Goal: Information Seeking & Learning: Find specific fact

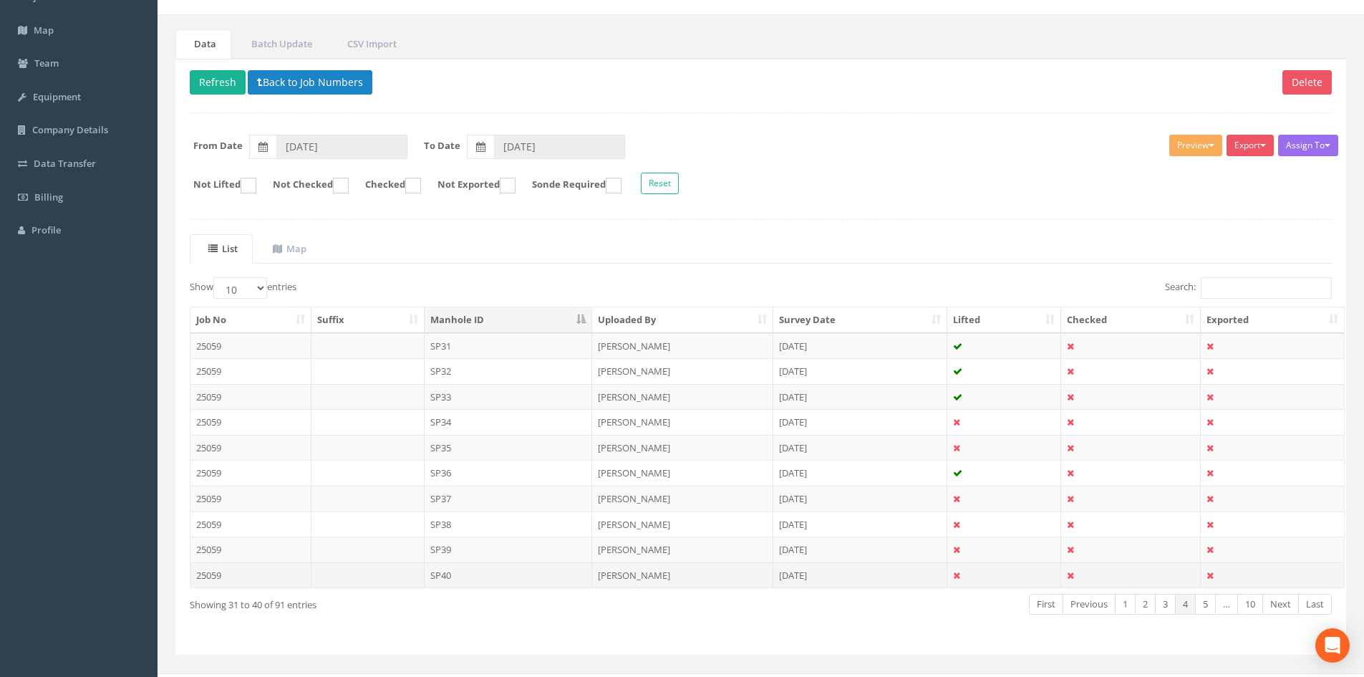
scroll to position [122, 0]
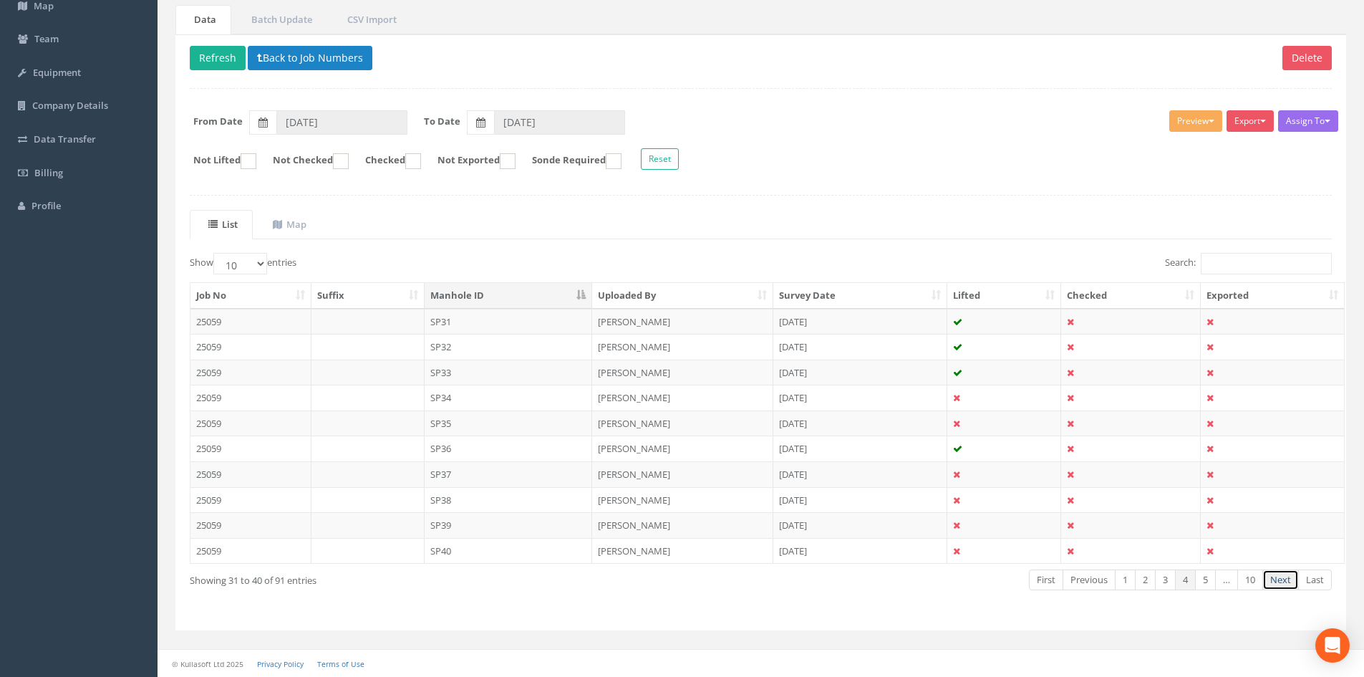
click at [1275, 576] on link "Next" at bounding box center [1280, 579] width 37 height 21
click at [496, 319] on td "SP41" at bounding box center [509, 322] width 168 height 26
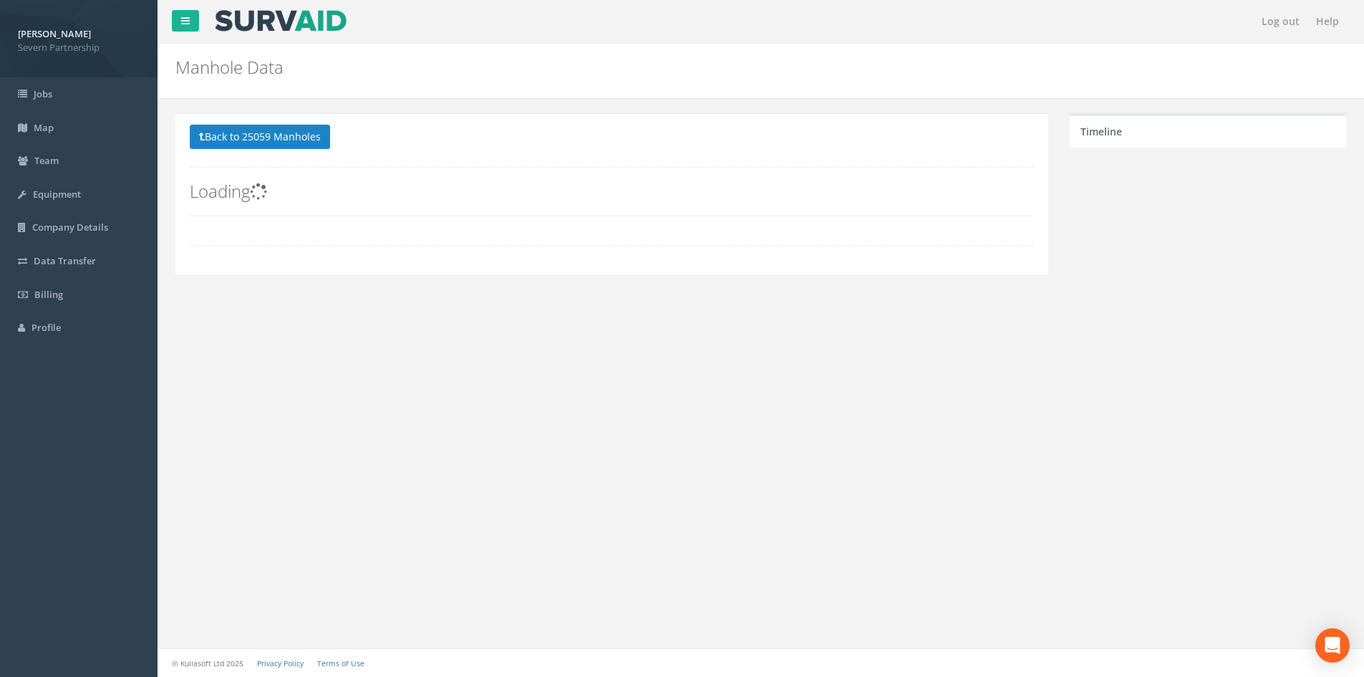
scroll to position [0, 0]
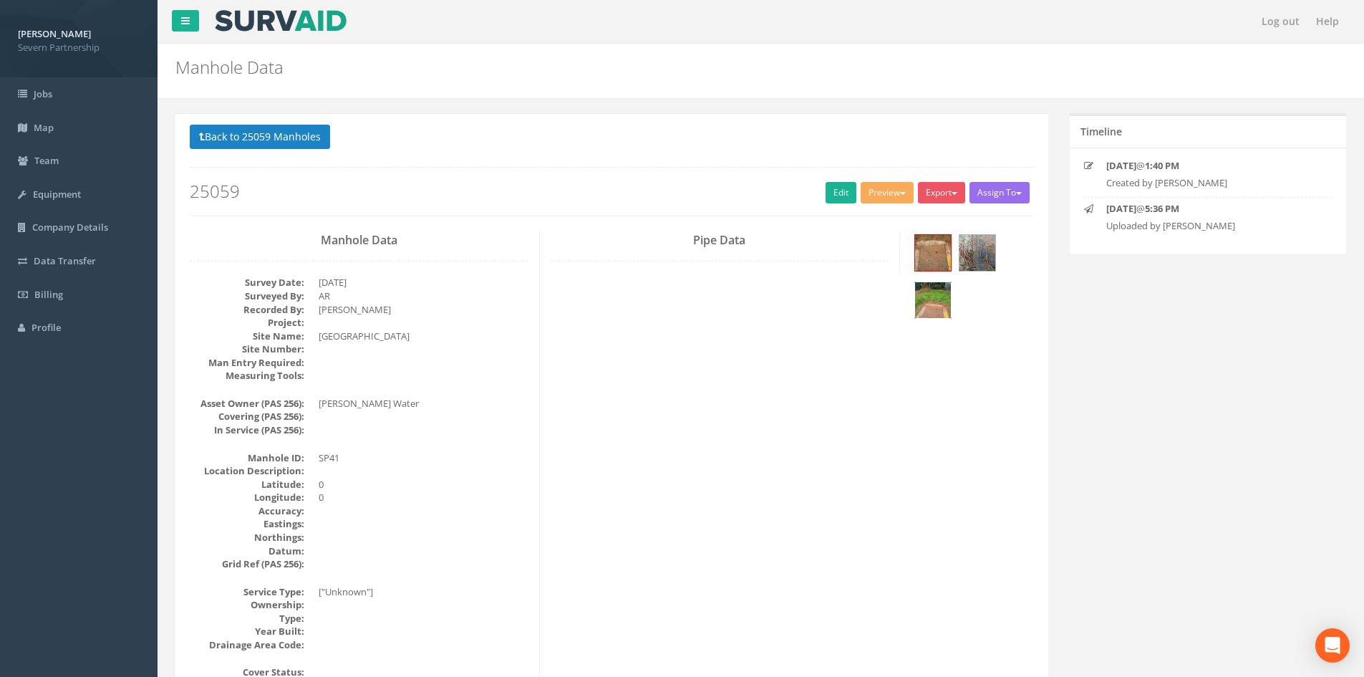
click at [938, 293] on img at bounding box center [933, 300] width 36 height 36
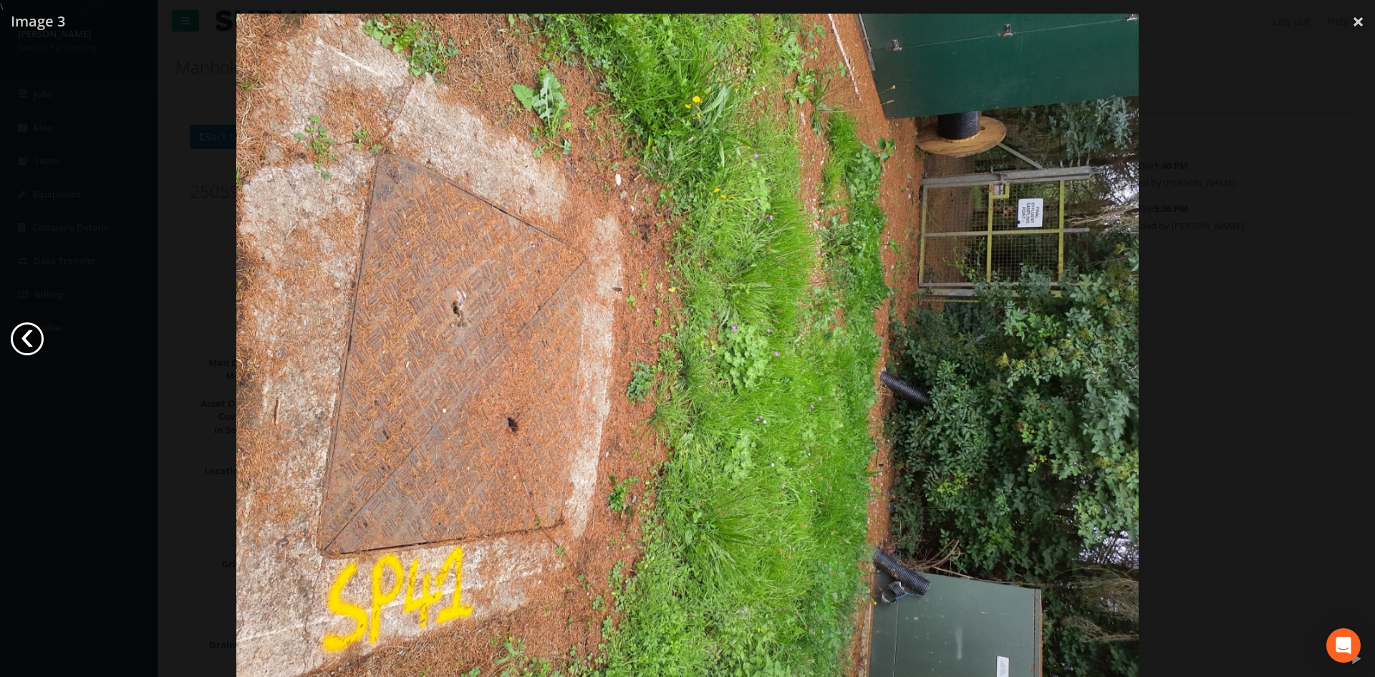
click at [34, 337] on link "‹" at bounding box center [27, 338] width 33 height 33
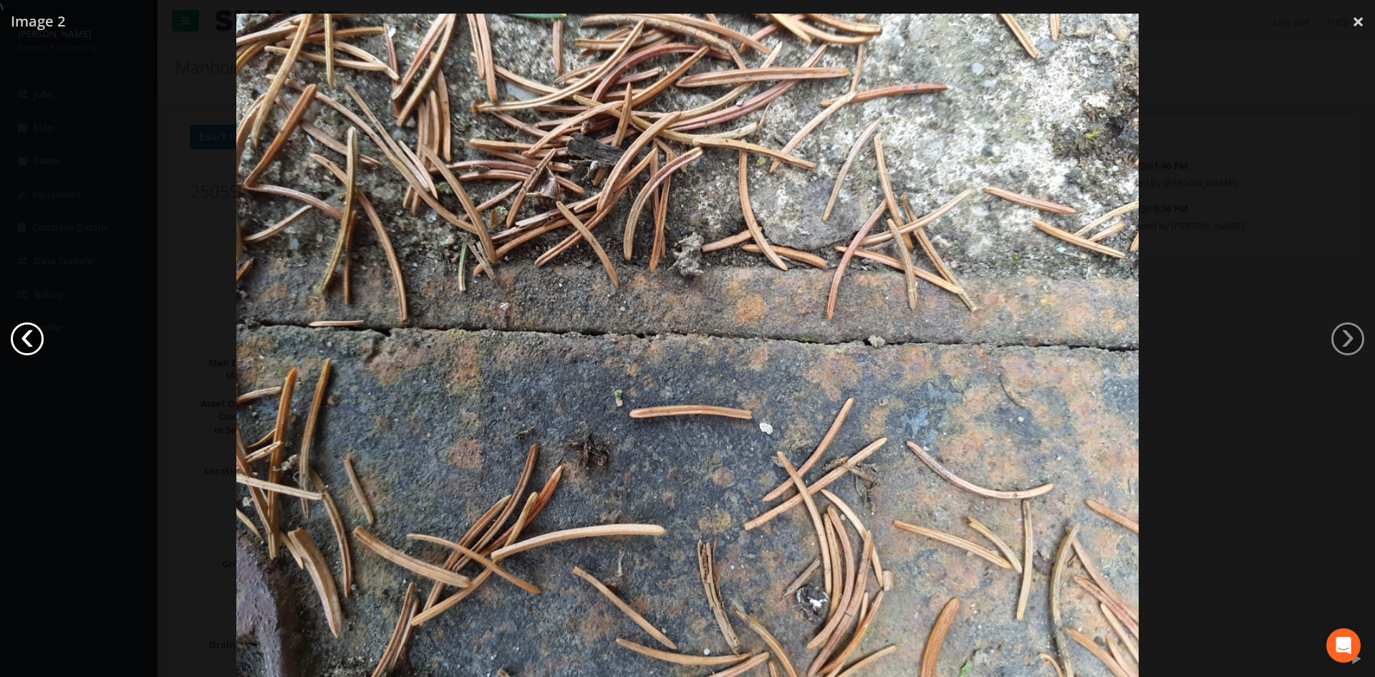
click at [33, 336] on link "‹" at bounding box center [27, 338] width 33 height 33
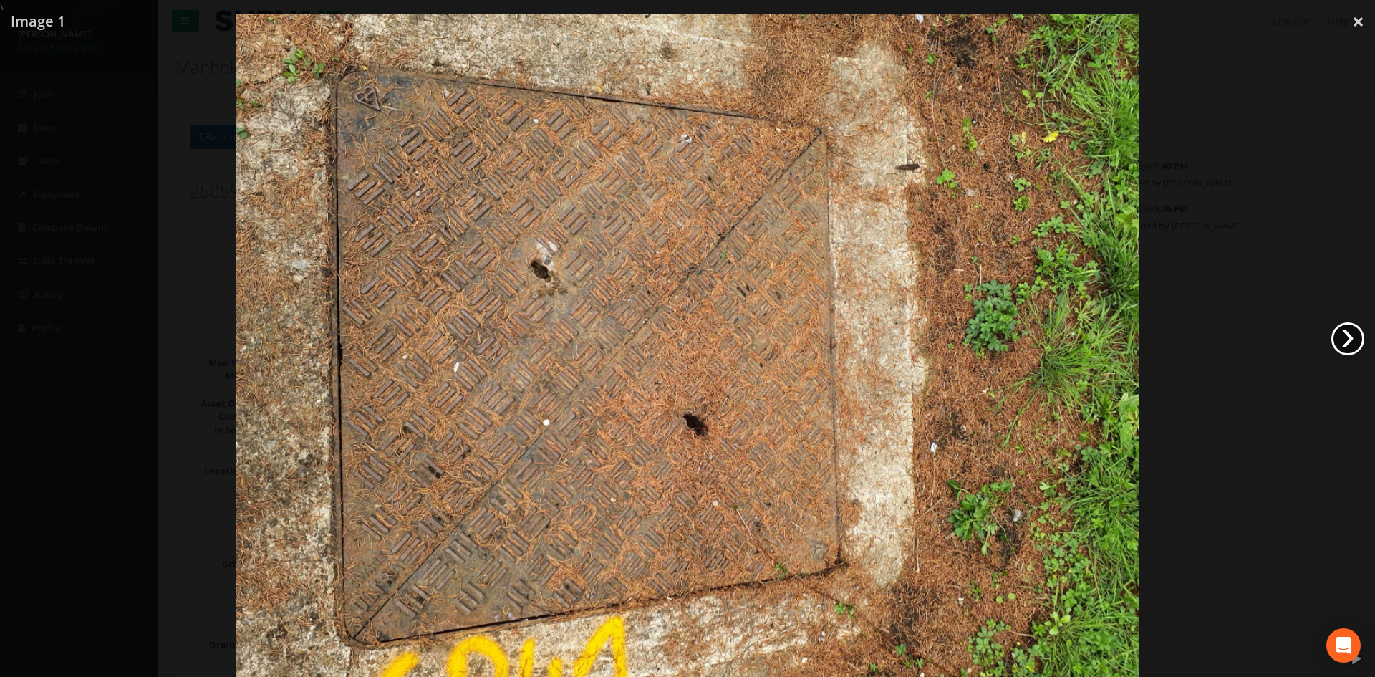
click at [1331, 337] on link "›" at bounding box center [1347, 338] width 33 height 33
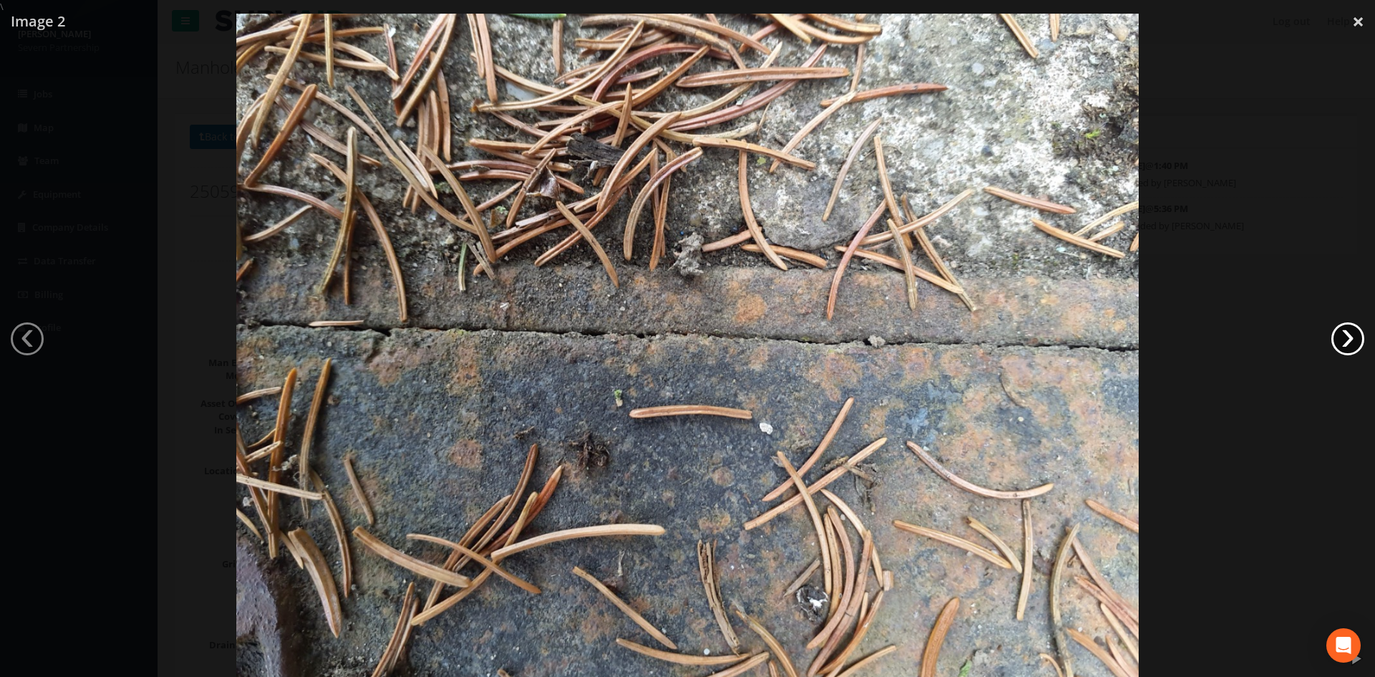
click at [1331, 337] on link "›" at bounding box center [1347, 338] width 33 height 33
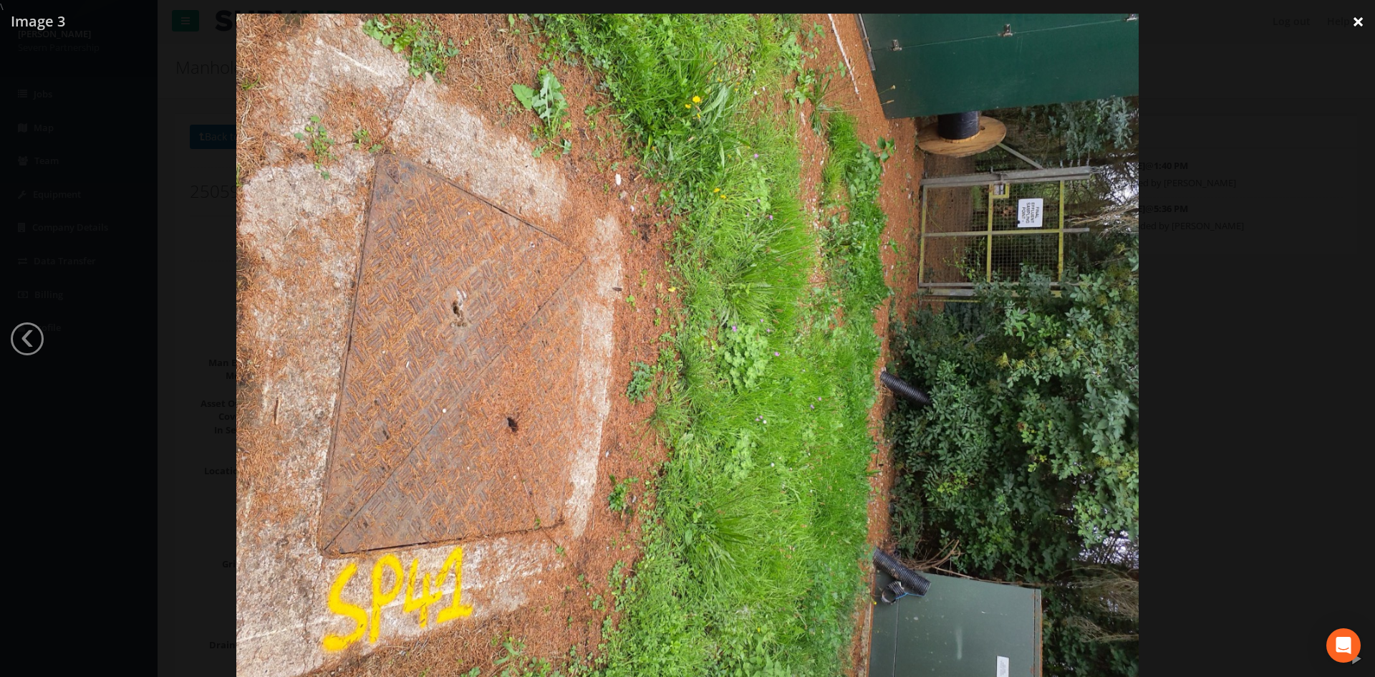
click at [1358, 21] on link "×" at bounding box center [1358, 21] width 34 height 43
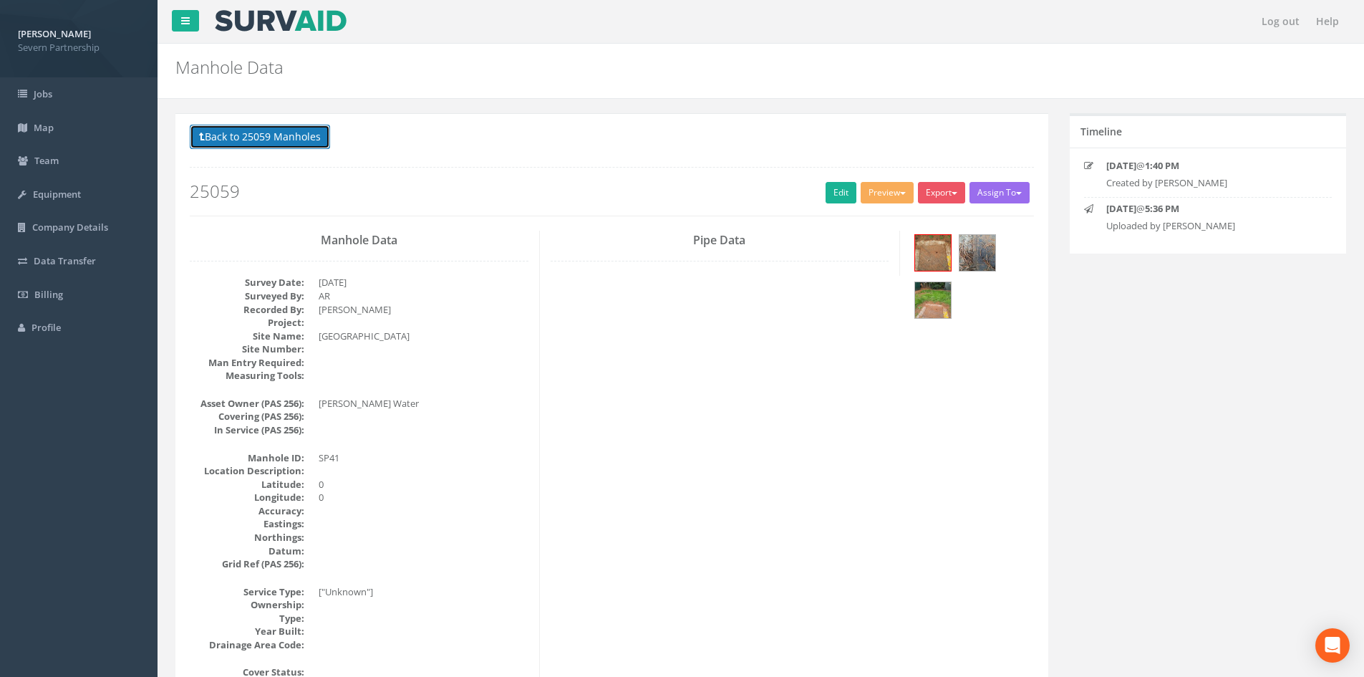
click at [223, 135] on button "Back to 25059 Manholes" at bounding box center [260, 137] width 140 height 24
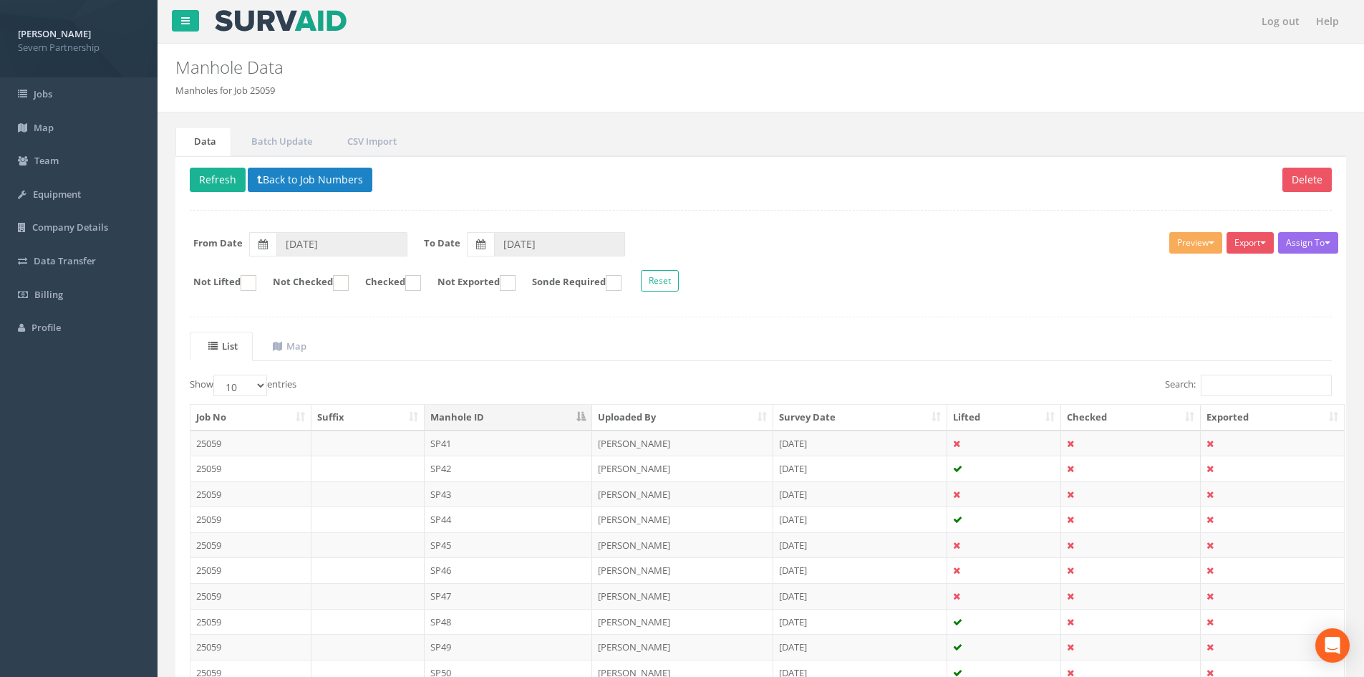
click at [487, 444] on td "SP41" at bounding box center [509, 443] width 168 height 26
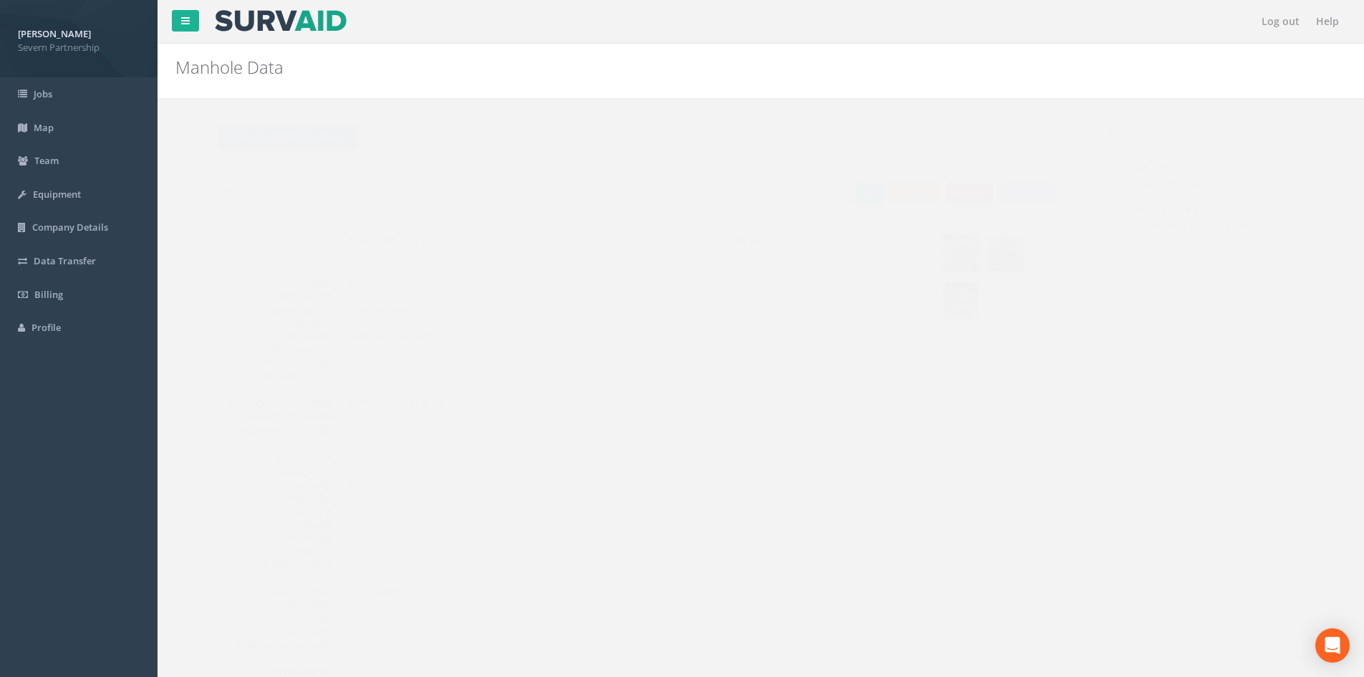
click at [919, 302] on img at bounding box center [933, 300] width 36 height 36
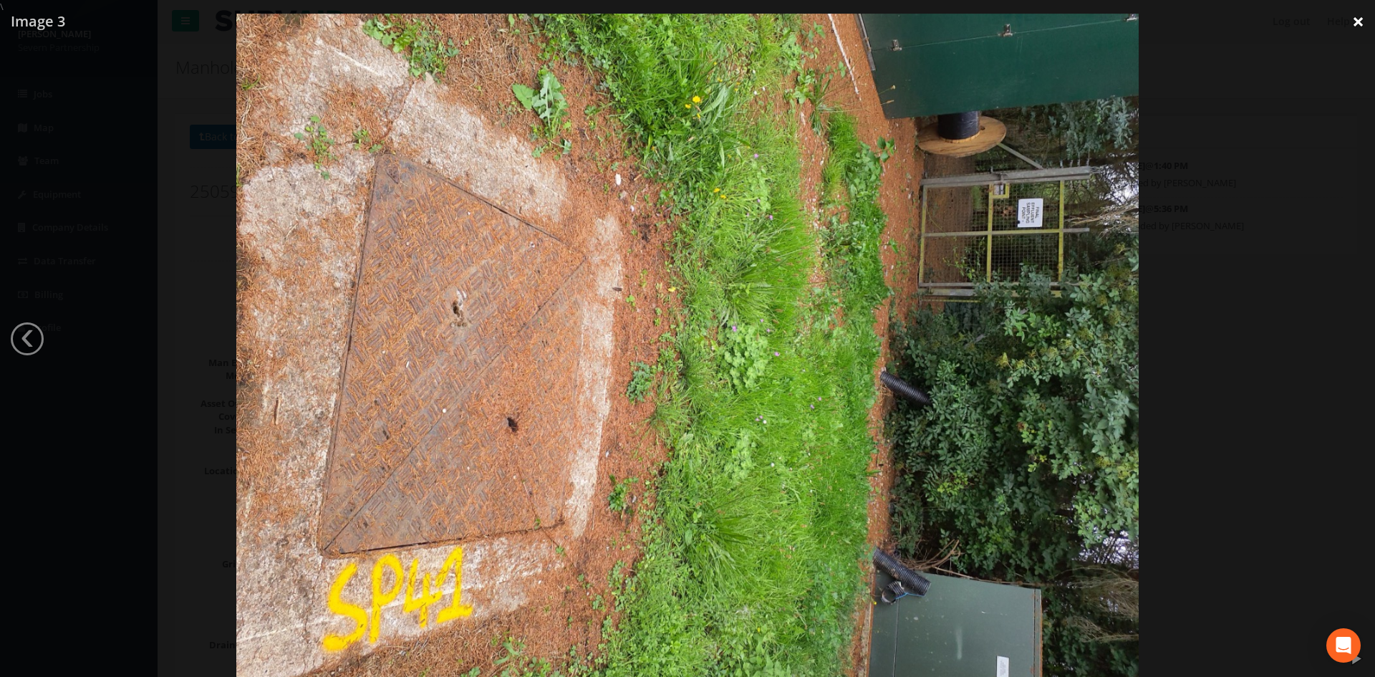
click at [1351, 27] on link "×" at bounding box center [1358, 21] width 34 height 43
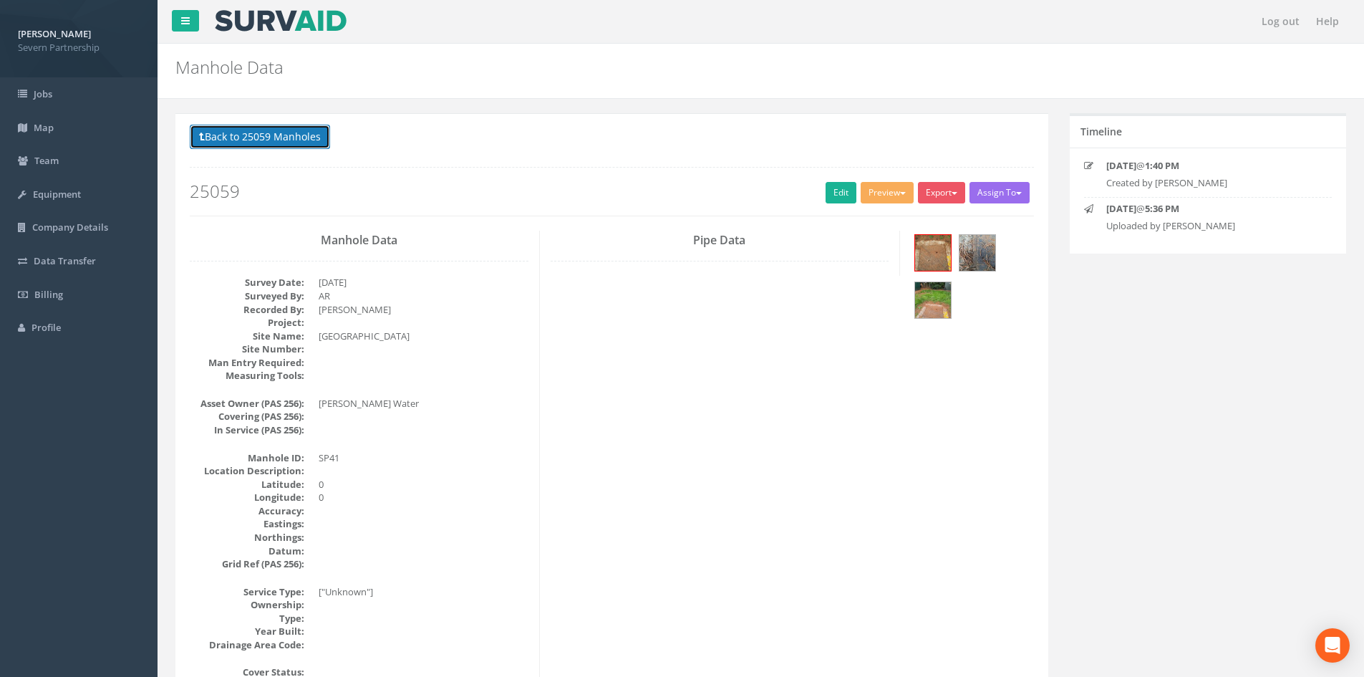
click at [252, 132] on button "Back to 25059 Manholes" at bounding box center [260, 137] width 140 height 24
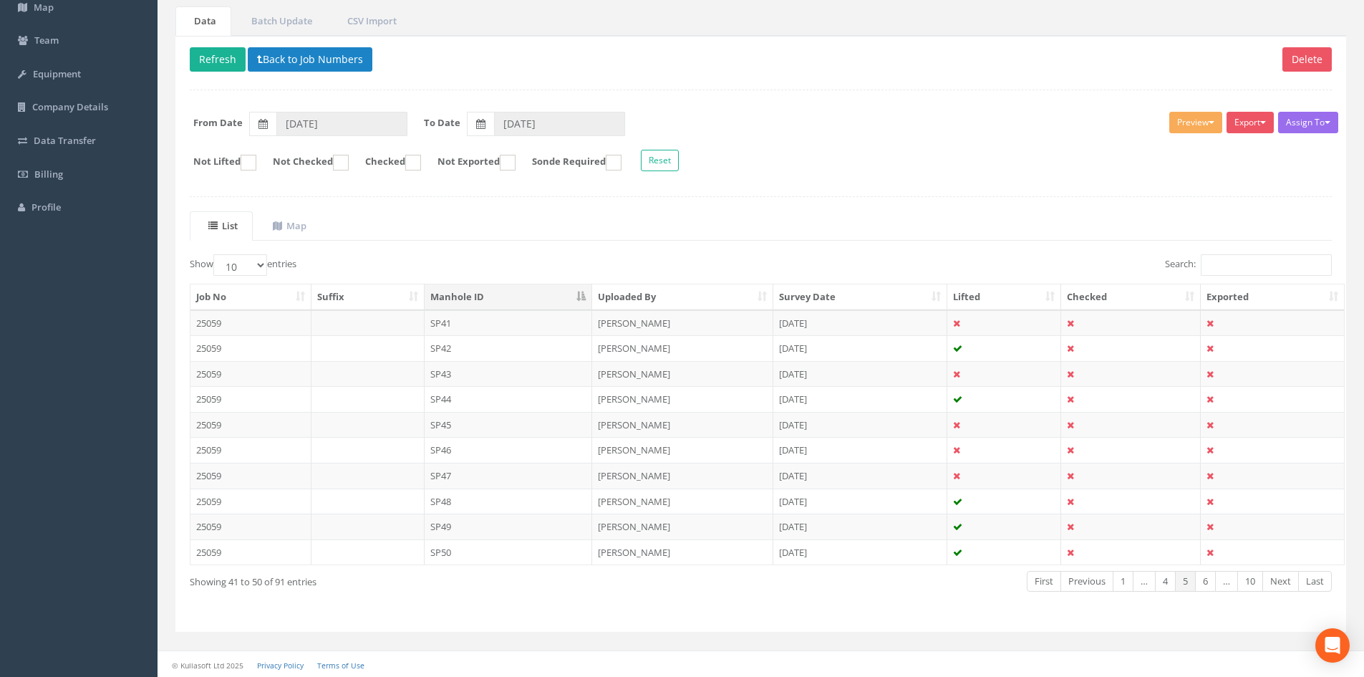
scroll to position [122, 0]
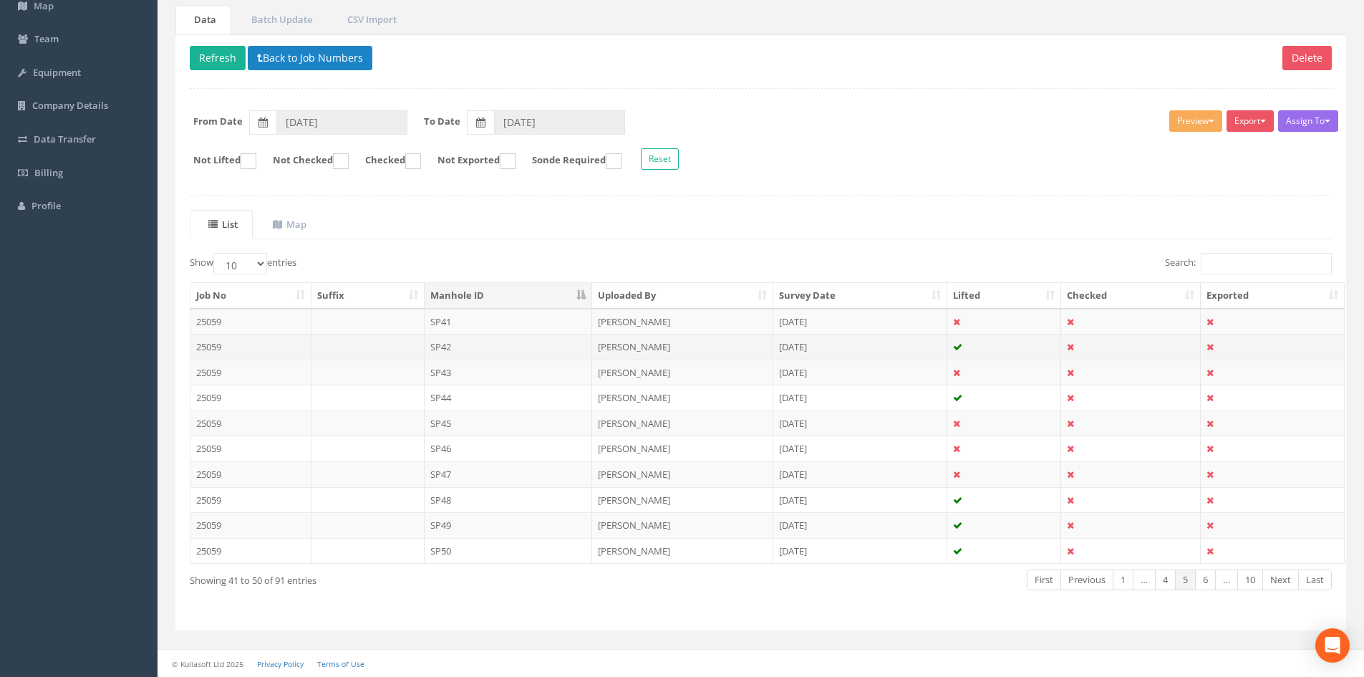
click at [445, 347] on td "SP42" at bounding box center [509, 347] width 168 height 26
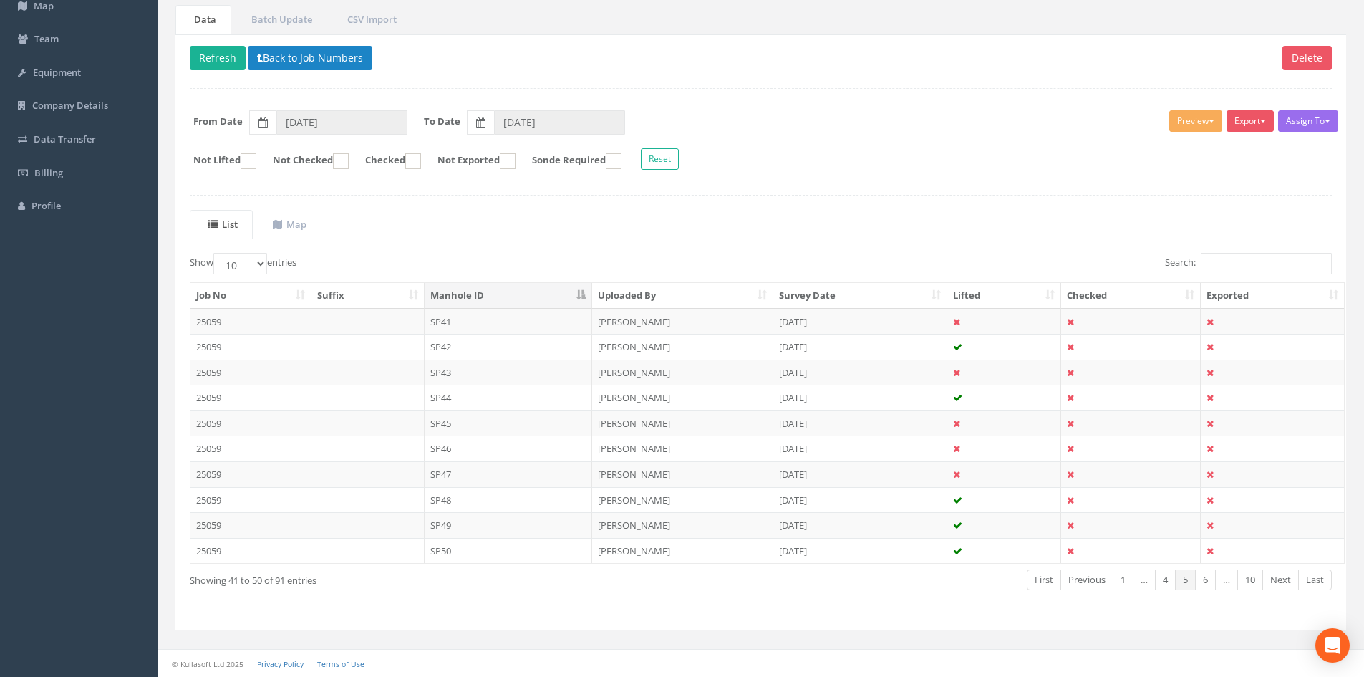
scroll to position [0, 0]
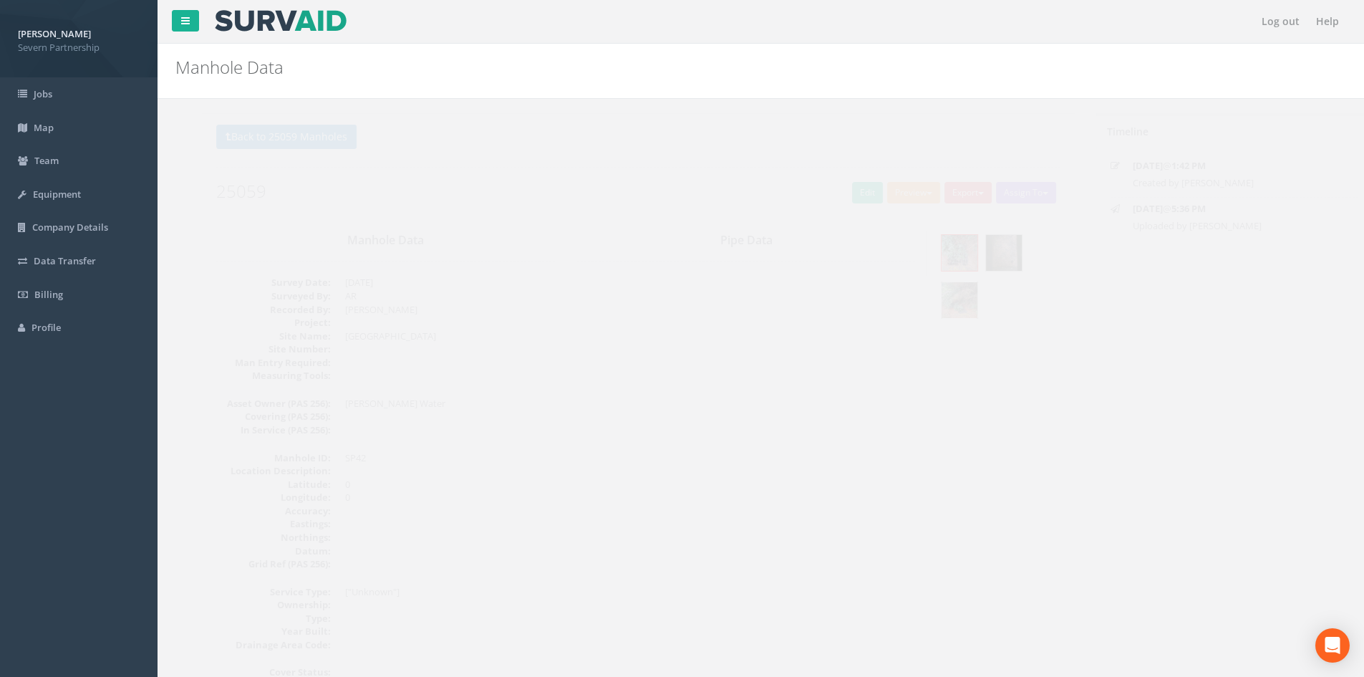
click at [933, 300] on img at bounding box center [933, 300] width 36 height 36
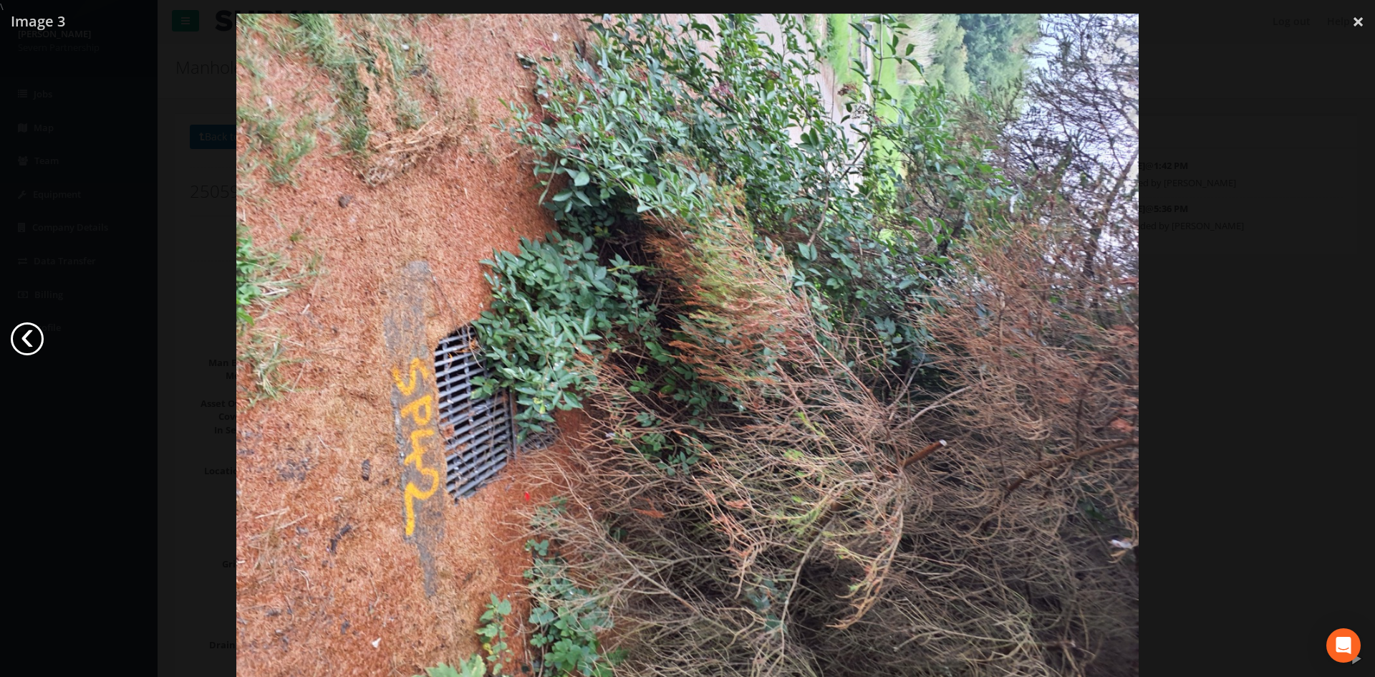
click at [28, 339] on link "‹" at bounding box center [27, 338] width 33 height 33
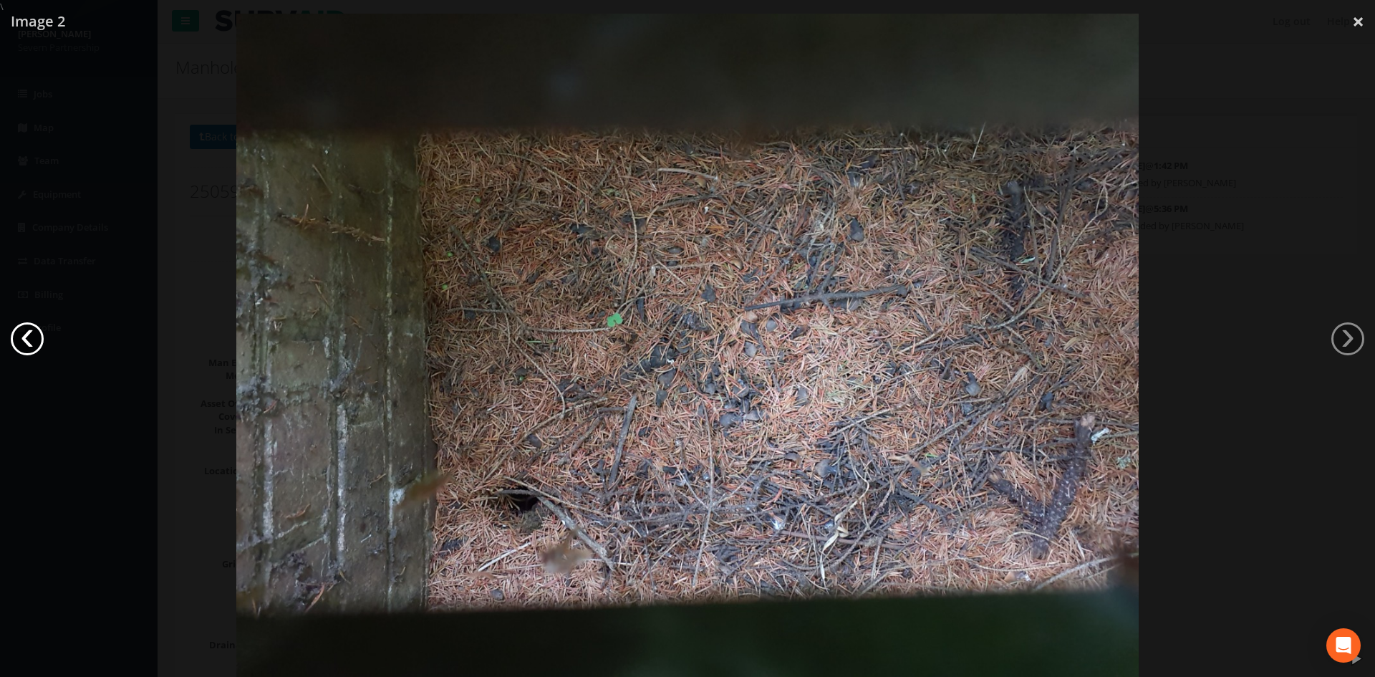
click at [28, 339] on link "‹" at bounding box center [27, 338] width 33 height 33
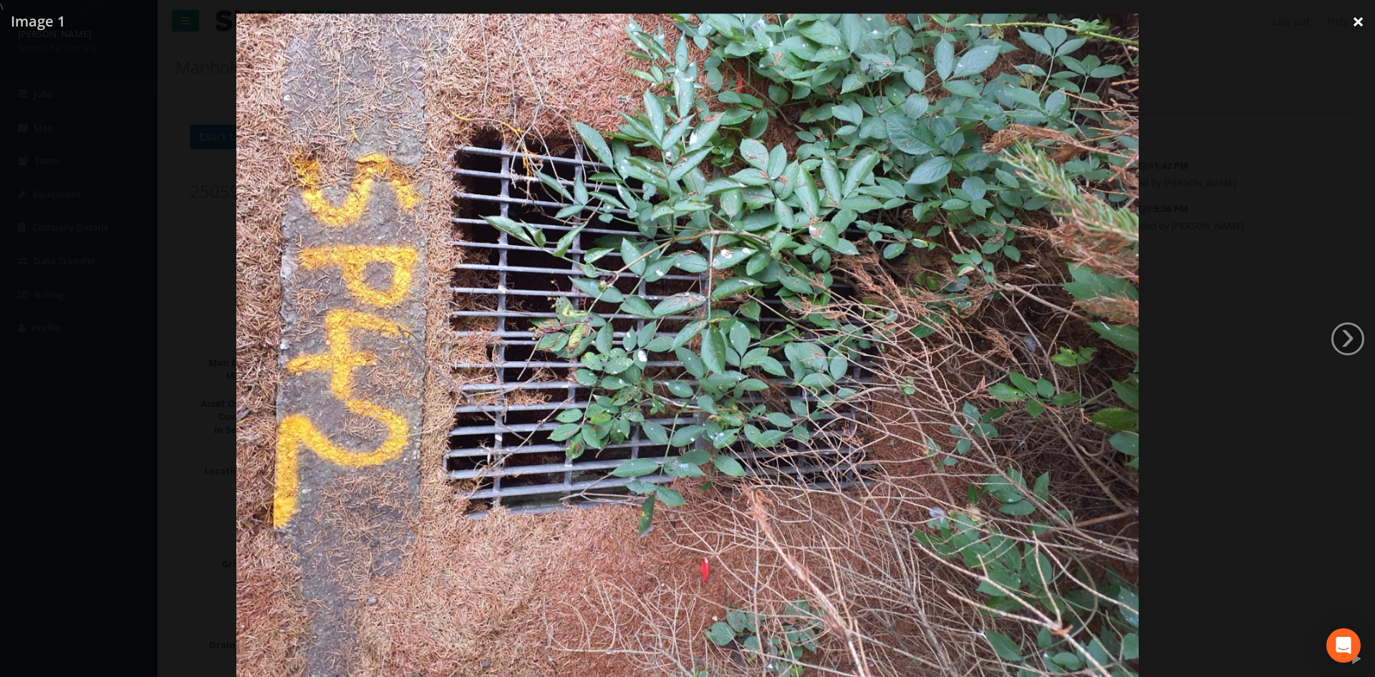
click at [1356, 19] on link "×" at bounding box center [1358, 21] width 34 height 43
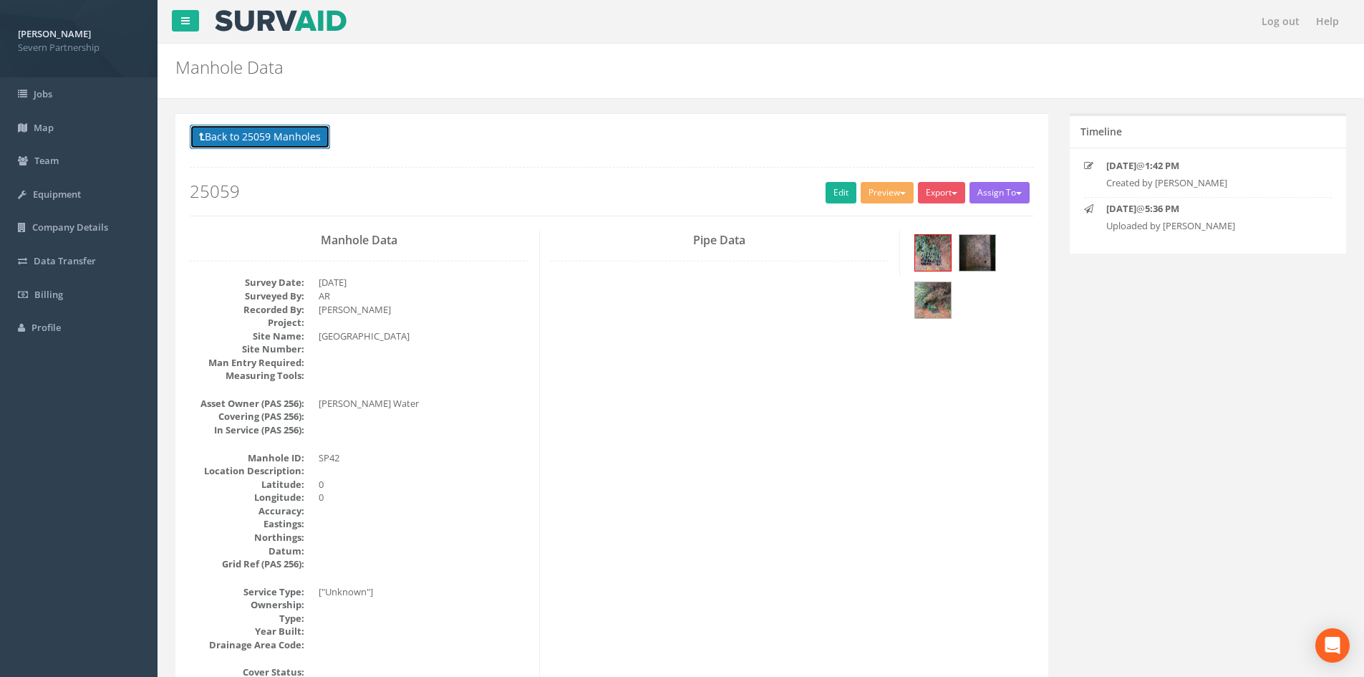
click at [243, 140] on button "Back to 25059 Manholes" at bounding box center [260, 137] width 140 height 24
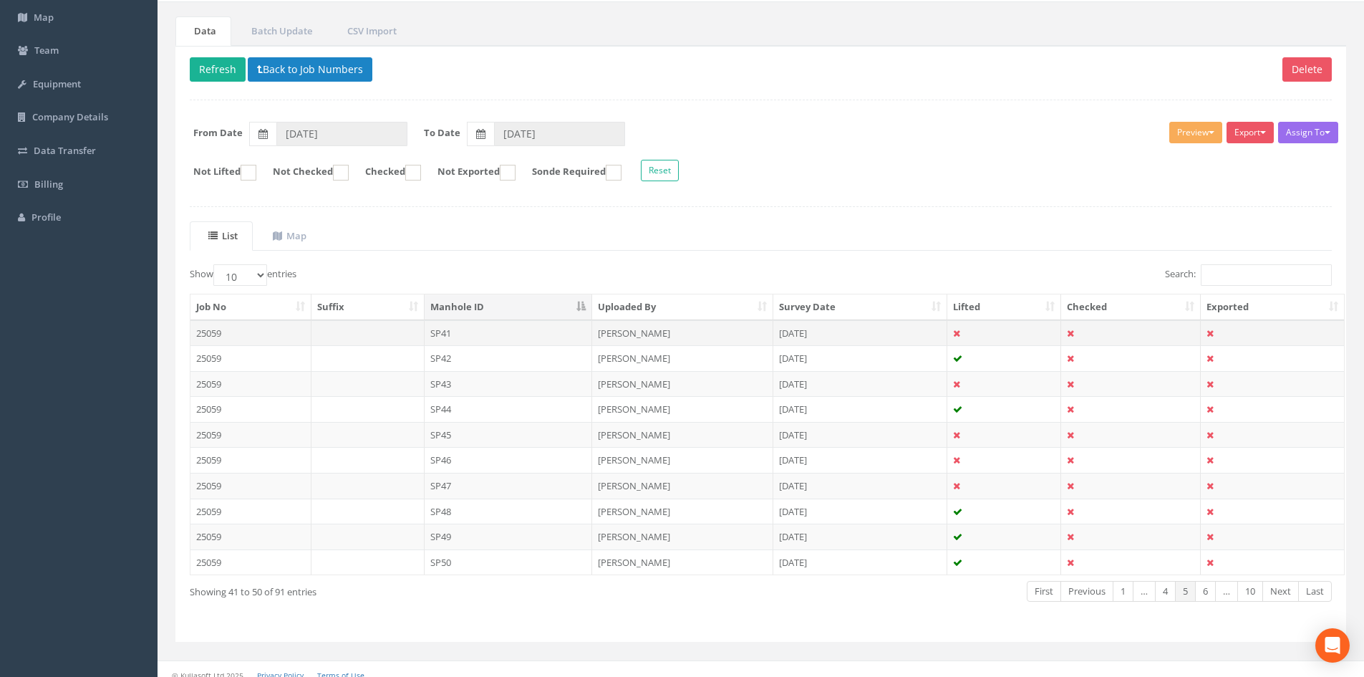
scroll to position [122, 0]
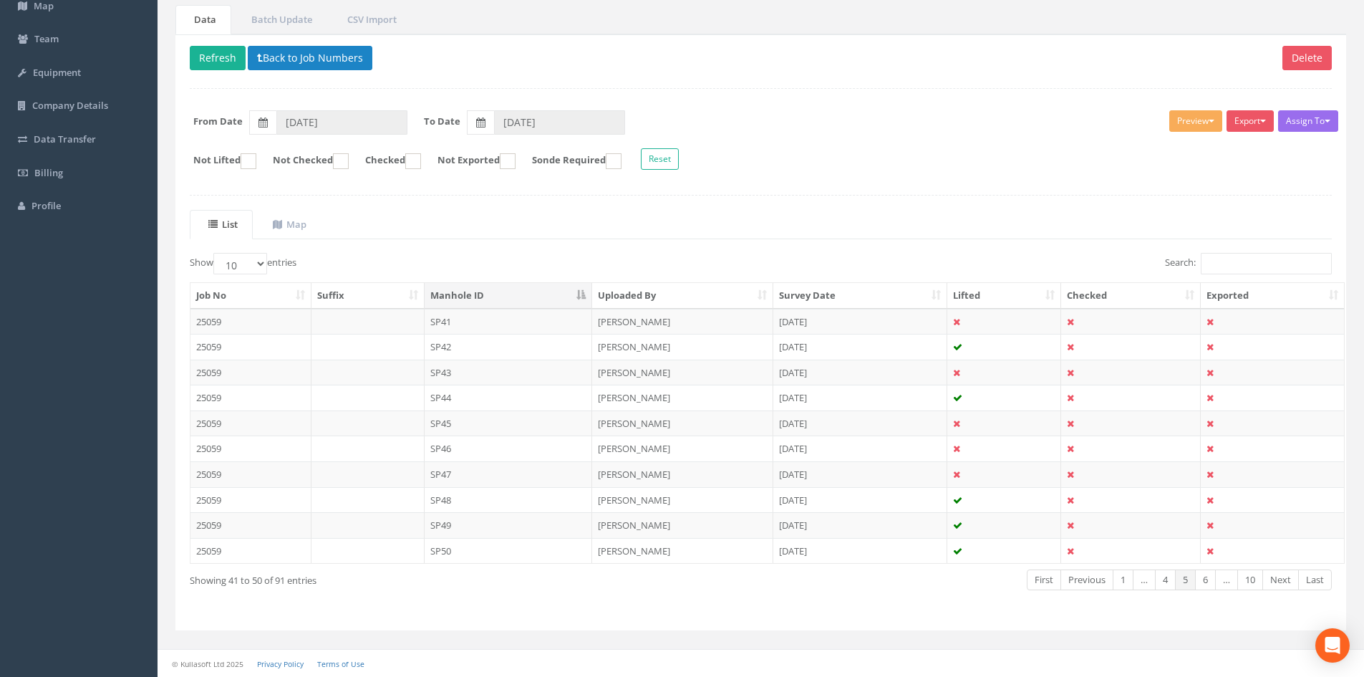
click at [511, 378] on td "SP43" at bounding box center [509, 372] width 168 height 26
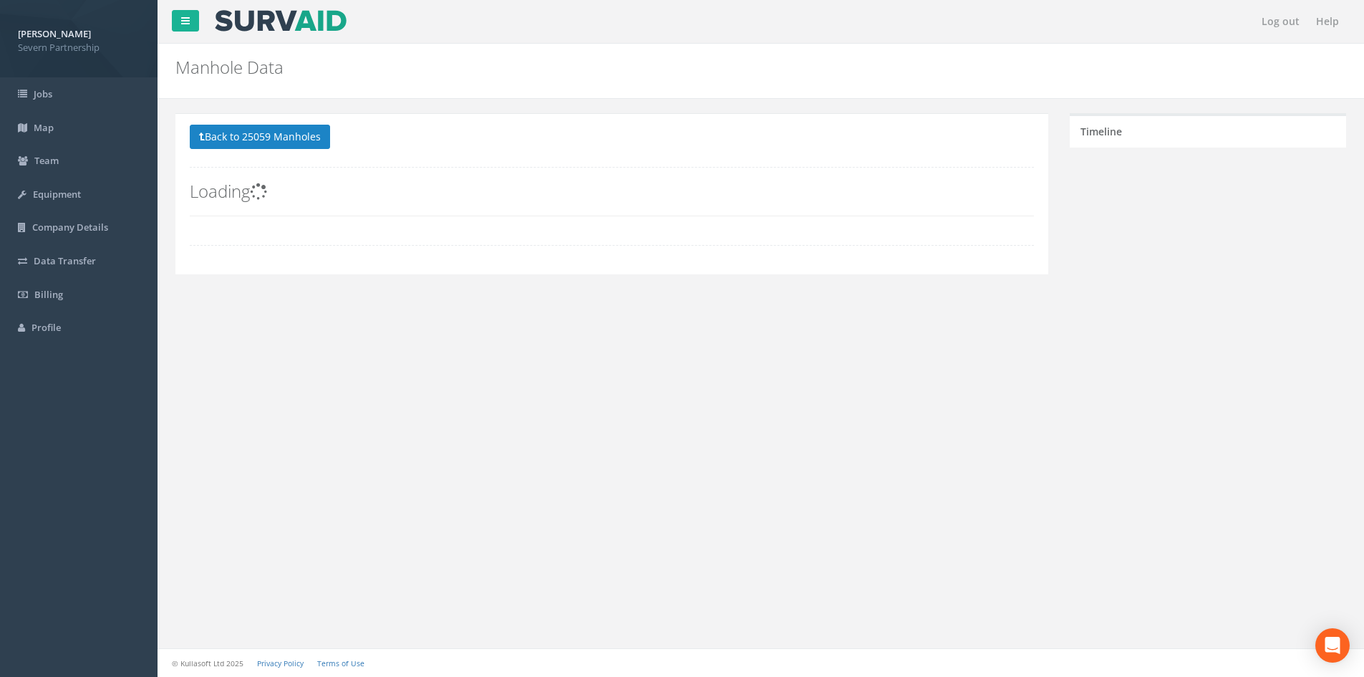
scroll to position [0, 0]
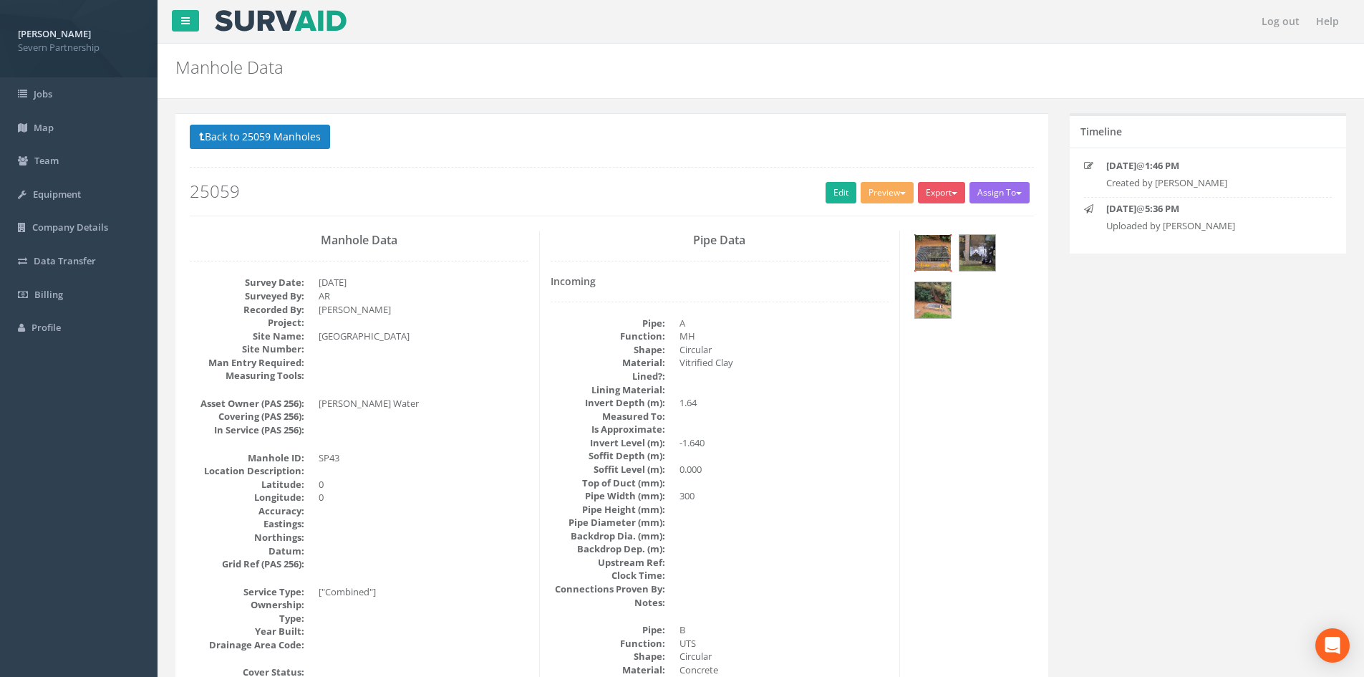
click at [937, 259] on img at bounding box center [933, 253] width 36 height 36
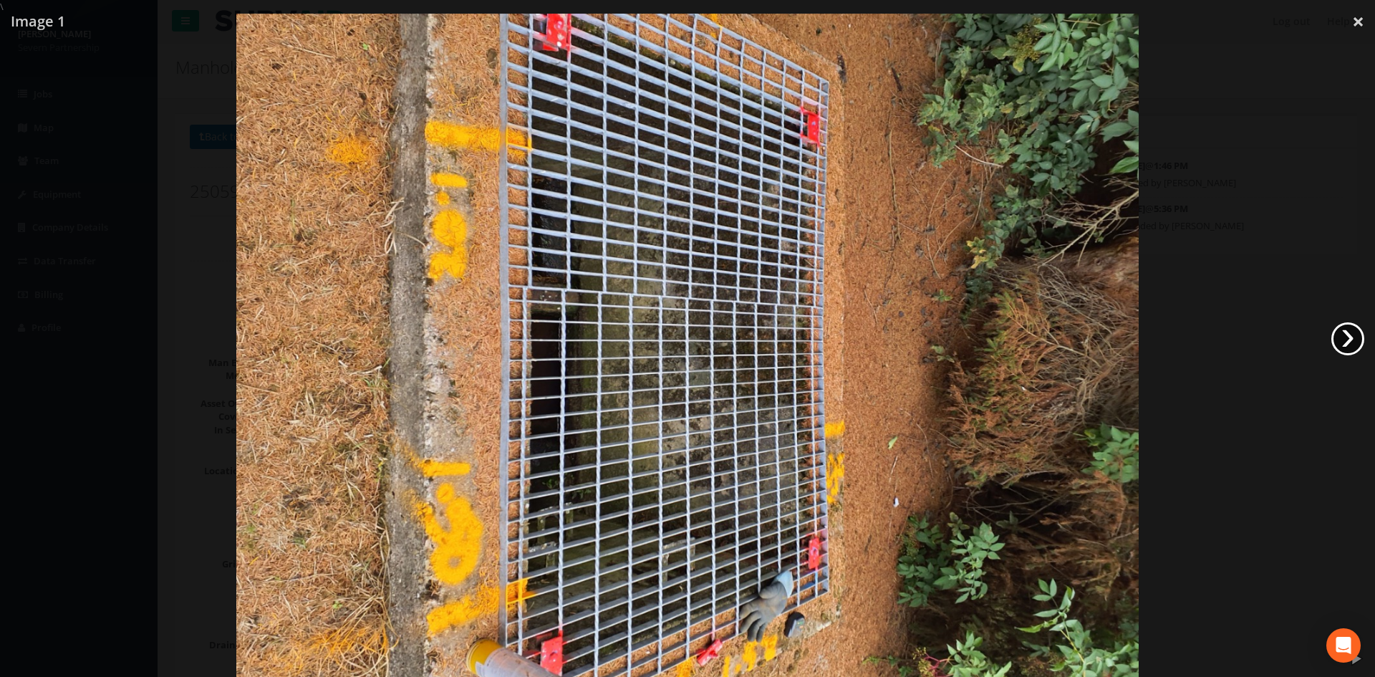
click at [1342, 346] on link "›" at bounding box center [1347, 338] width 33 height 33
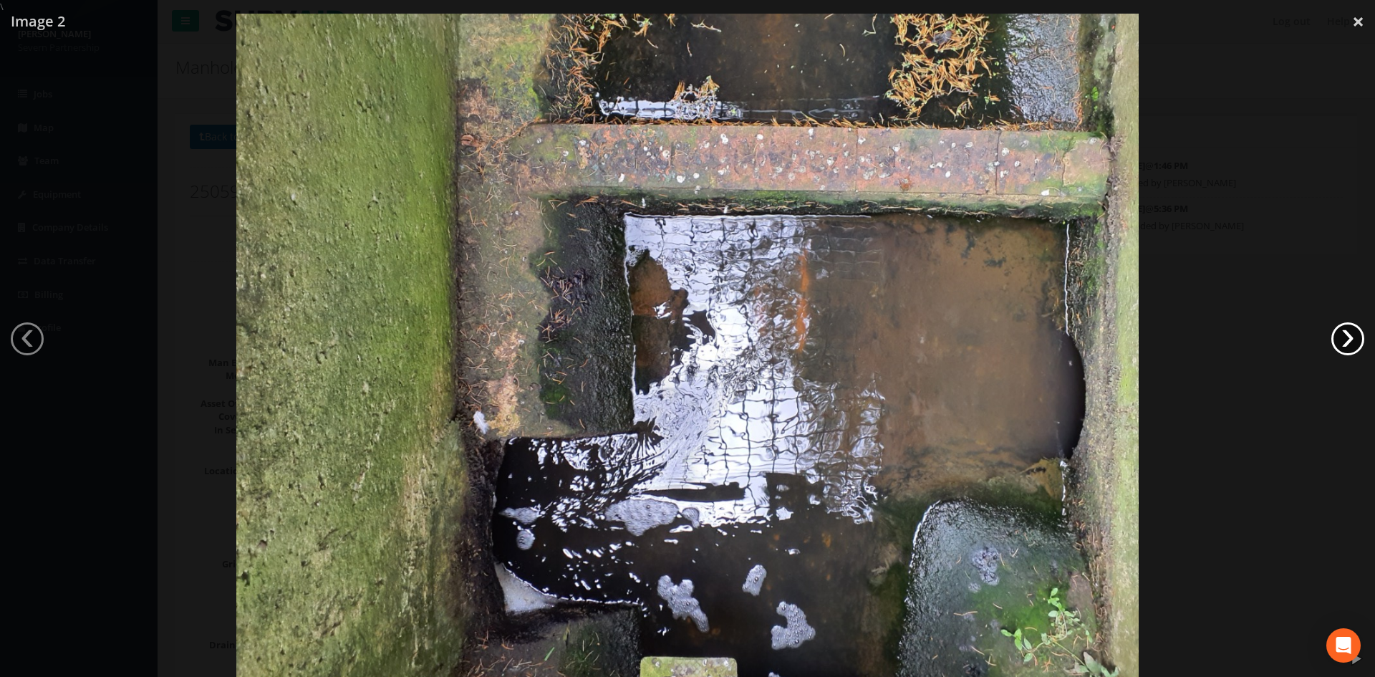
click at [1333, 328] on div at bounding box center [687, 352] width 1375 height 677
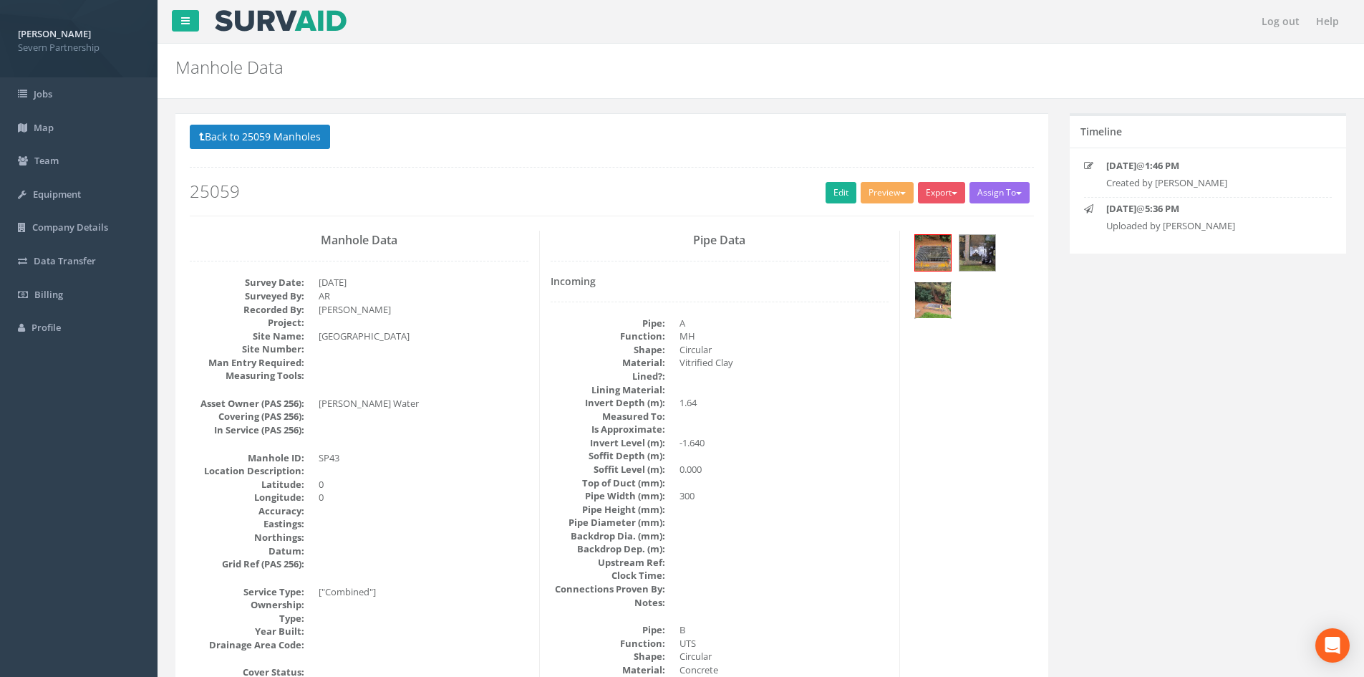
click at [929, 293] on img at bounding box center [933, 300] width 36 height 36
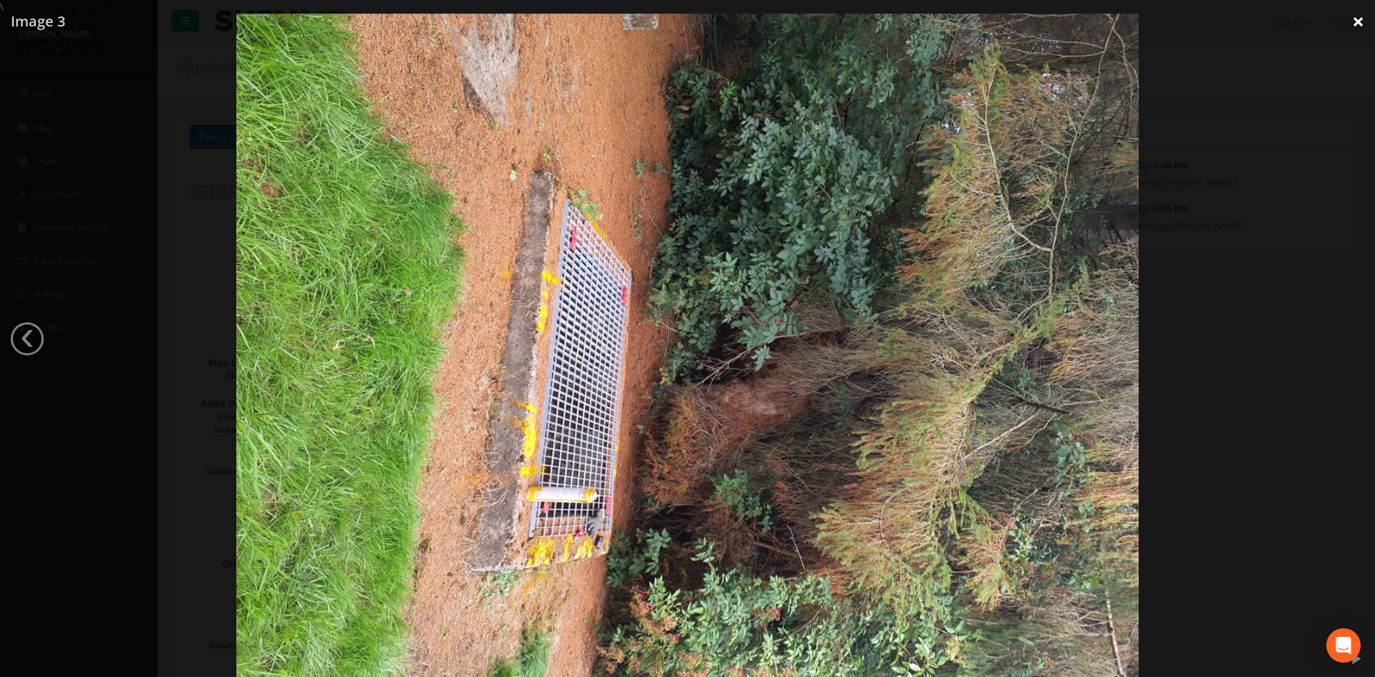
click at [1354, 24] on link "×" at bounding box center [1358, 21] width 34 height 43
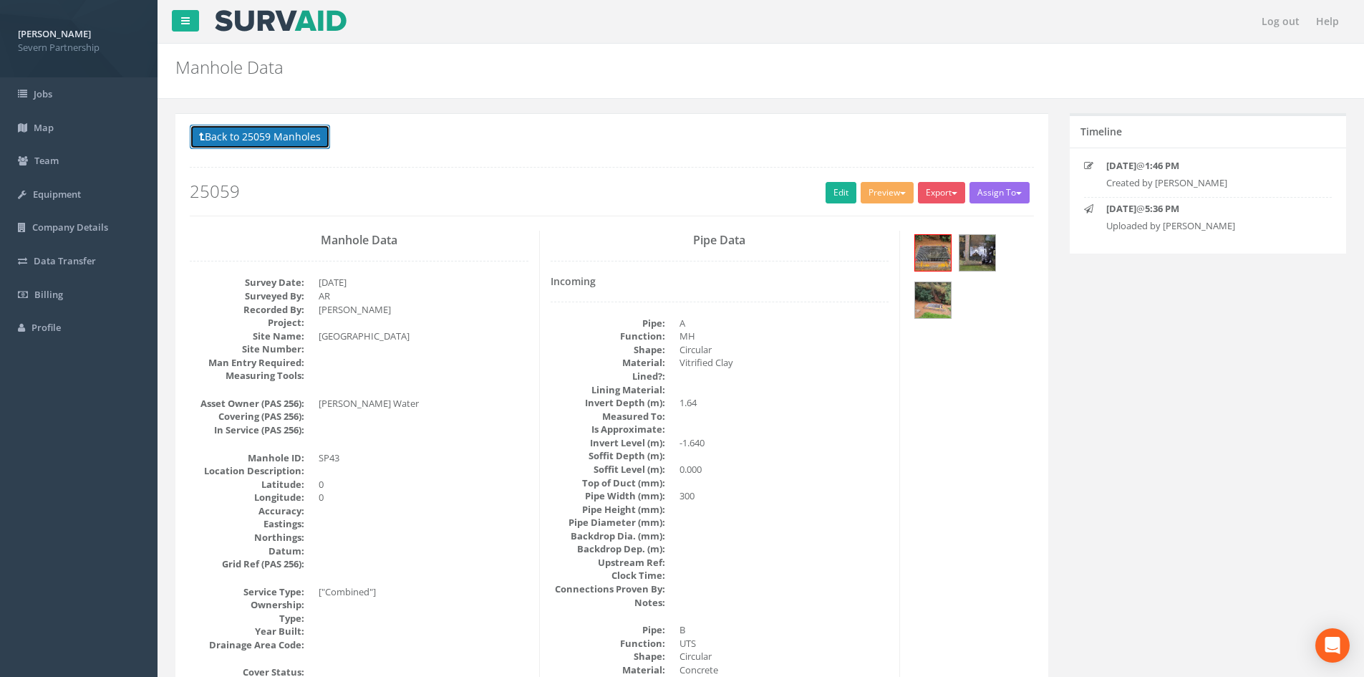
click at [230, 143] on button "Back to 25059 Manholes" at bounding box center [260, 137] width 140 height 24
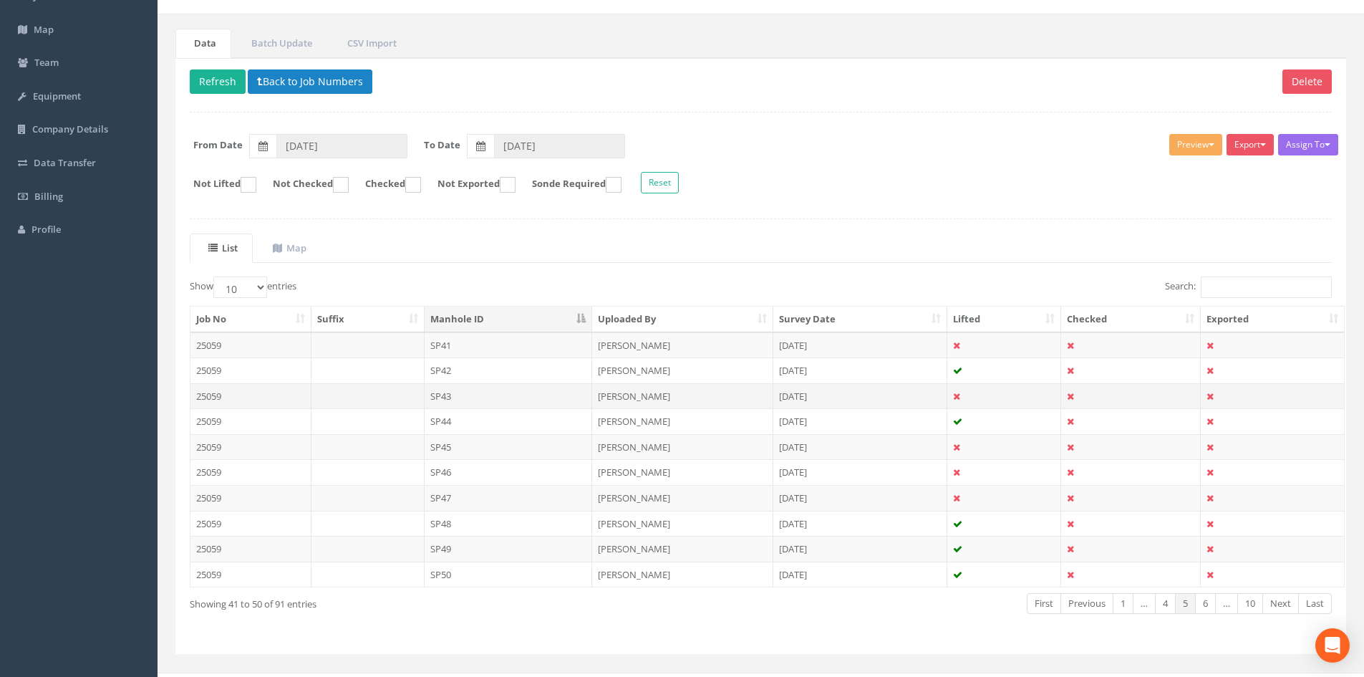
scroll to position [122, 0]
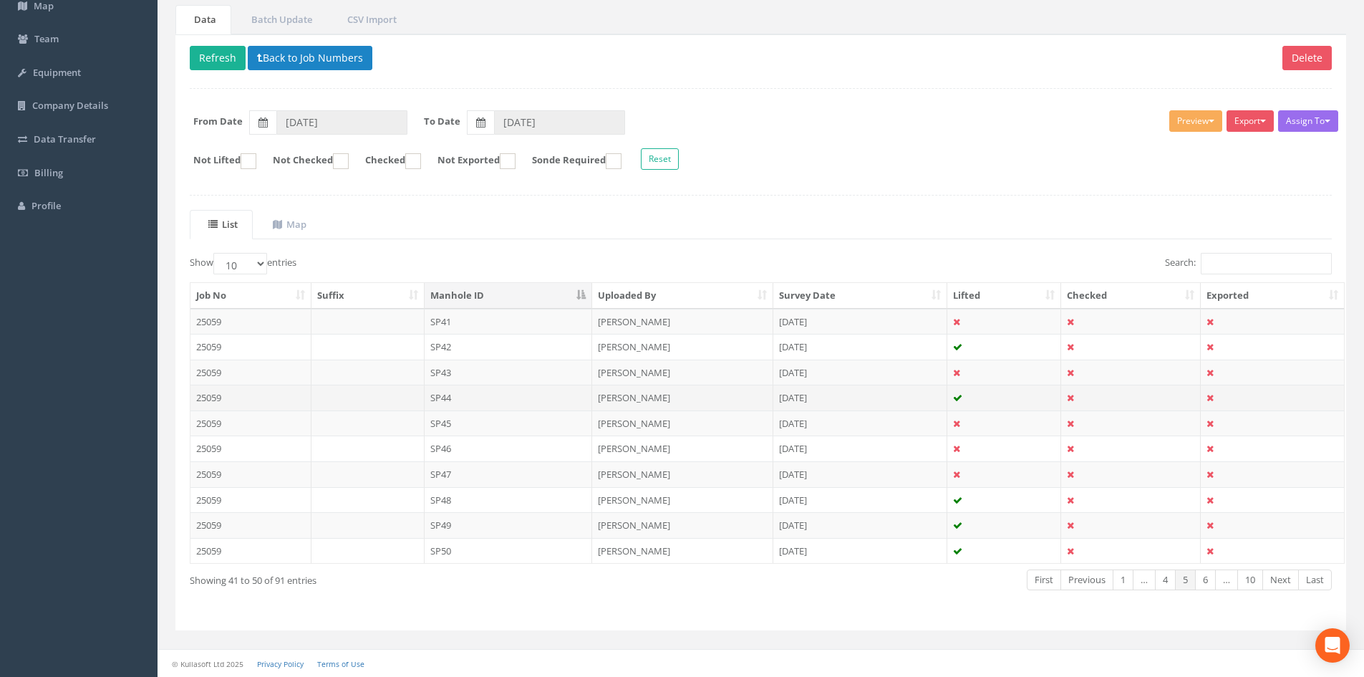
click at [470, 401] on td "SP44" at bounding box center [509, 398] width 168 height 26
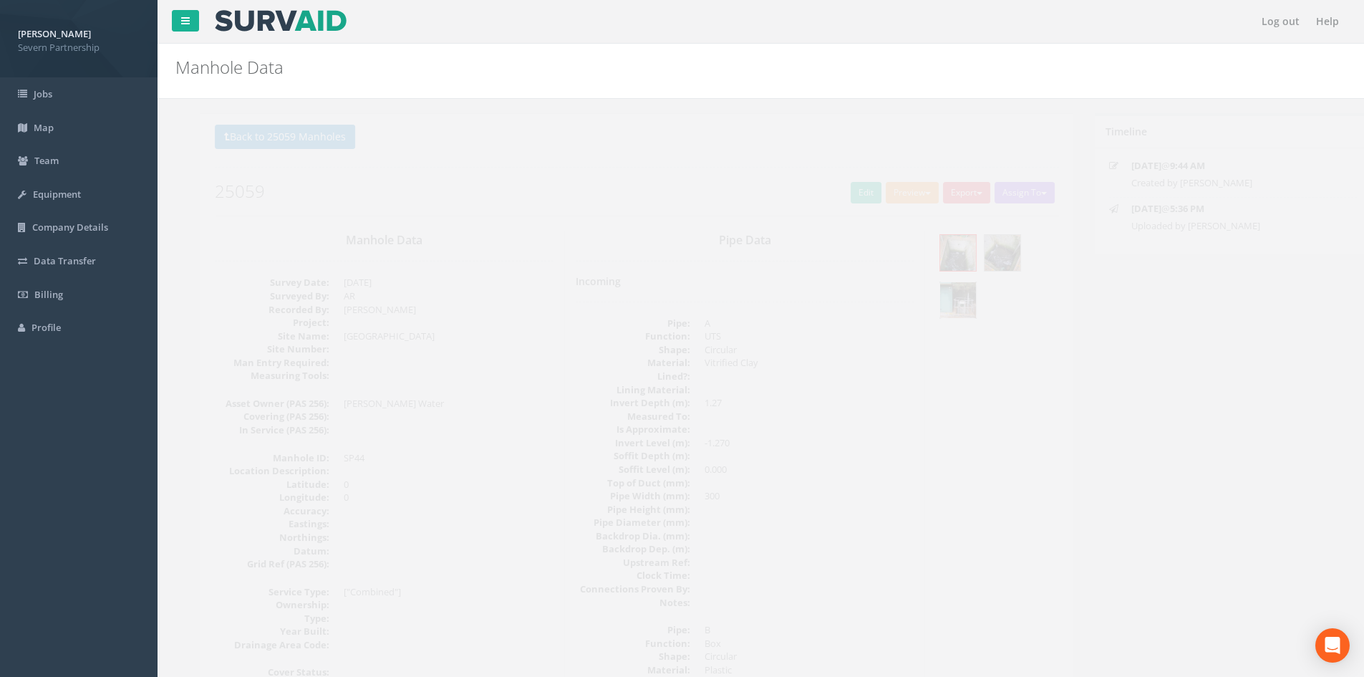
click at [924, 302] on img at bounding box center [933, 300] width 36 height 36
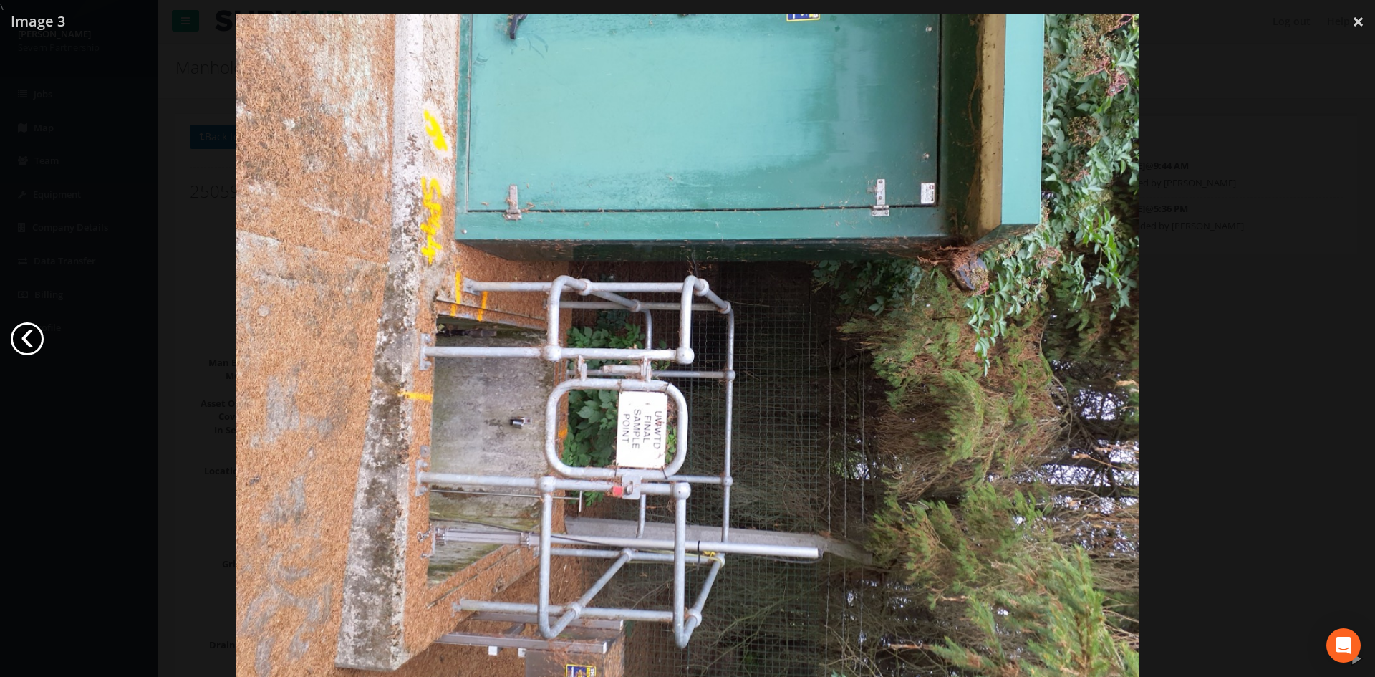
click at [20, 338] on link "‹" at bounding box center [27, 338] width 33 height 33
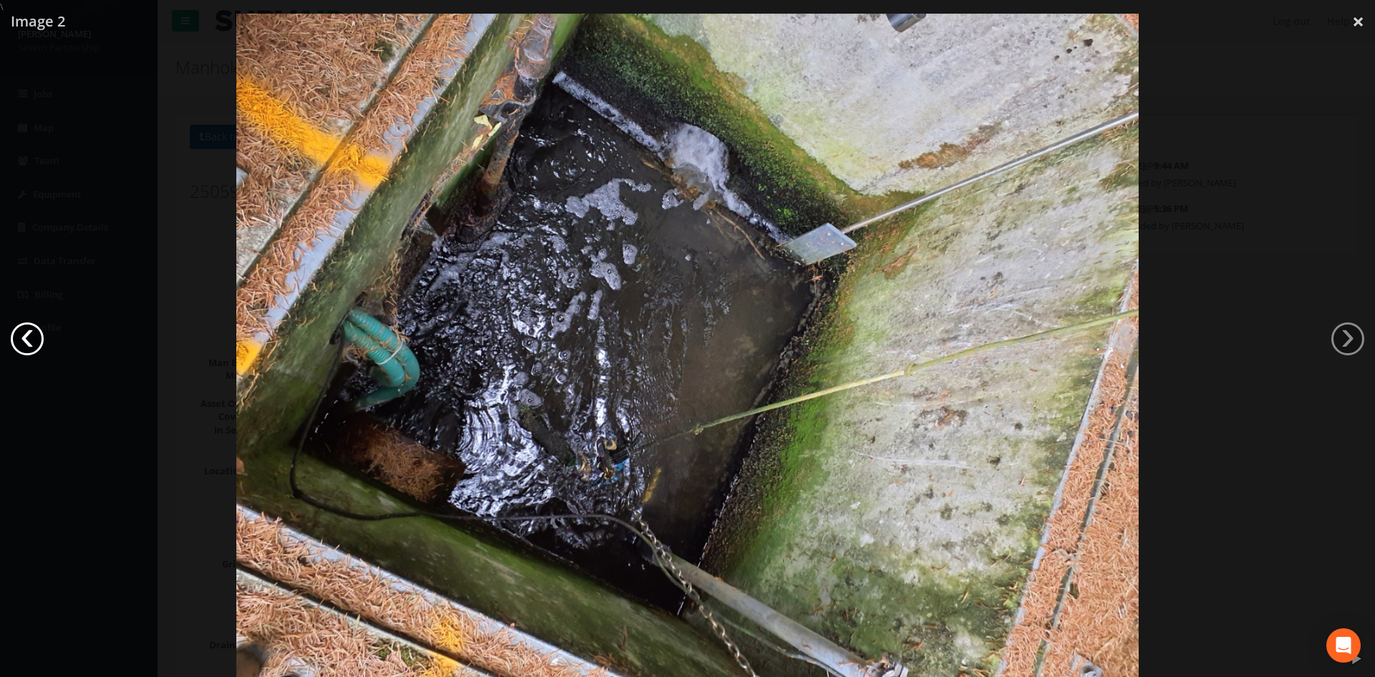
click at [20, 338] on link "‹" at bounding box center [27, 338] width 33 height 33
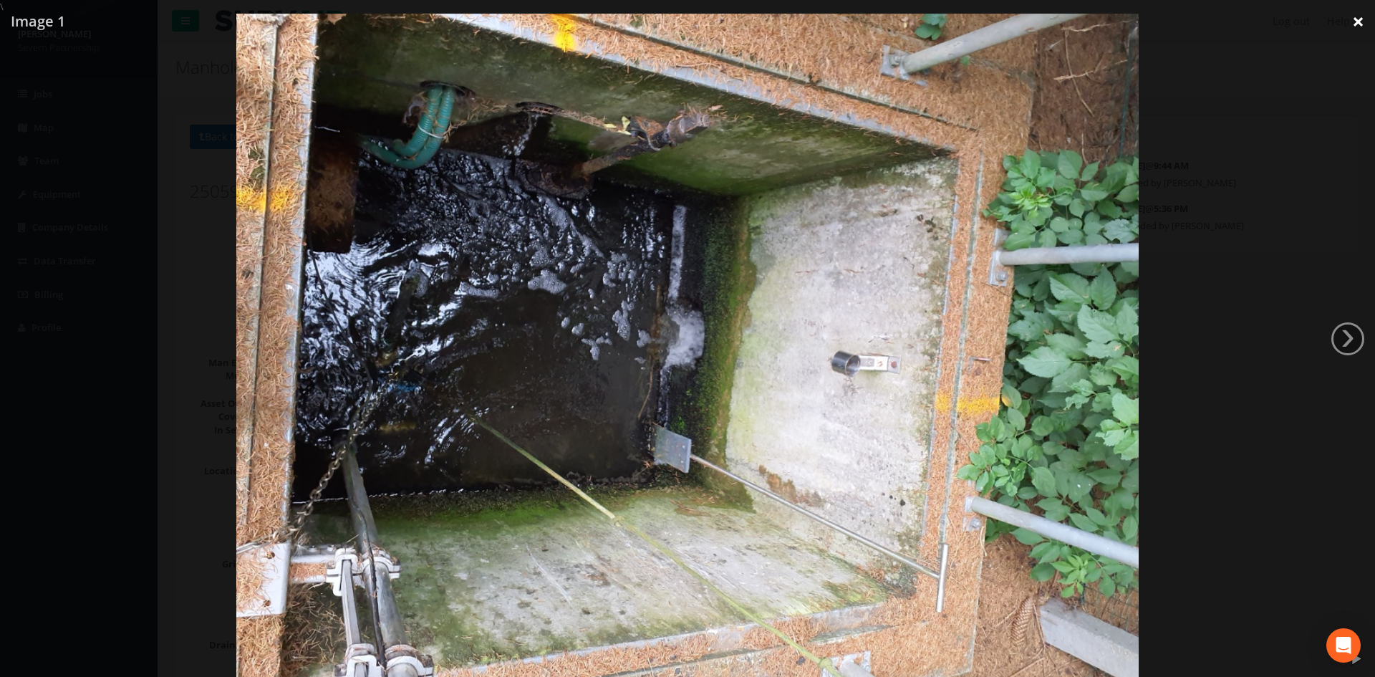
click at [1355, 16] on link "×" at bounding box center [1358, 21] width 34 height 43
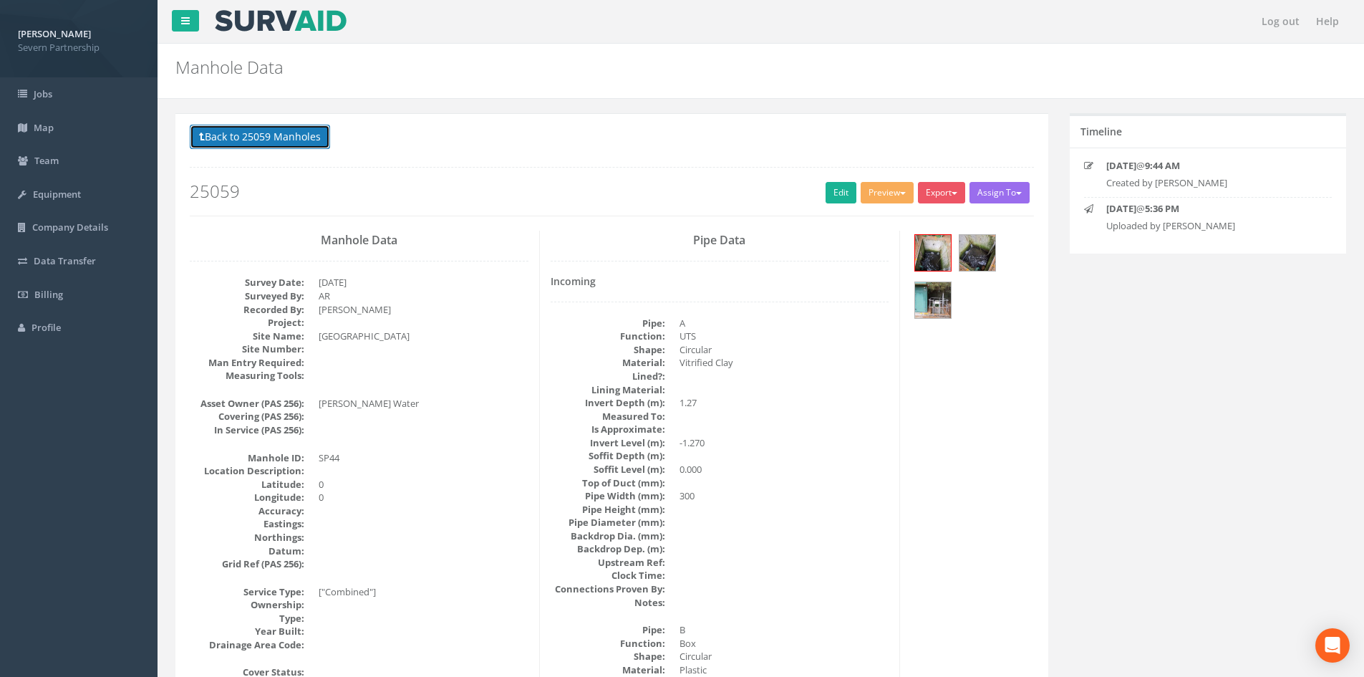
click at [223, 137] on button "Back to 25059 Manholes" at bounding box center [260, 137] width 140 height 24
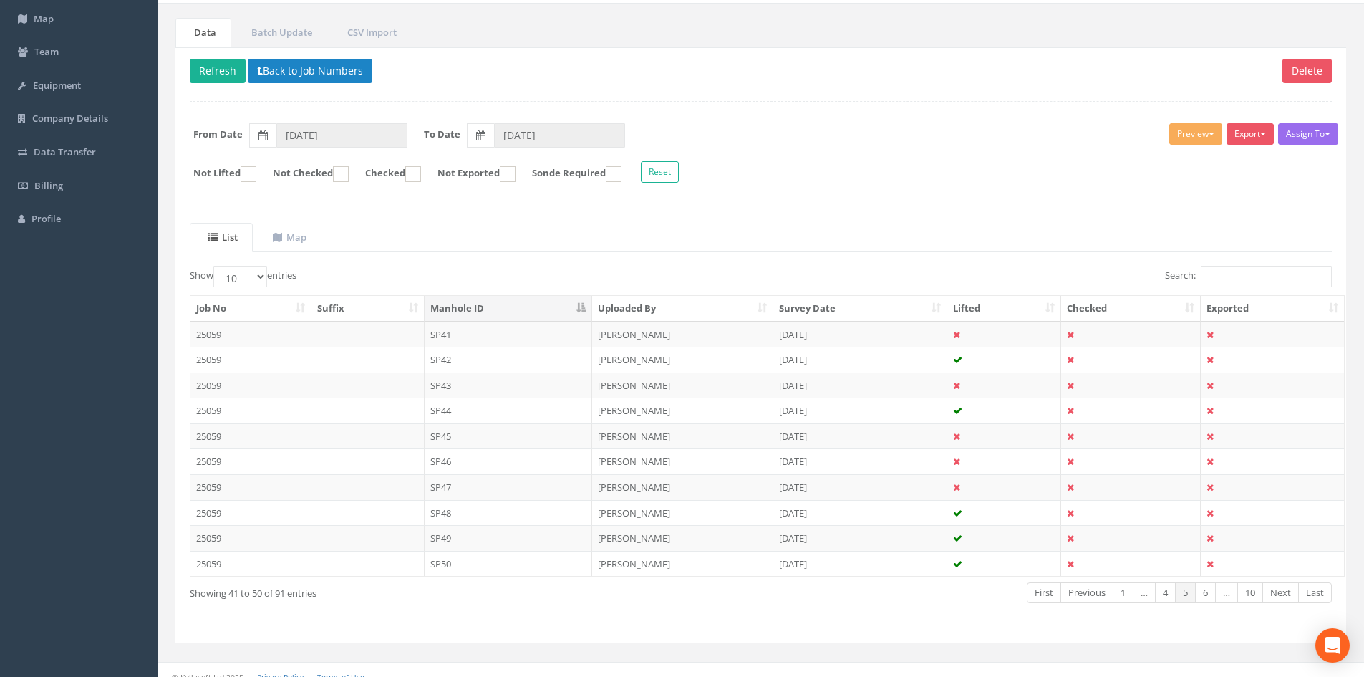
scroll to position [122, 0]
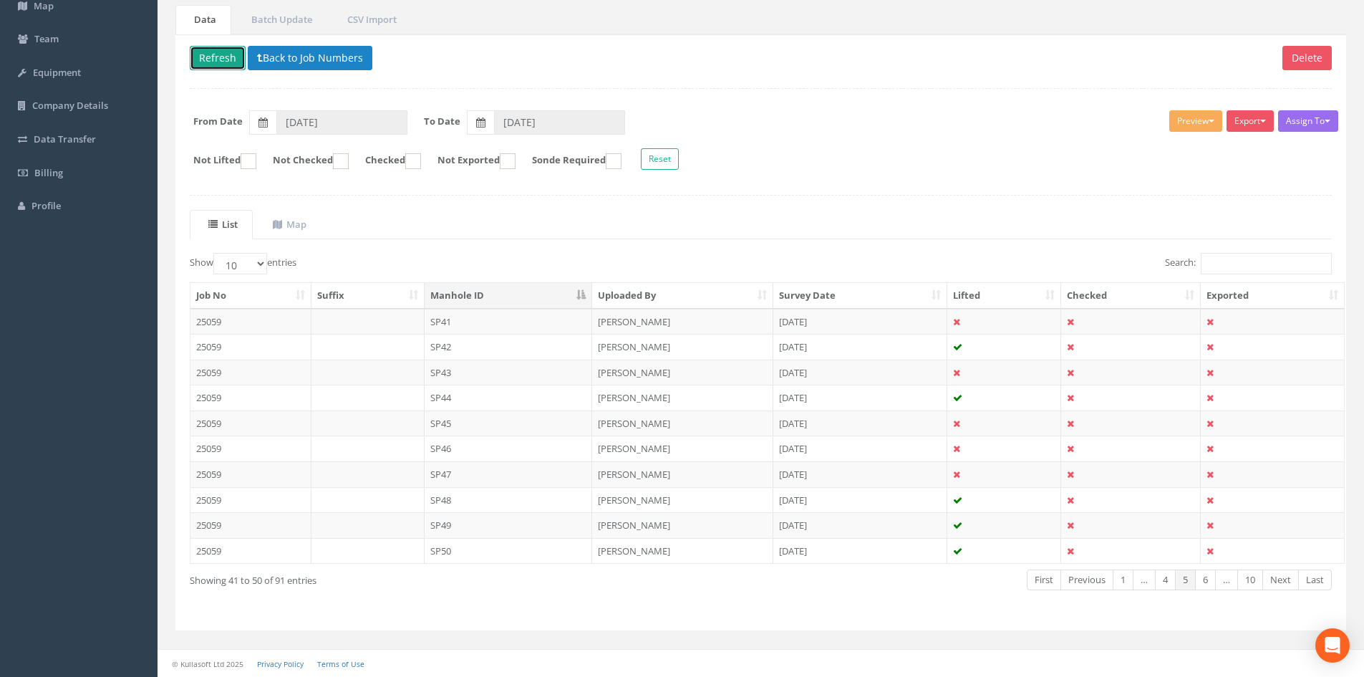
click at [211, 63] on button "Refresh" at bounding box center [218, 58] width 56 height 24
click at [493, 420] on td "SP45" at bounding box center [509, 423] width 168 height 26
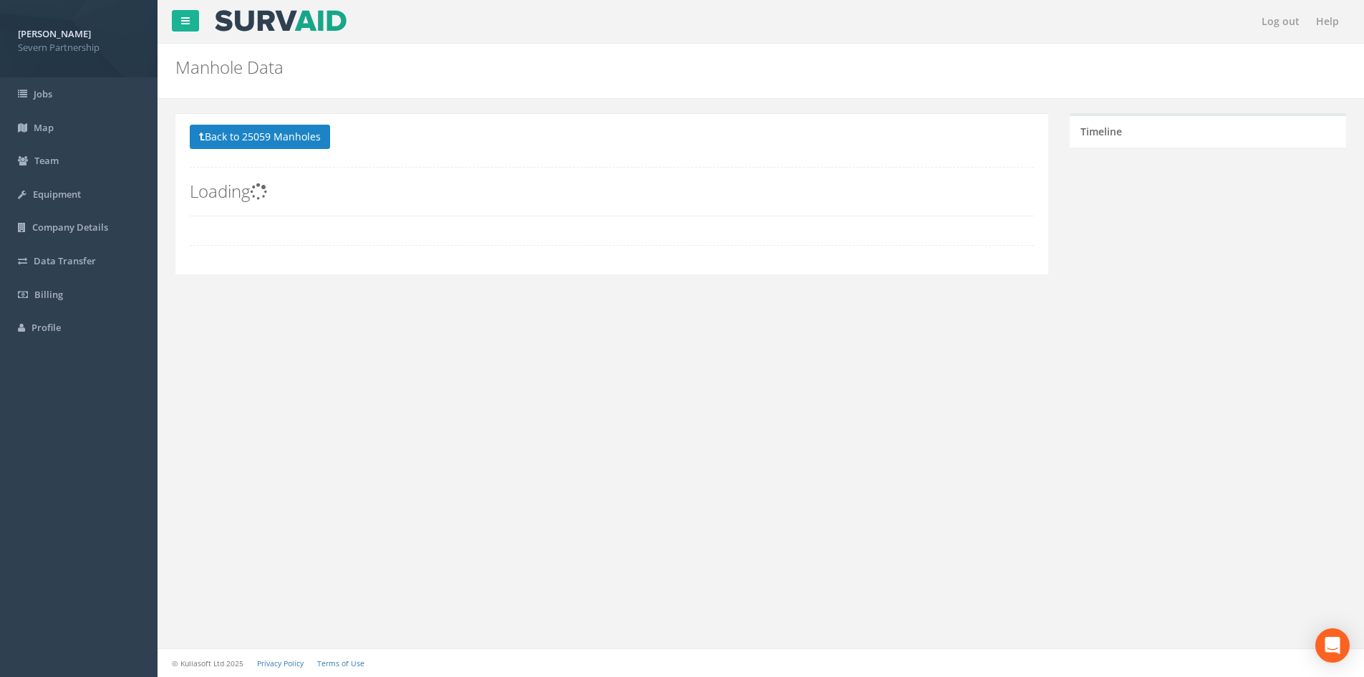
scroll to position [0, 0]
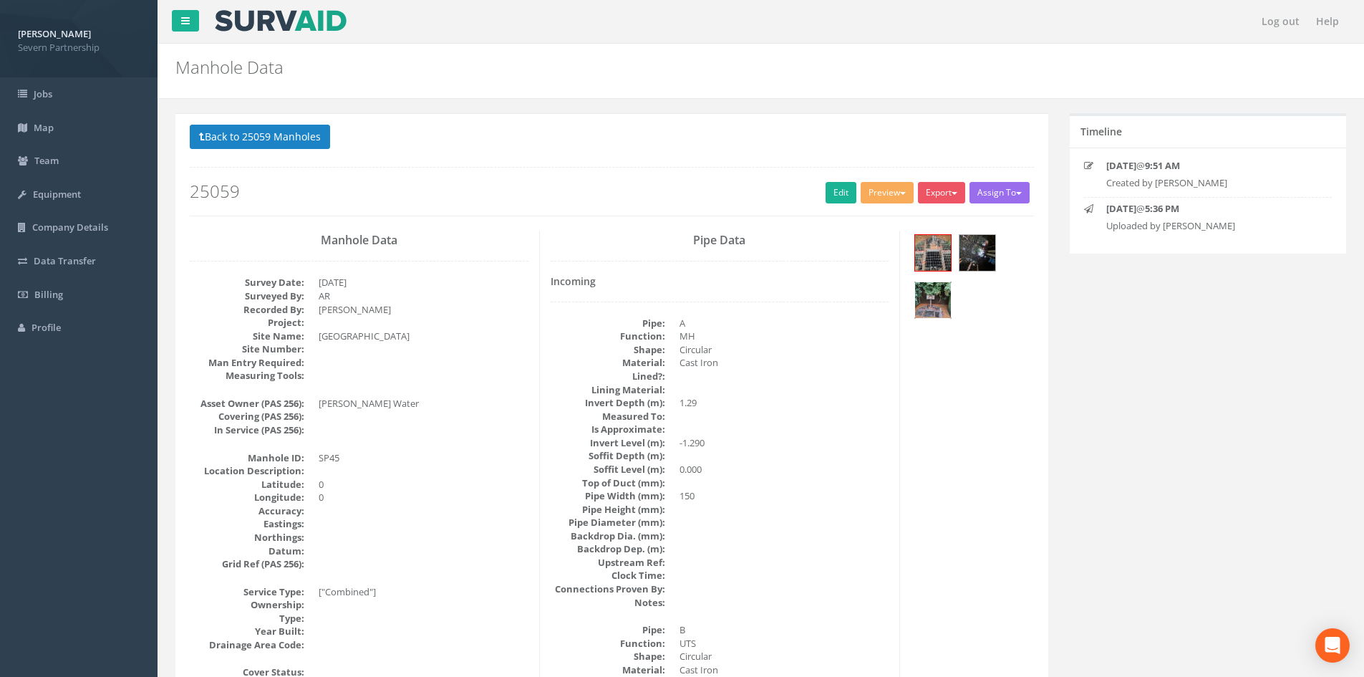
click at [944, 310] on img at bounding box center [933, 300] width 36 height 36
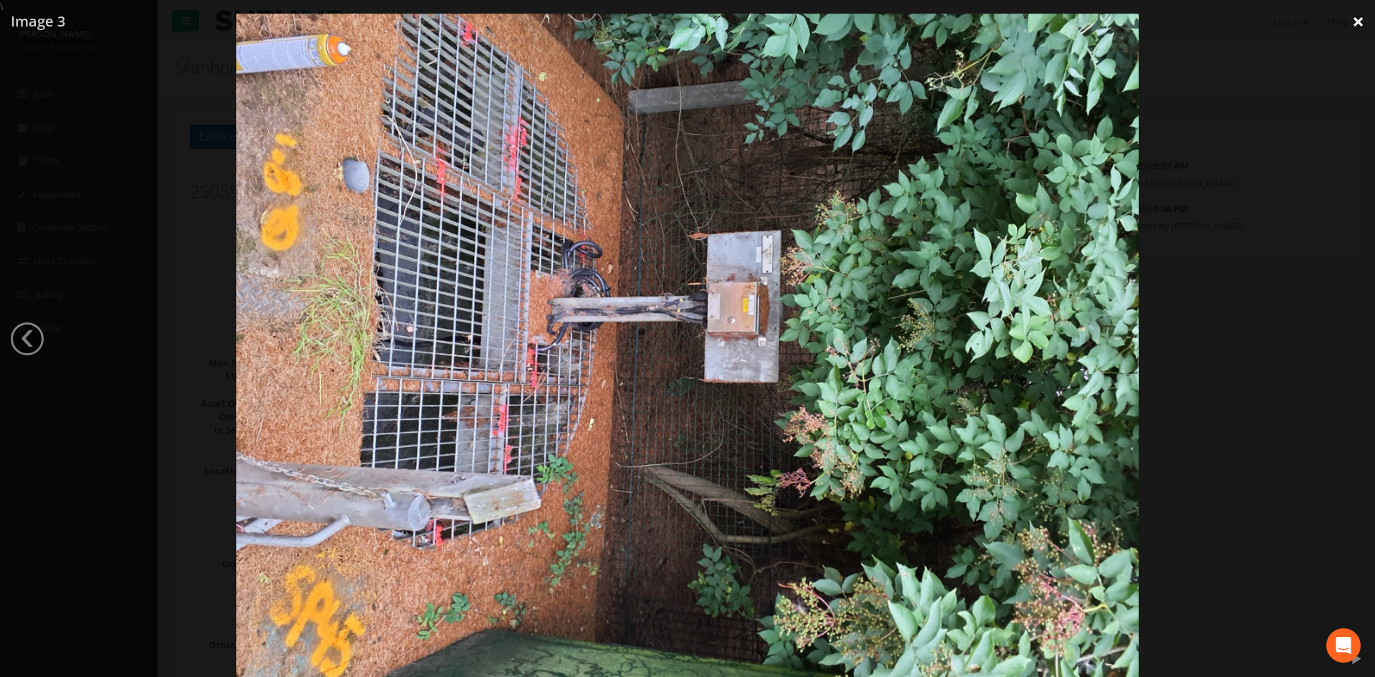
click at [1357, 18] on link "×" at bounding box center [1358, 21] width 34 height 43
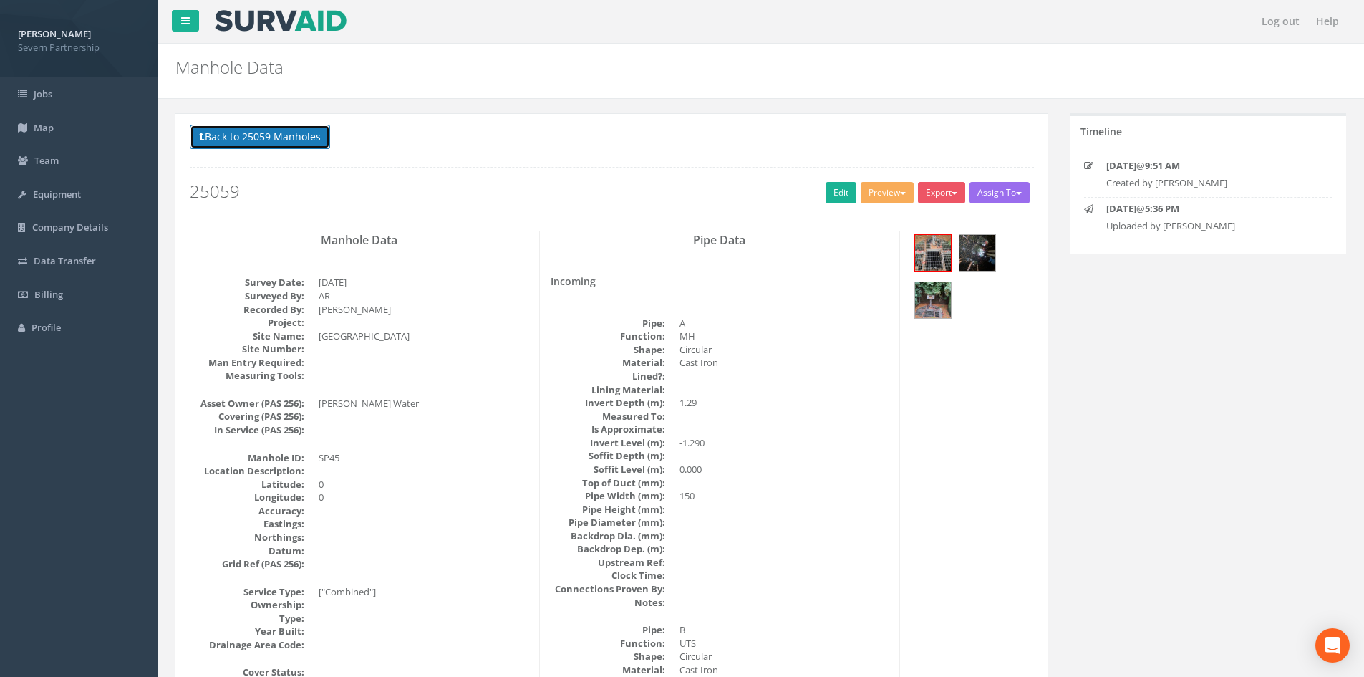
click at [296, 148] on button "Back to 25059 Manholes" at bounding box center [260, 137] width 140 height 24
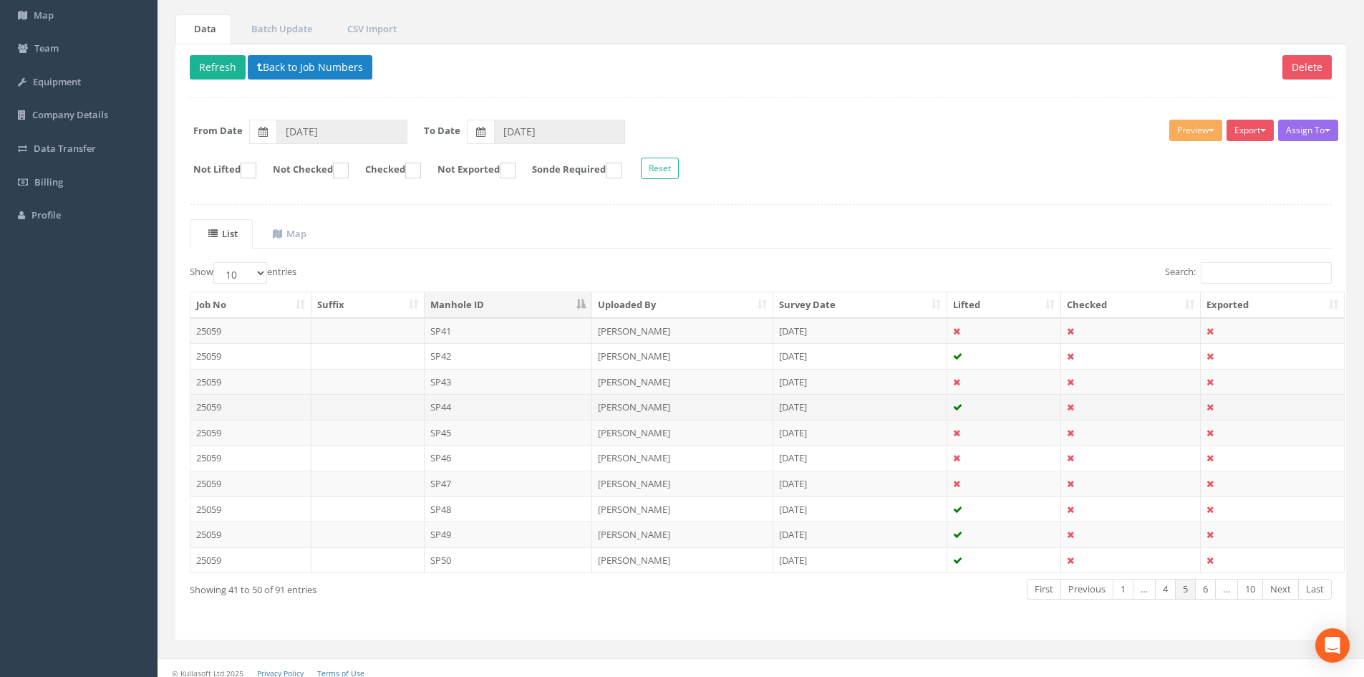
scroll to position [122, 0]
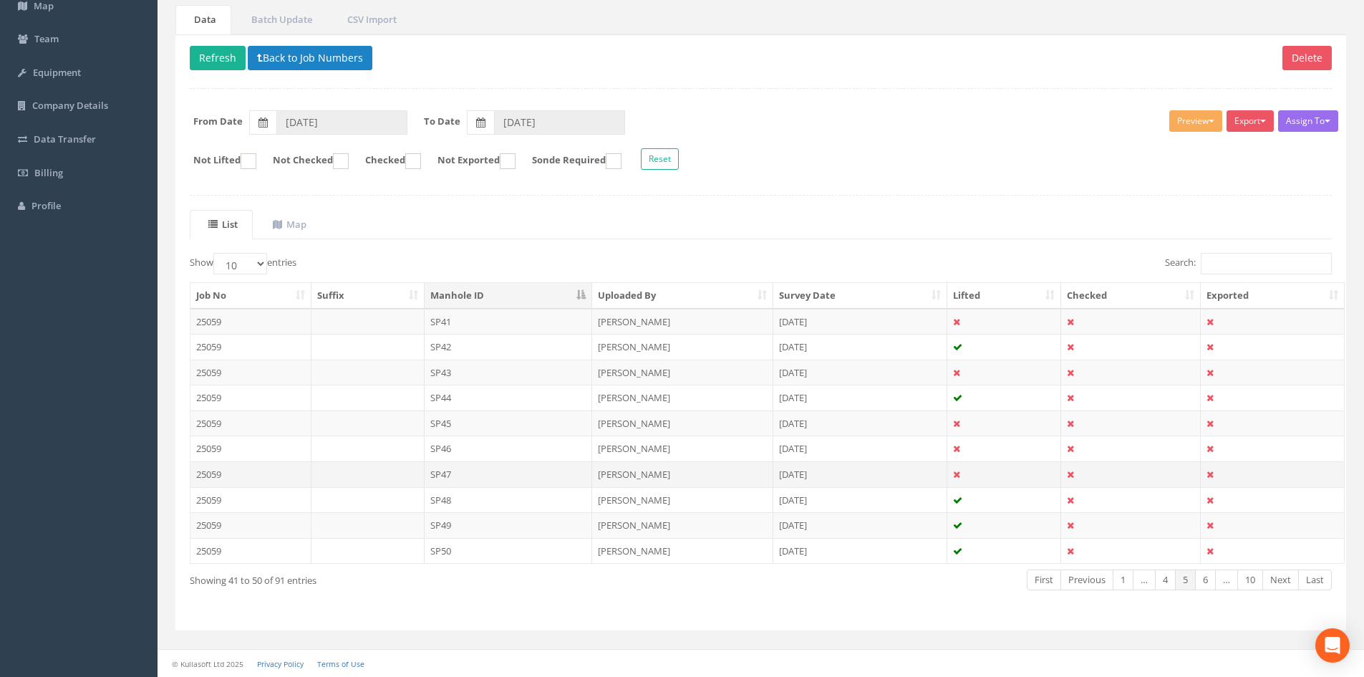
click at [460, 473] on td "SP47" at bounding box center [509, 474] width 168 height 26
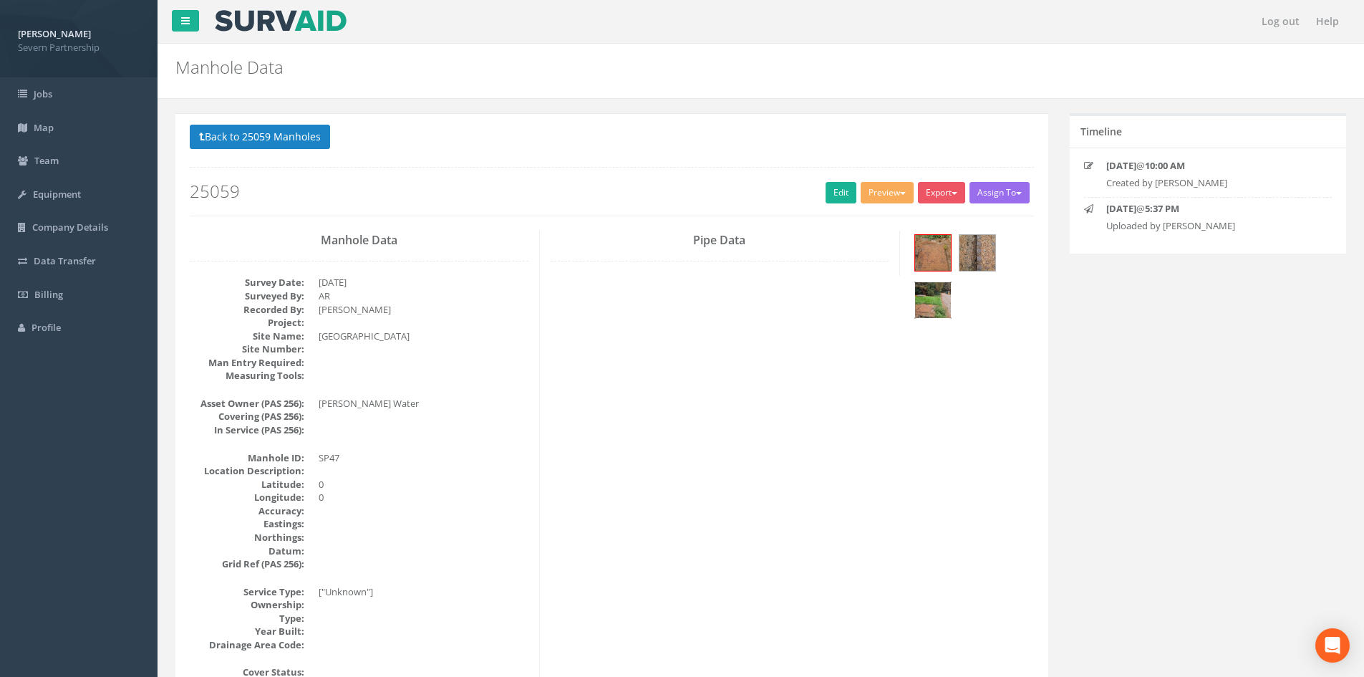
click at [928, 310] on img at bounding box center [933, 300] width 36 height 36
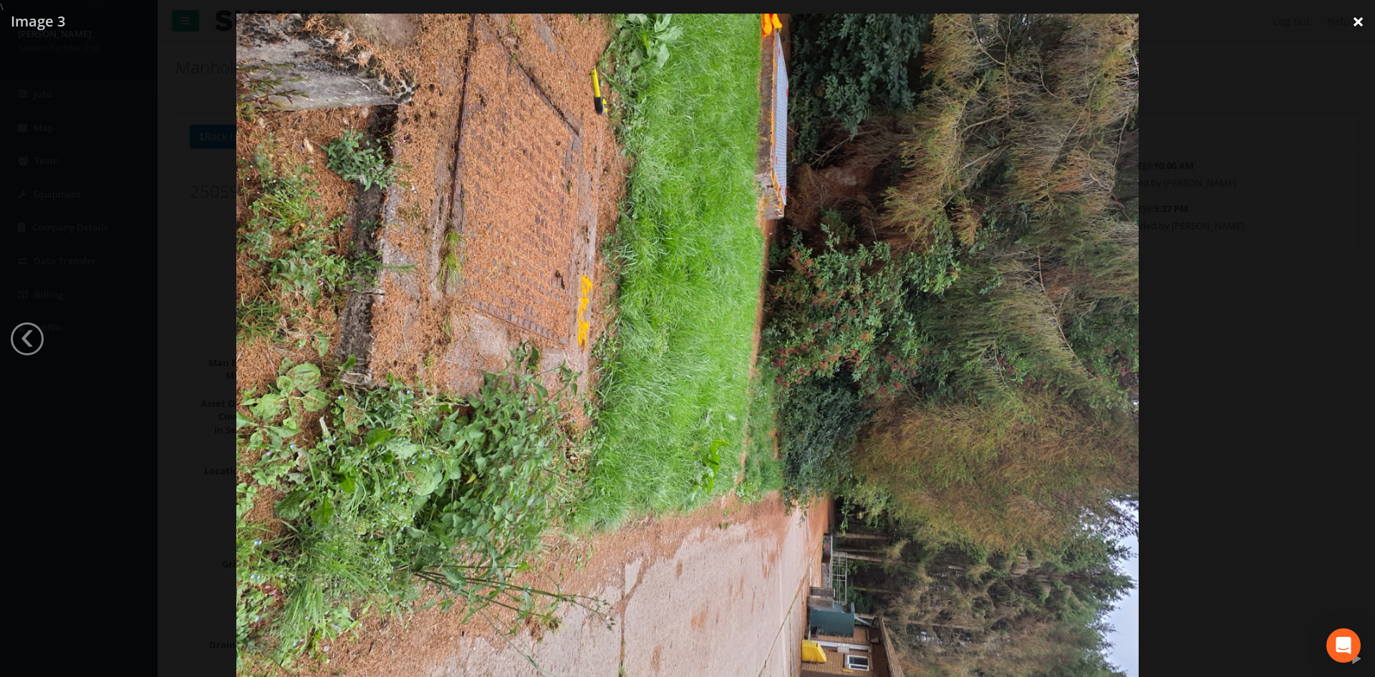
click at [1353, 22] on link "×" at bounding box center [1358, 21] width 34 height 43
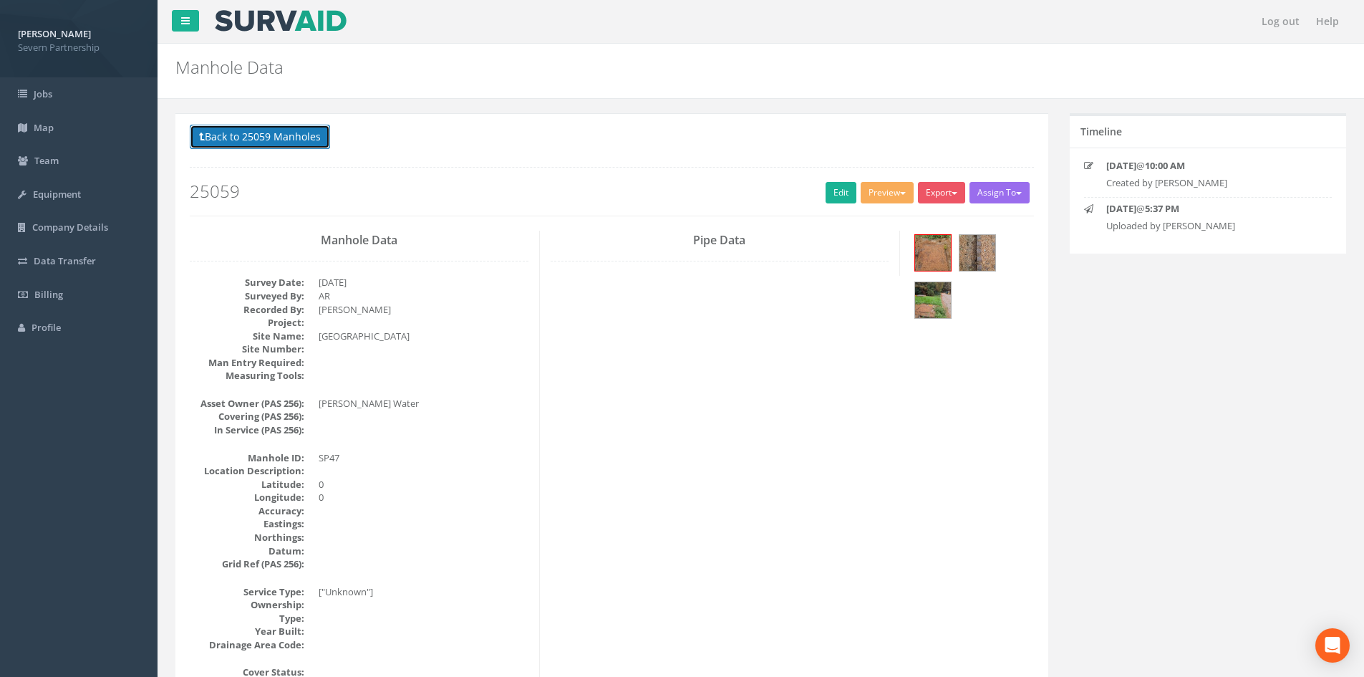
click at [248, 137] on button "Back to 25059 Manholes" at bounding box center [260, 137] width 140 height 24
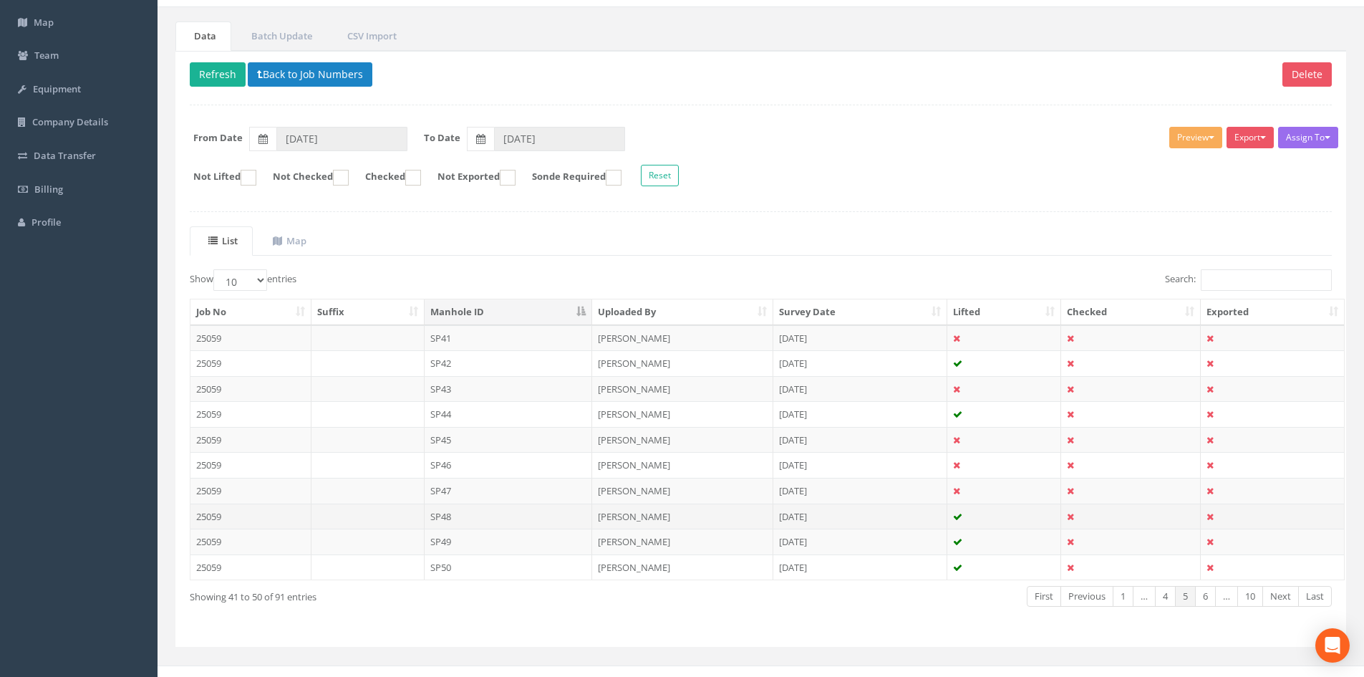
scroll to position [122, 0]
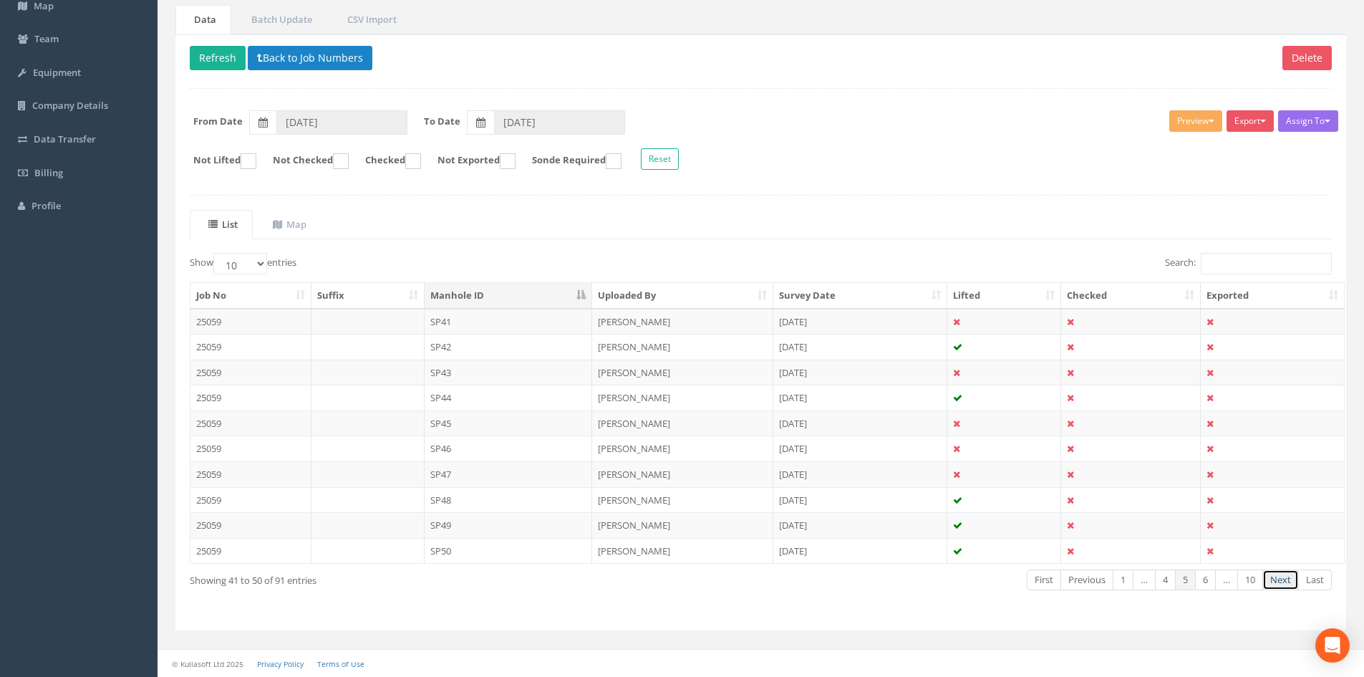
click at [1270, 584] on link "Next" at bounding box center [1280, 579] width 37 height 21
click at [509, 524] on td "SP59" at bounding box center [509, 525] width 168 height 26
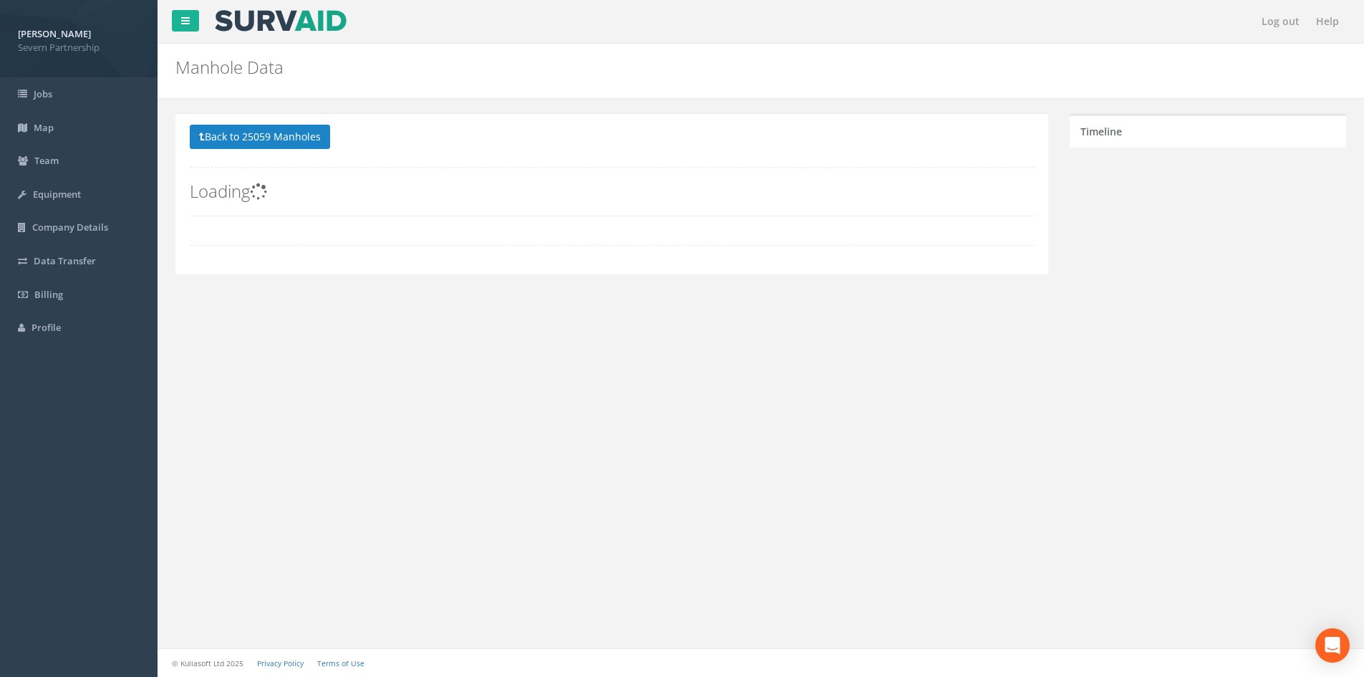
scroll to position [0, 0]
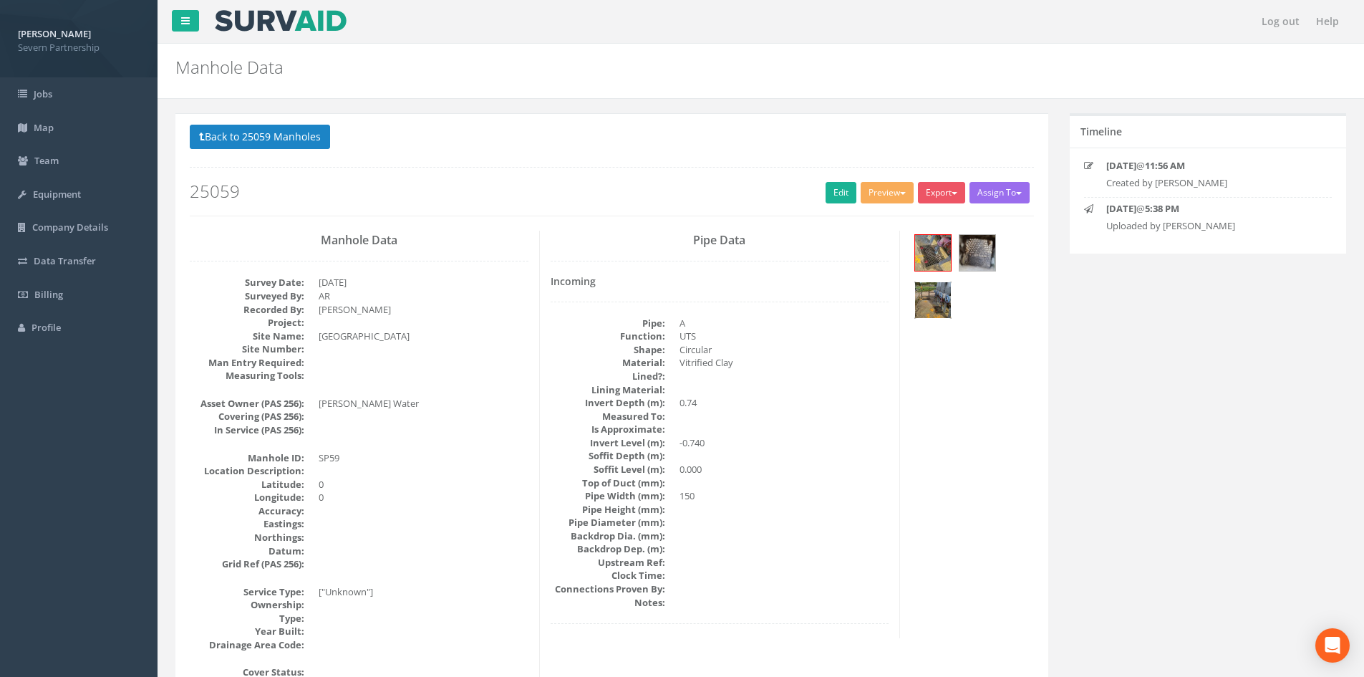
click at [930, 295] on img at bounding box center [933, 300] width 36 height 36
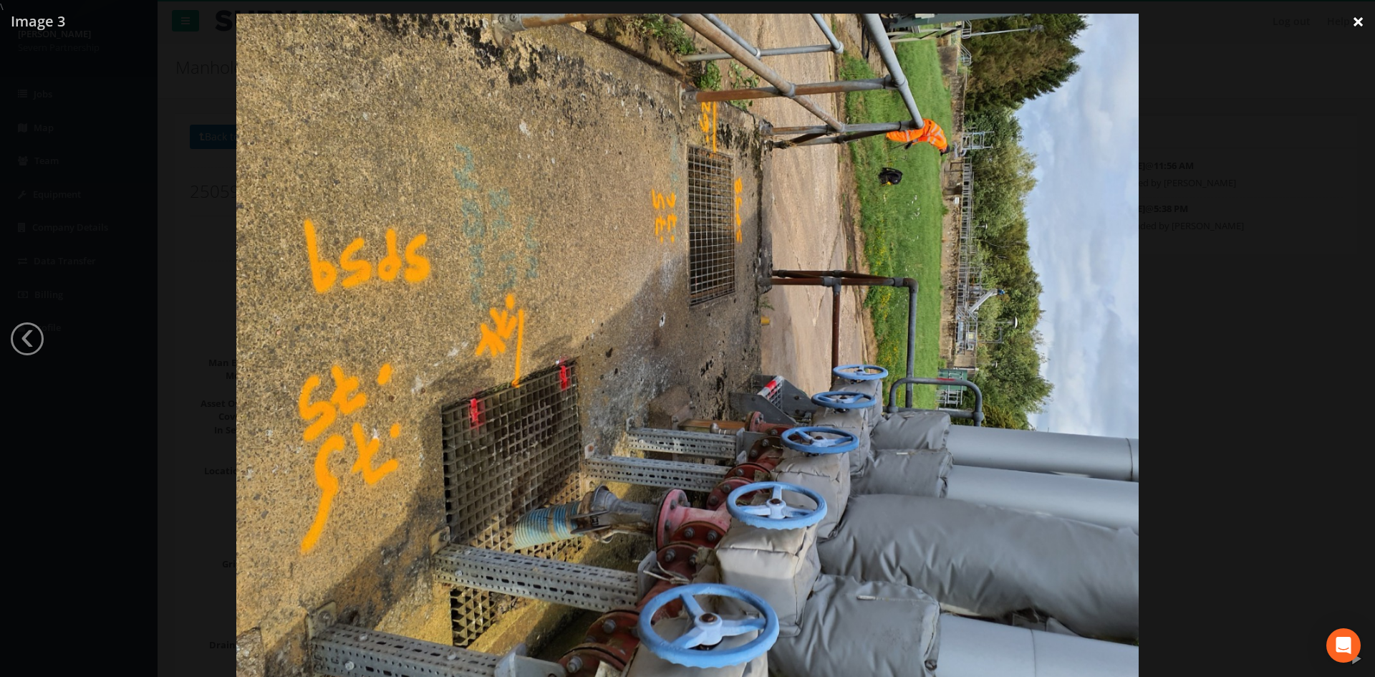
click at [1353, 21] on link "×" at bounding box center [1358, 21] width 34 height 43
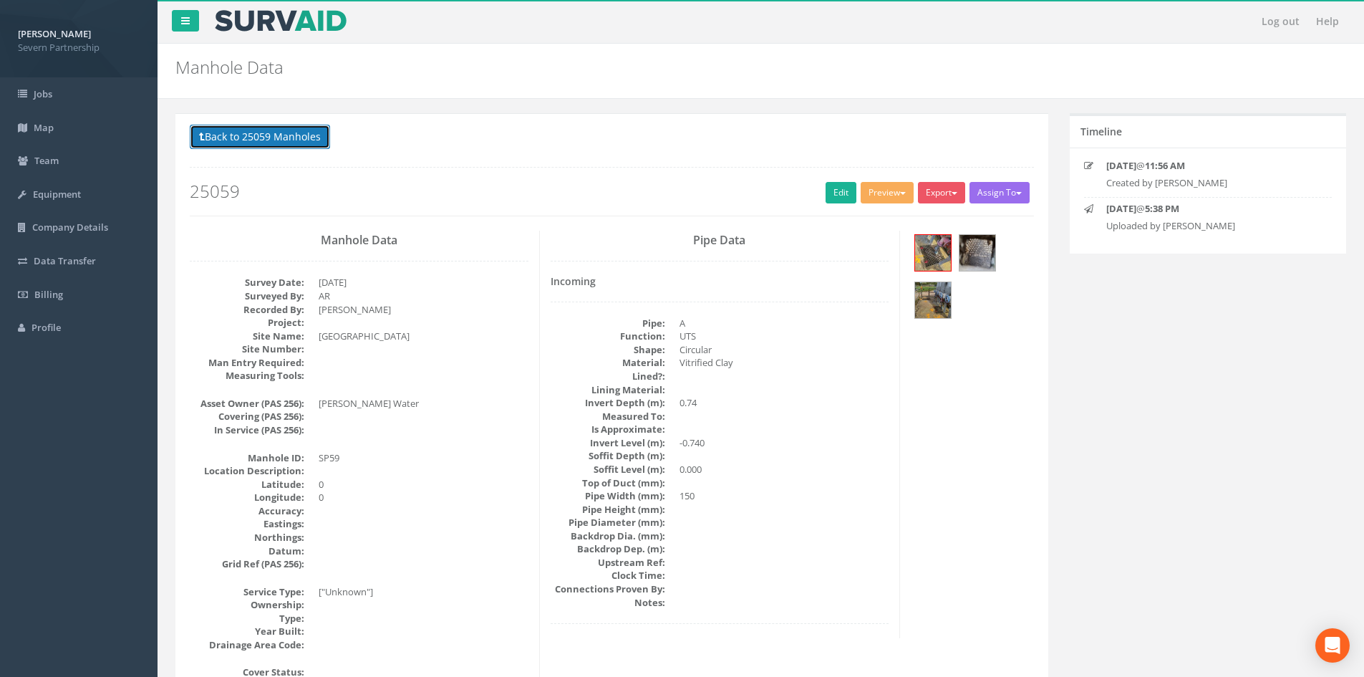
click at [269, 131] on button "Back to 25059 Manholes" at bounding box center [260, 137] width 140 height 24
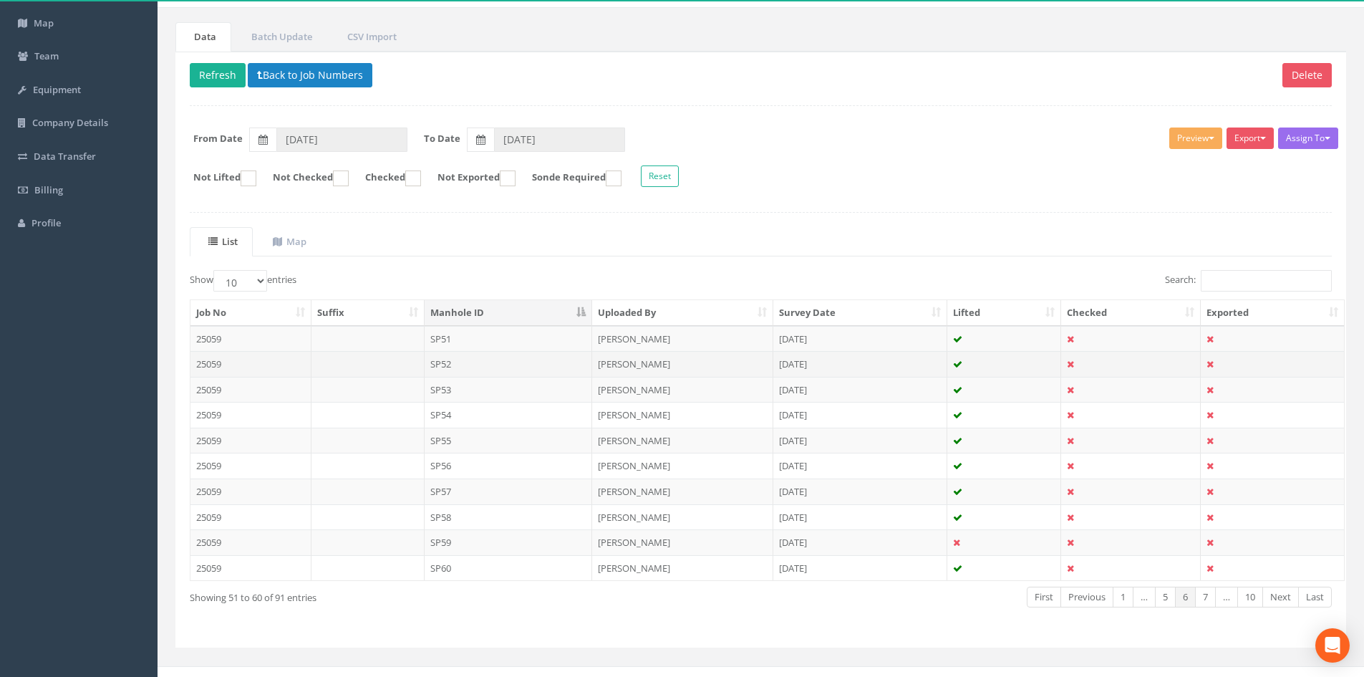
scroll to position [122, 0]
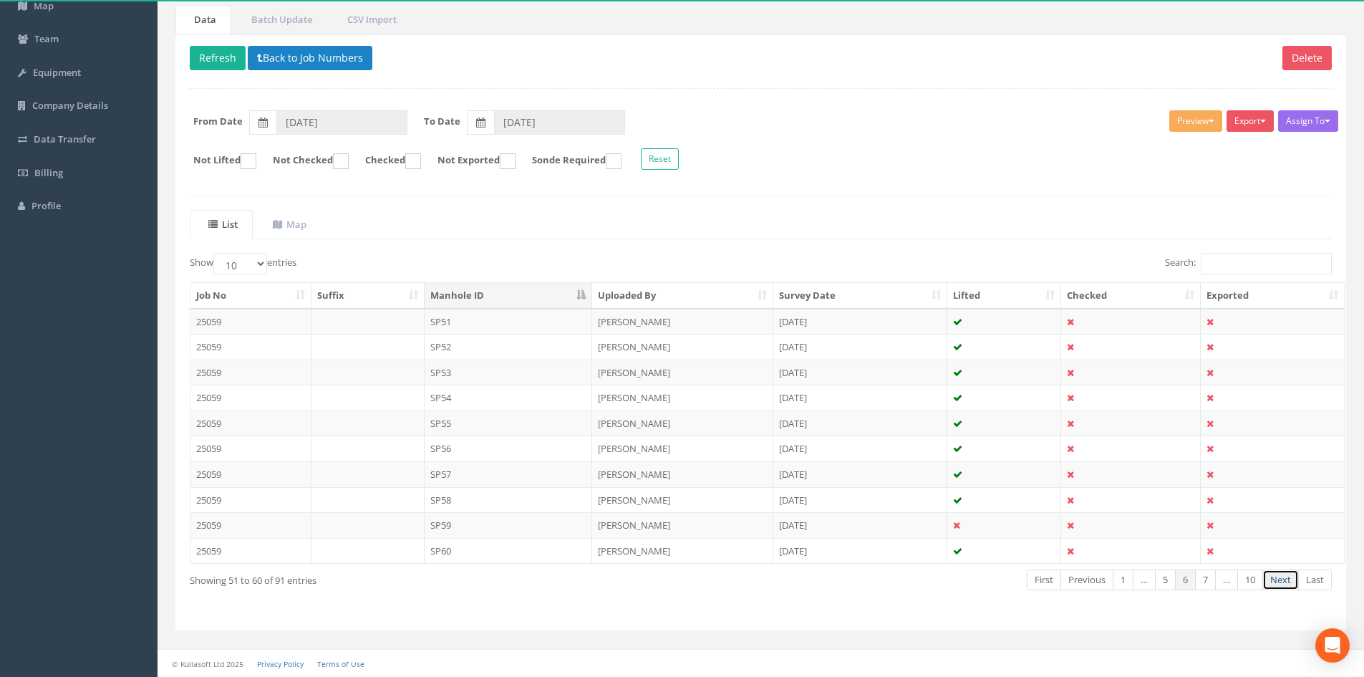
click at [1280, 579] on link "Next" at bounding box center [1280, 579] width 37 height 21
click at [496, 476] on td "SP67" at bounding box center [509, 474] width 168 height 26
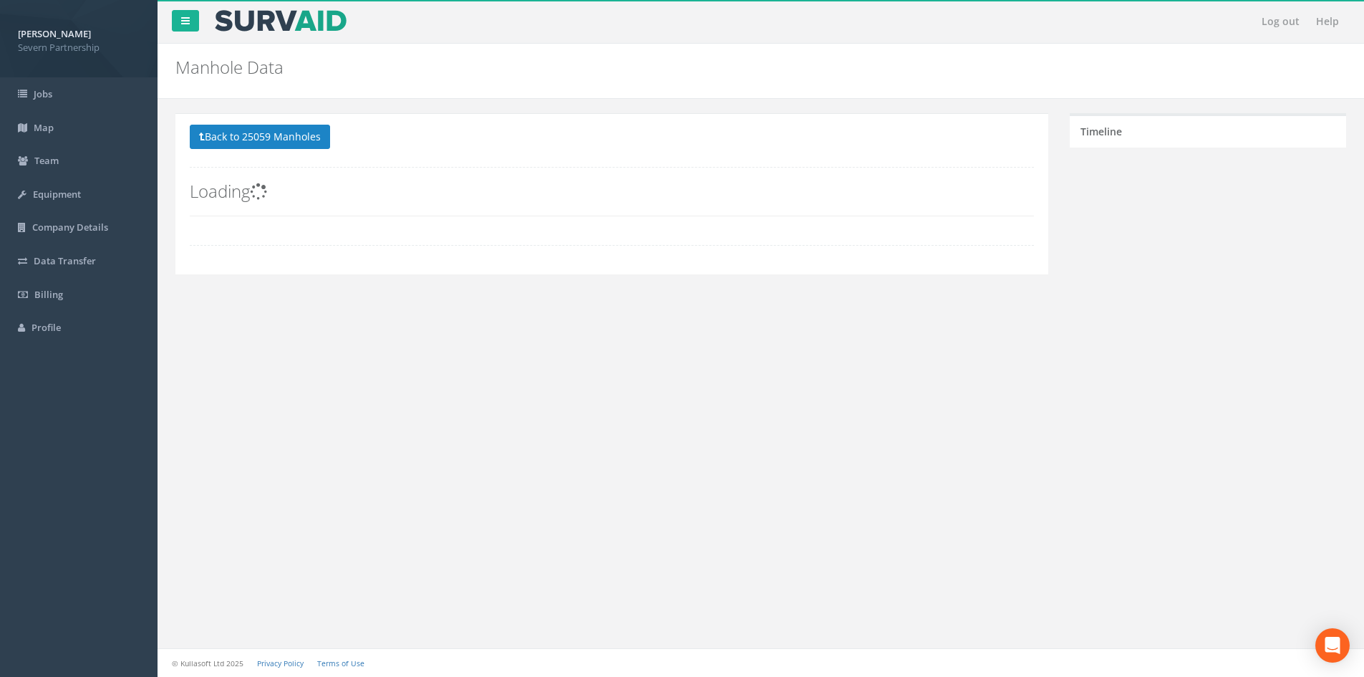
scroll to position [0, 0]
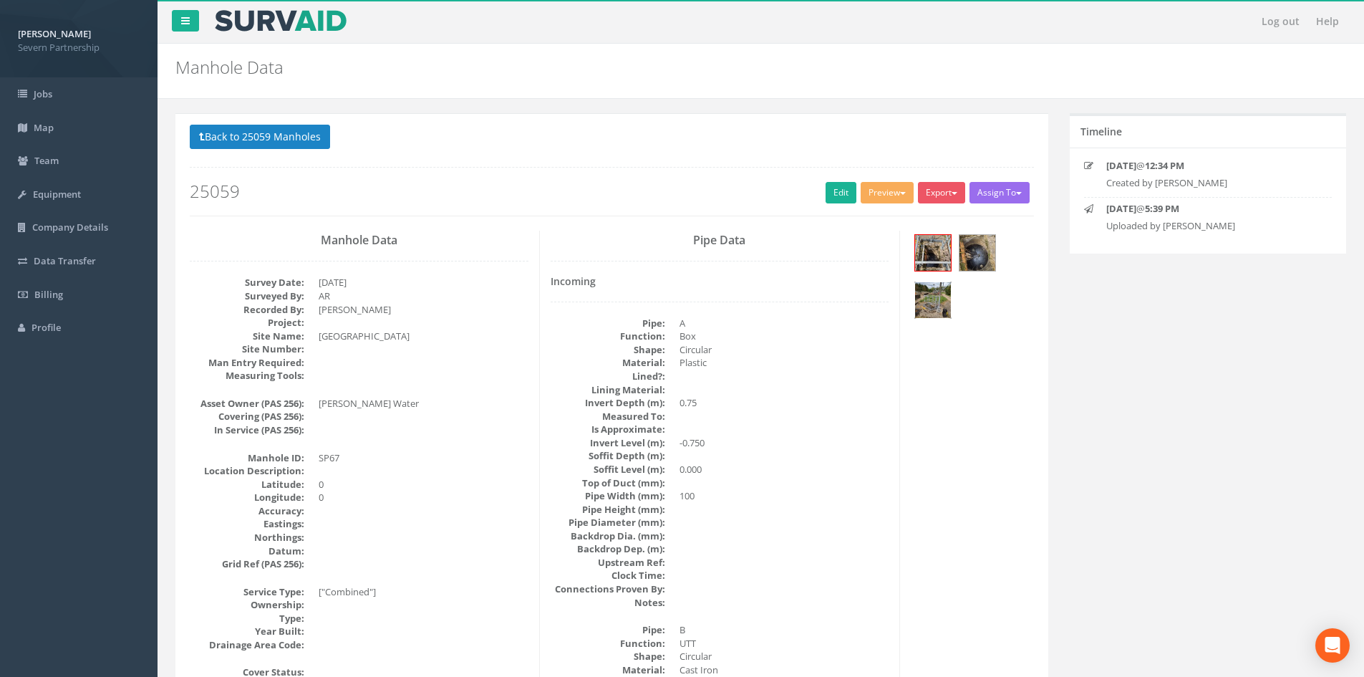
click at [937, 301] on img at bounding box center [933, 300] width 36 height 36
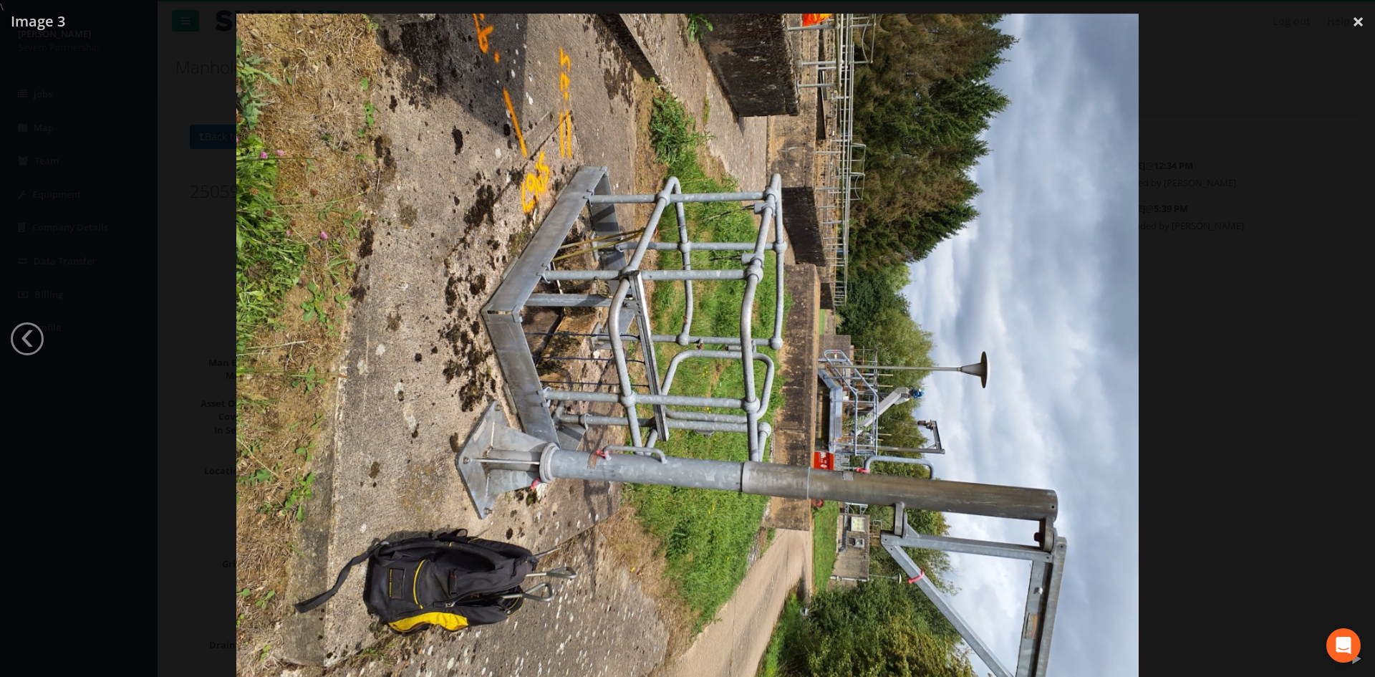
drag, startPoint x: 1353, startPoint y: 21, endPoint x: 1306, endPoint y: 50, distance: 55.3
click at [1353, 21] on link "×" at bounding box center [1358, 21] width 34 height 43
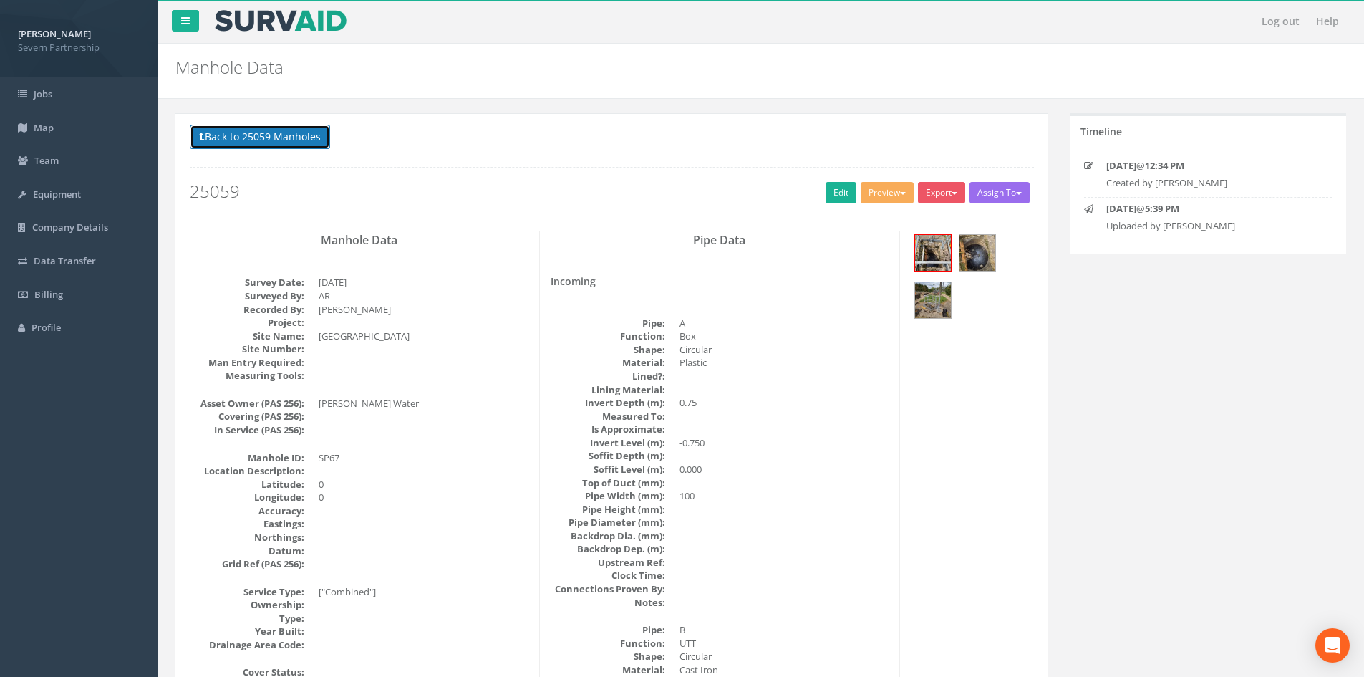
click at [264, 144] on button "Back to 25059 Manholes" at bounding box center [260, 137] width 140 height 24
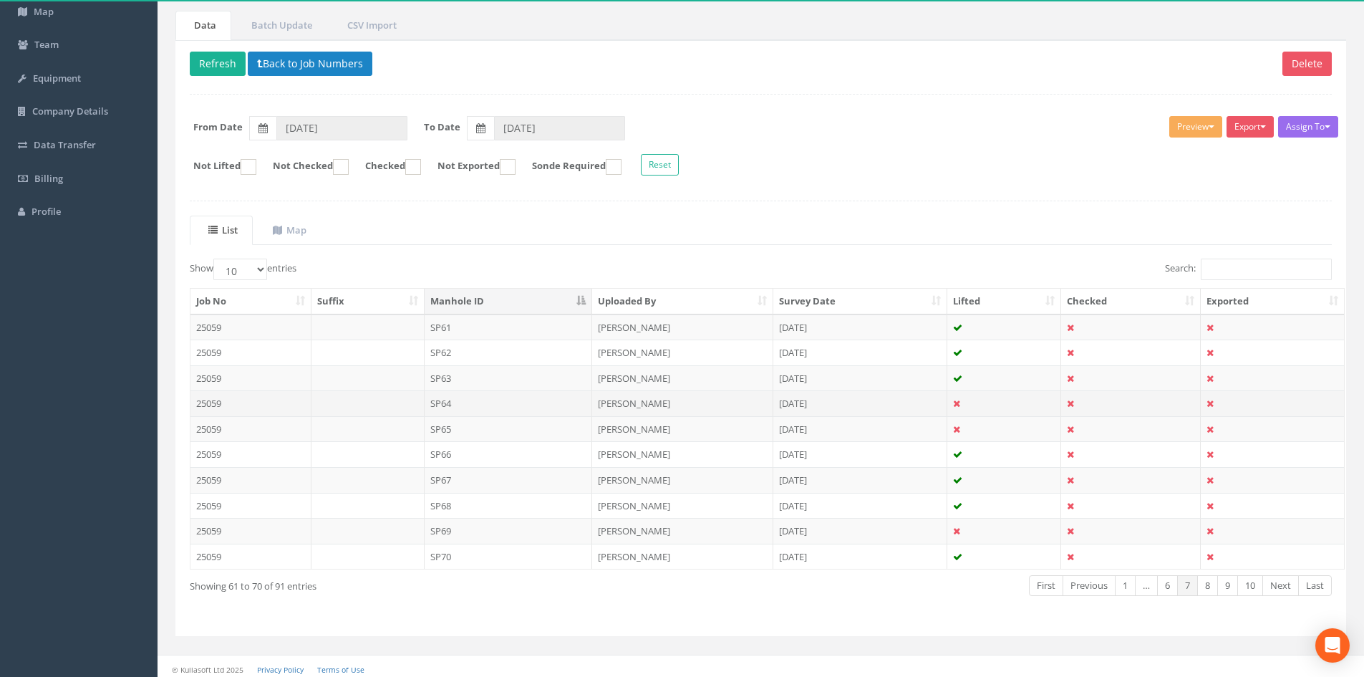
scroll to position [122, 0]
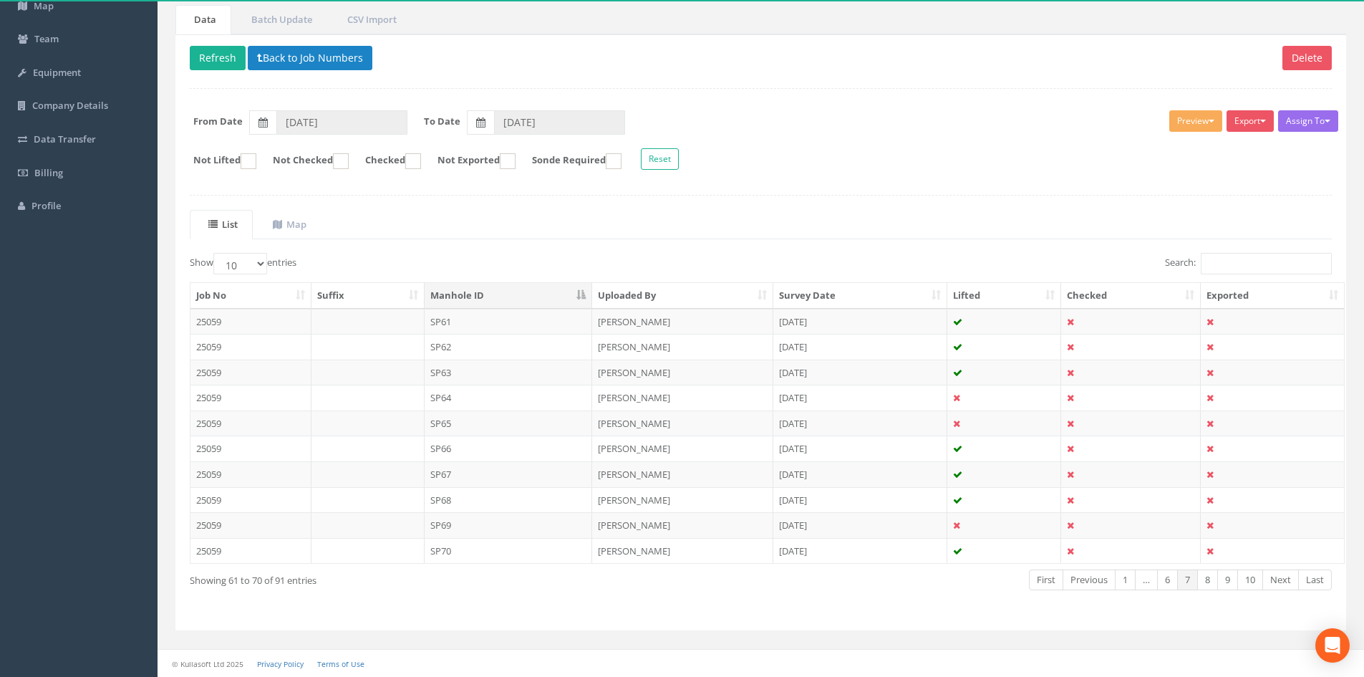
click at [595, 548] on td "[PERSON_NAME]" at bounding box center [682, 551] width 181 height 26
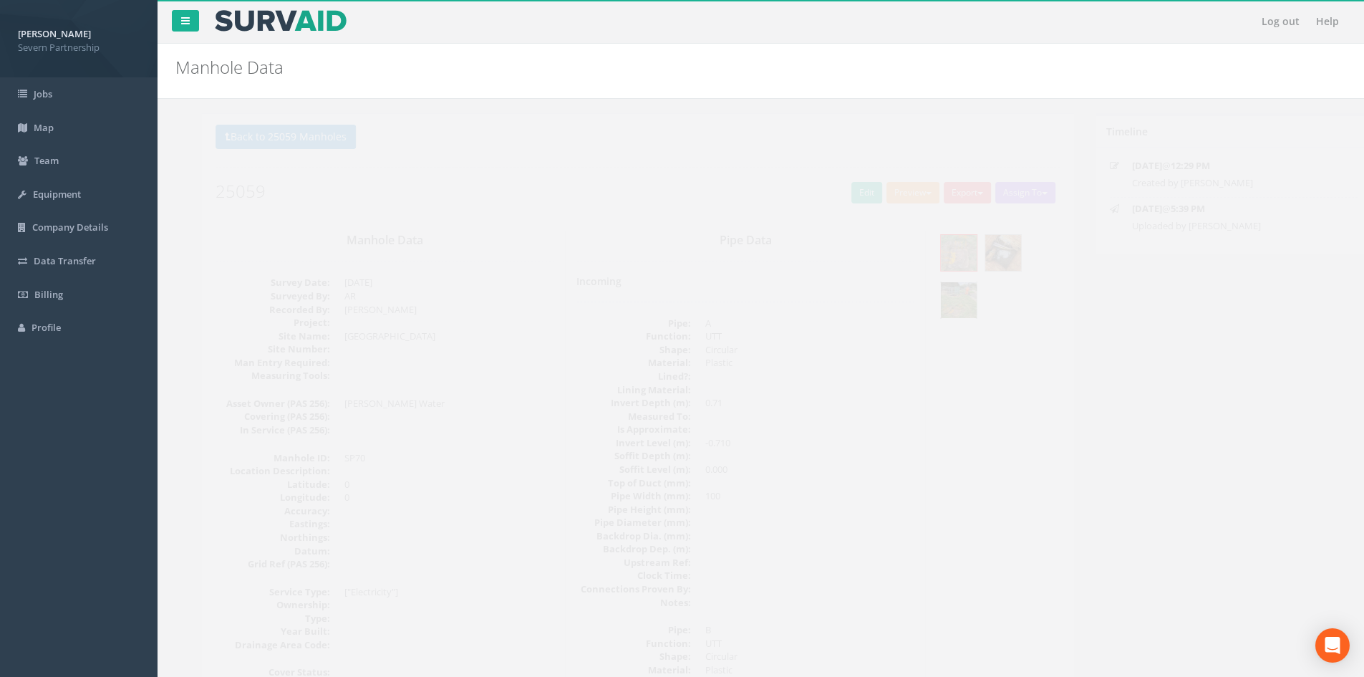
click at [937, 292] on img at bounding box center [933, 300] width 36 height 36
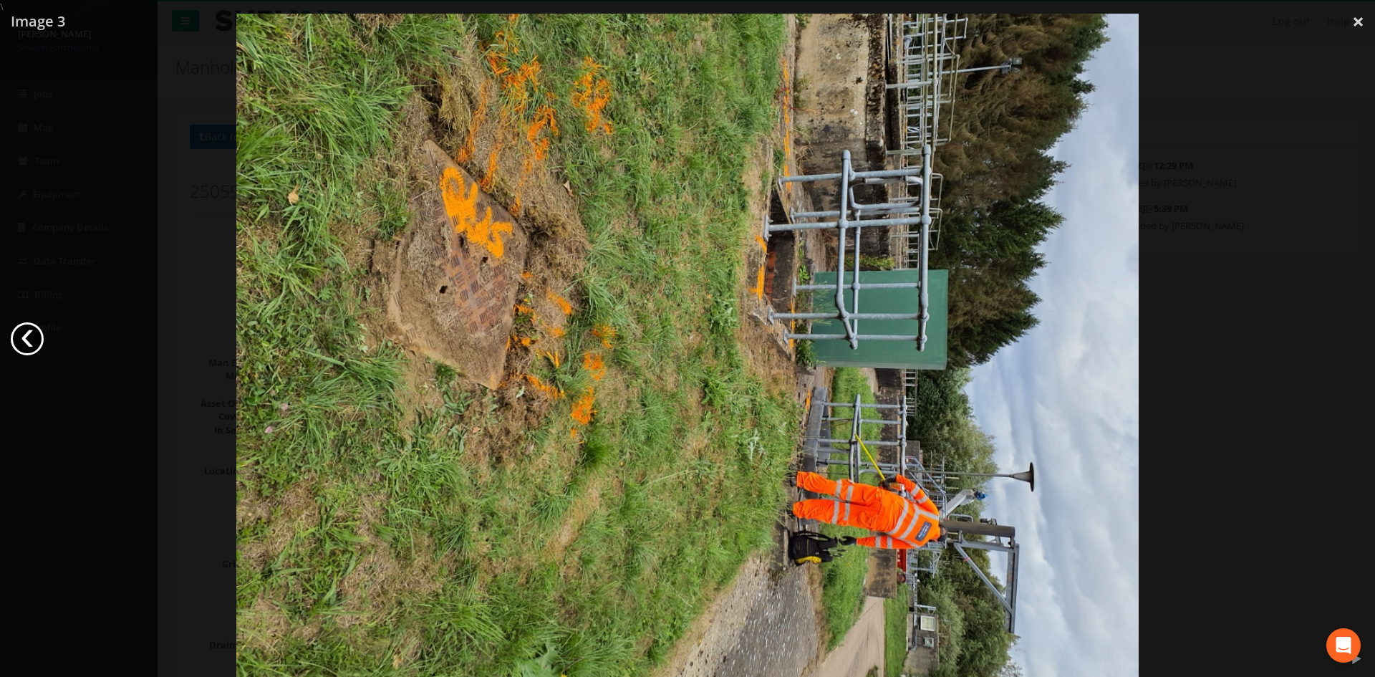
click at [31, 335] on link "‹" at bounding box center [27, 338] width 33 height 33
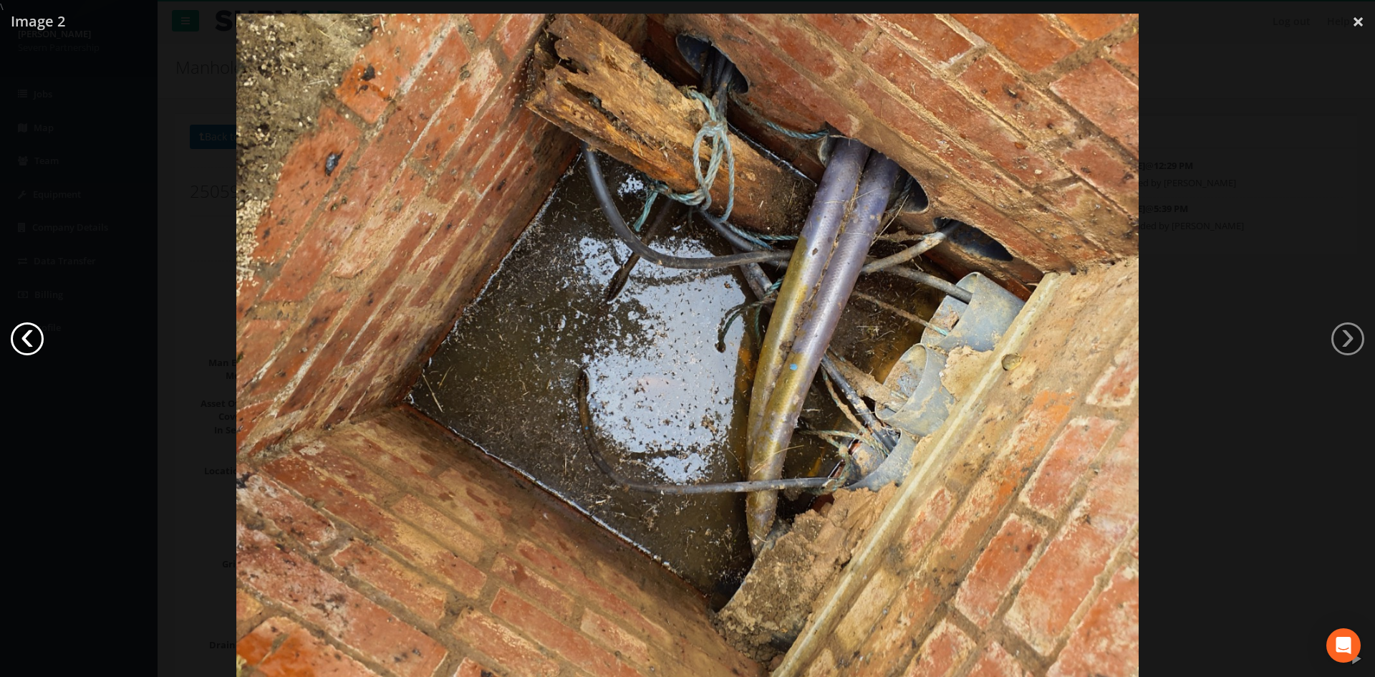
click at [27, 335] on link "‹" at bounding box center [27, 338] width 33 height 33
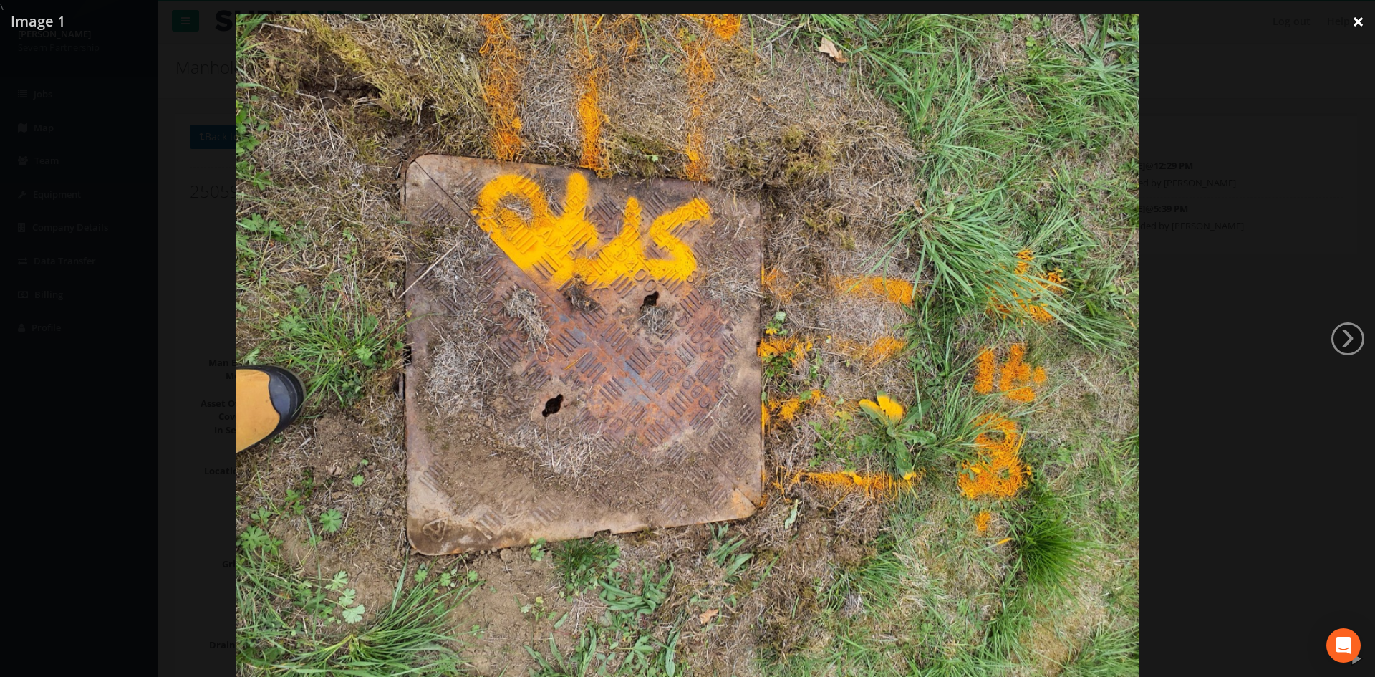
click at [1359, 22] on link "×" at bounding box center [1358, 21] width 34 height 43
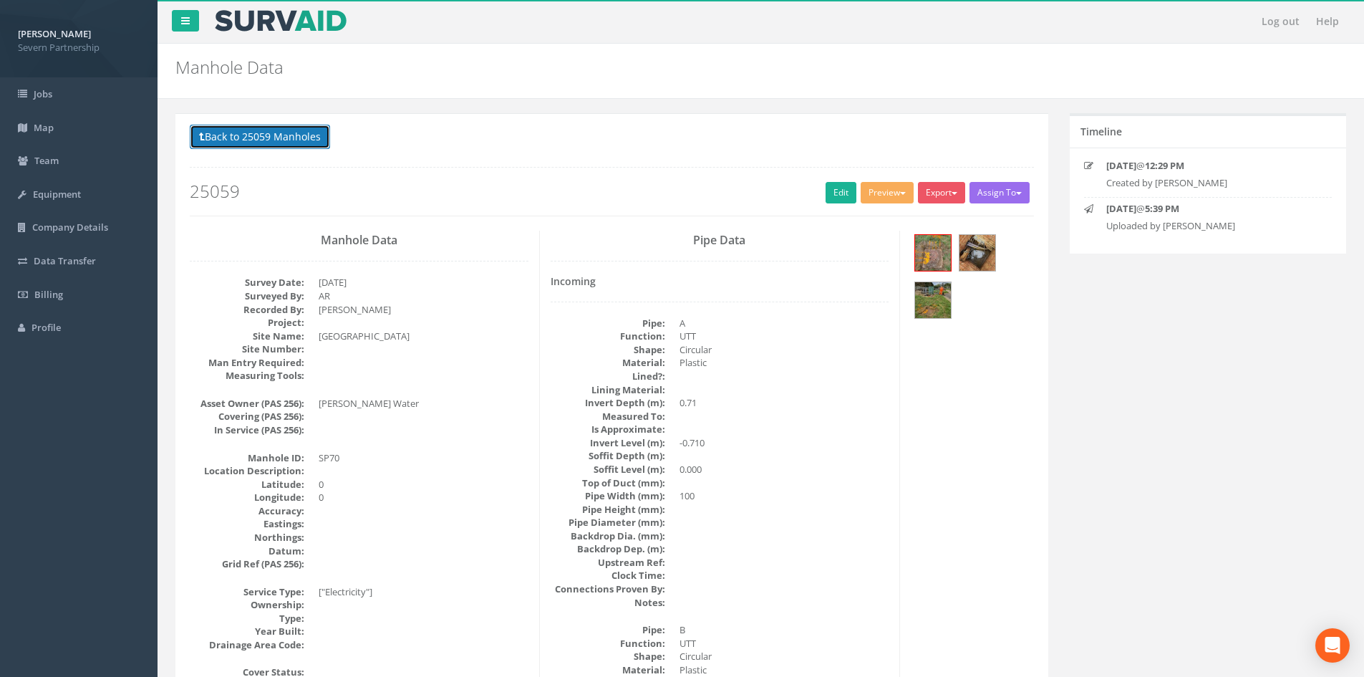
click at [247, 140] on button "Back to 25059 Manholes" at bounding box center [260, 137] width 140 height 24
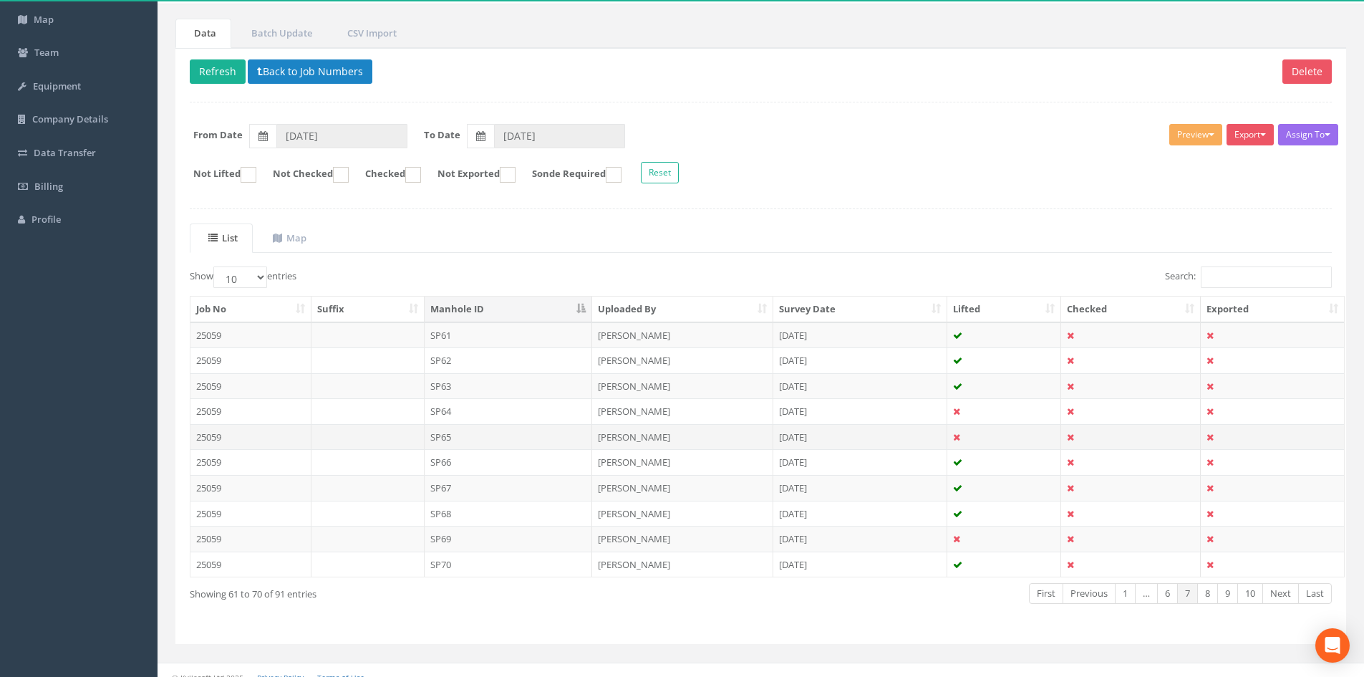
scroll to position [122, 0]
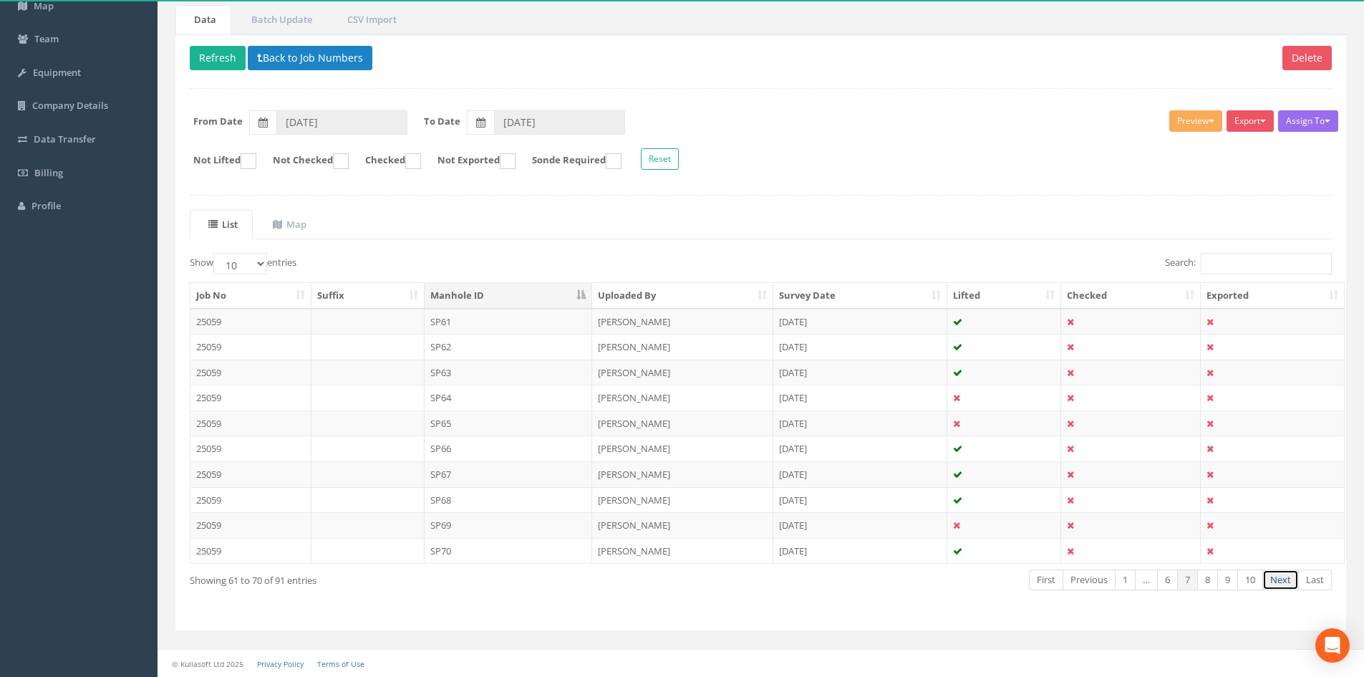
click at [1278, 576] on link "Next" at bounding box center [1280, 579] width 37 height 21
click at [458, 322] on td "SP71" at bounding box center [509, 322] width 168 height 26
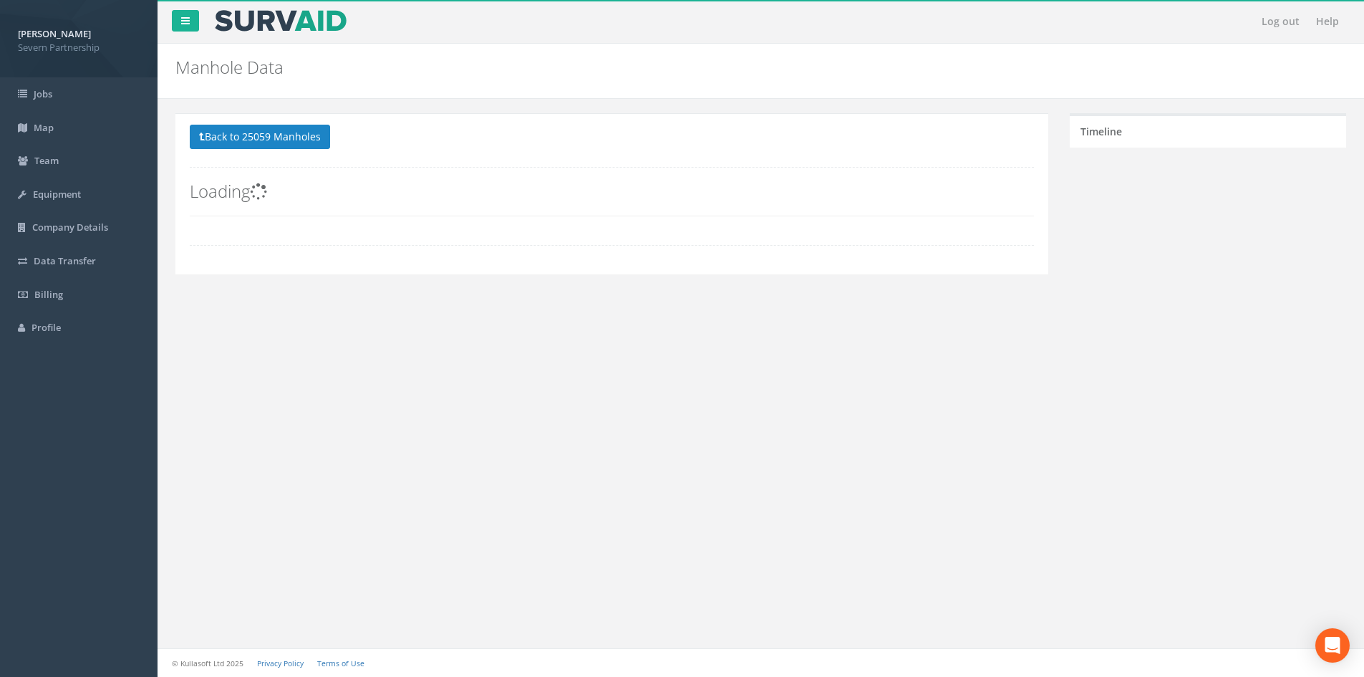
scroll to position [0, 0]
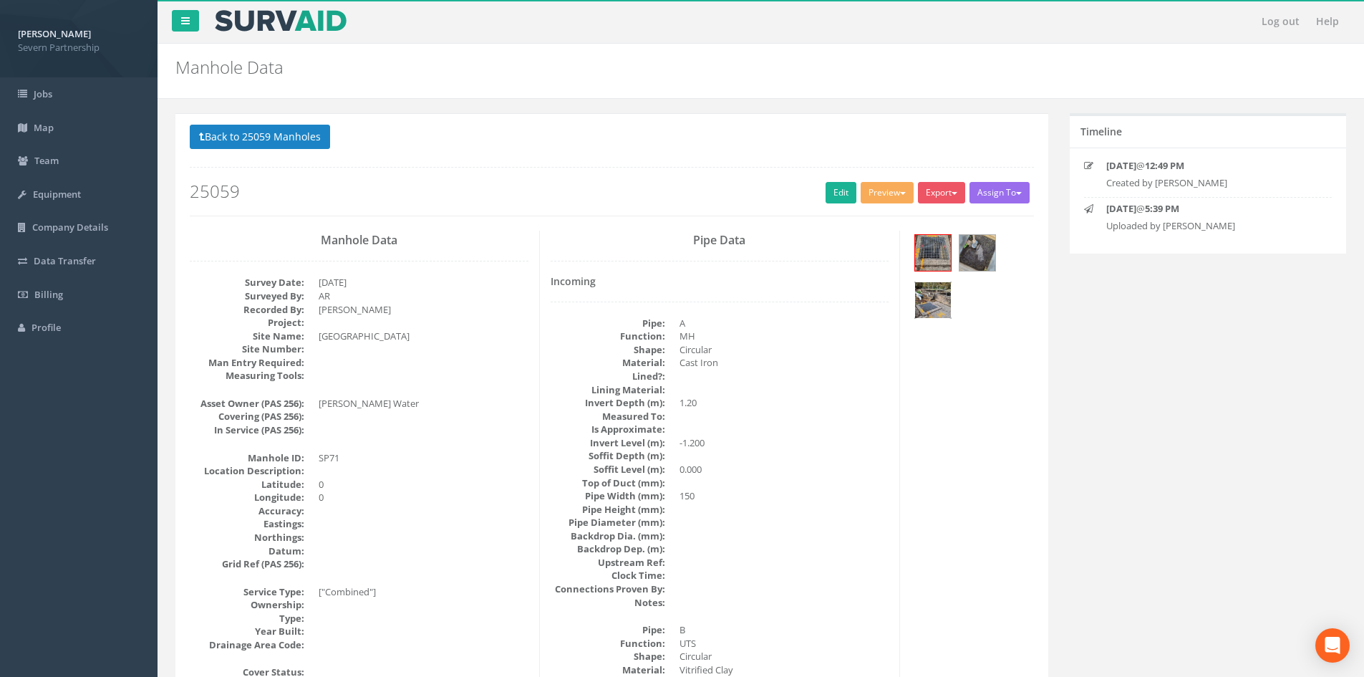
click at [931, 306] on img at bounding box center [933, 300] width 36 height 36
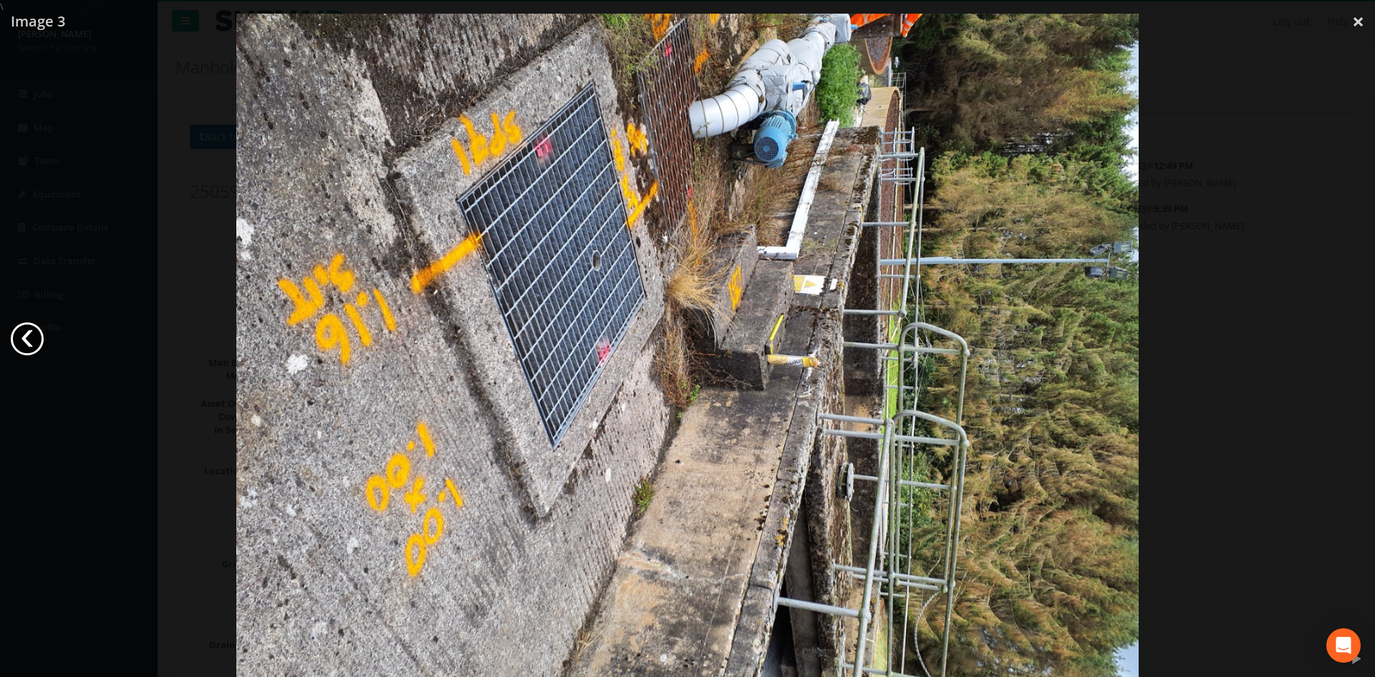
click at [32, 339] on link "‹" at bounding box center [27, 338] width 33 height 33
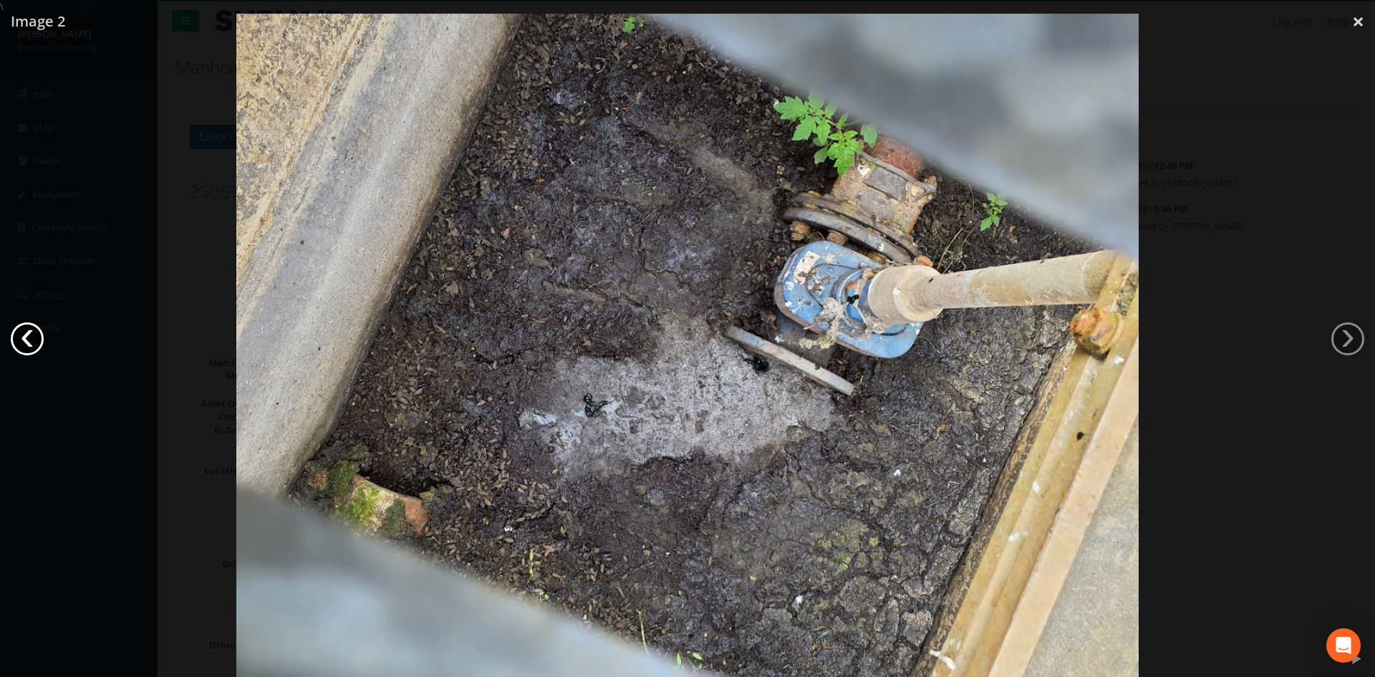
click at [32, 339] on link "‹" at bounding box center [27, 338] width 33 height 33
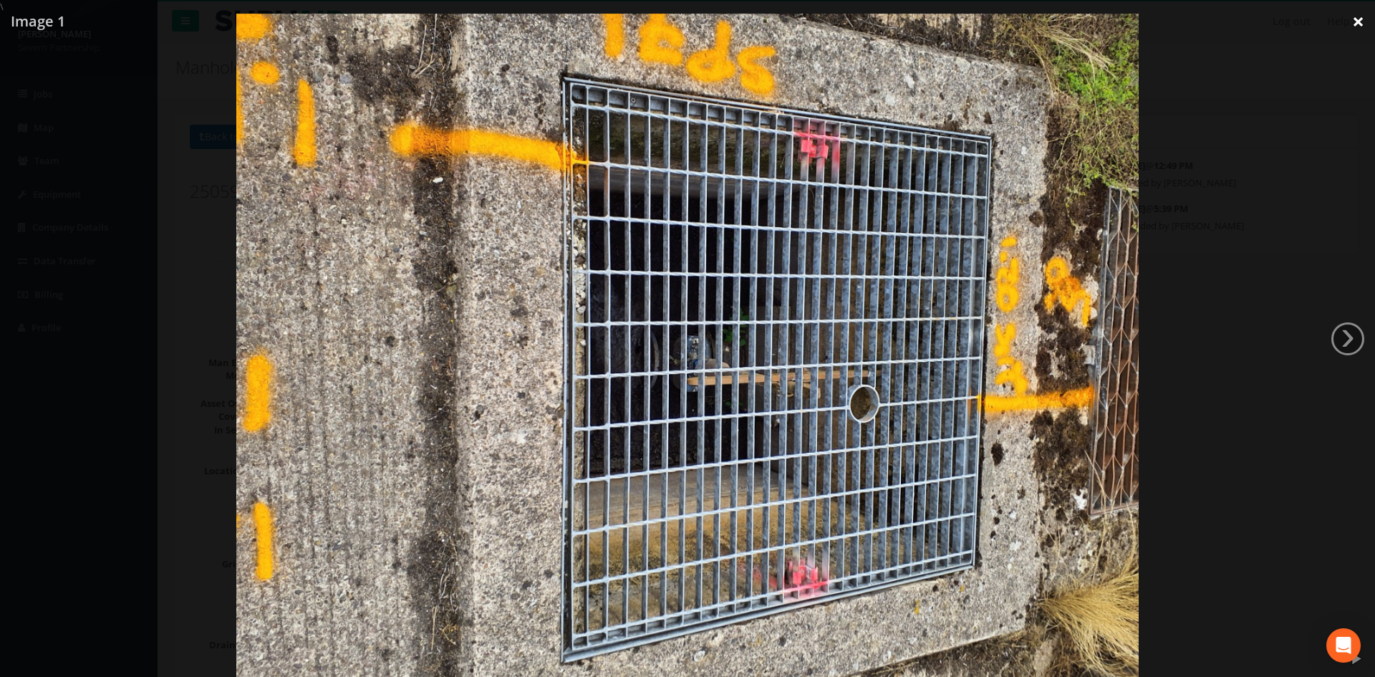
click at [1356, 21] on link "×" at bounding box center [1358, 21] width 34 height 43
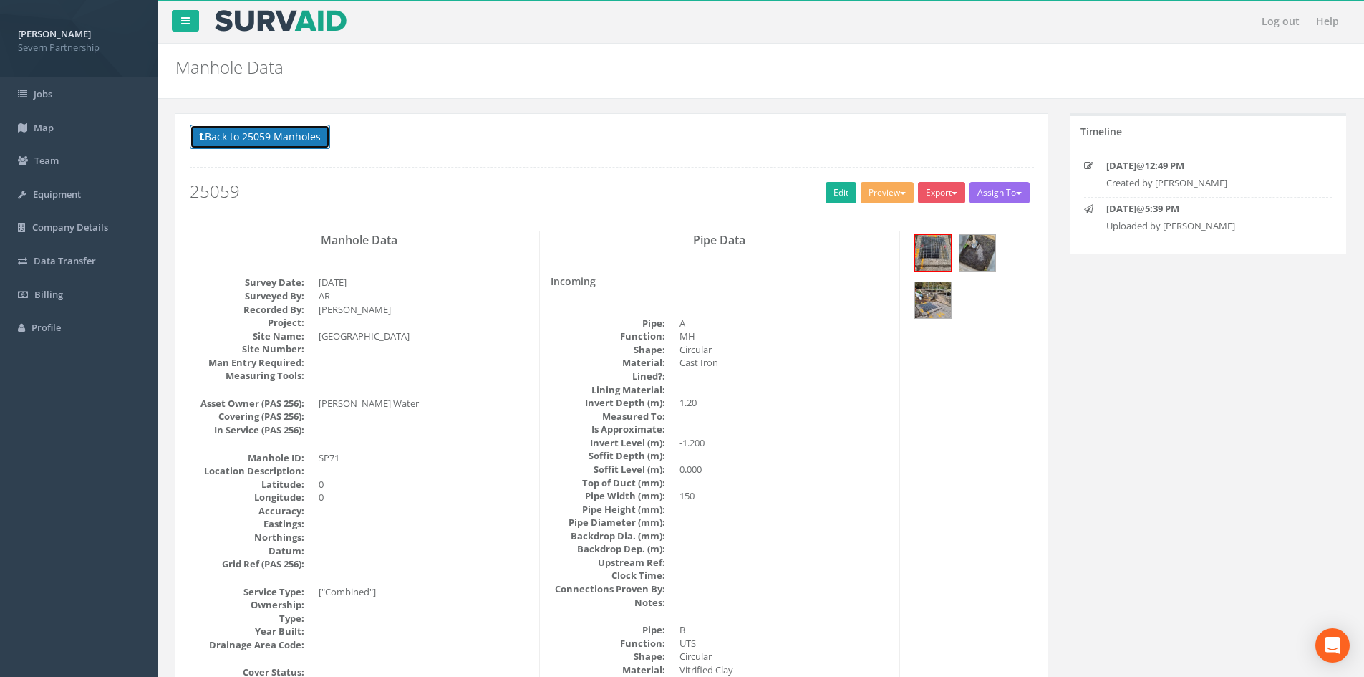
click at [286, 136] on button "Back to 25059 Manholes" at bounding box center [260, 137] width 140 height 24
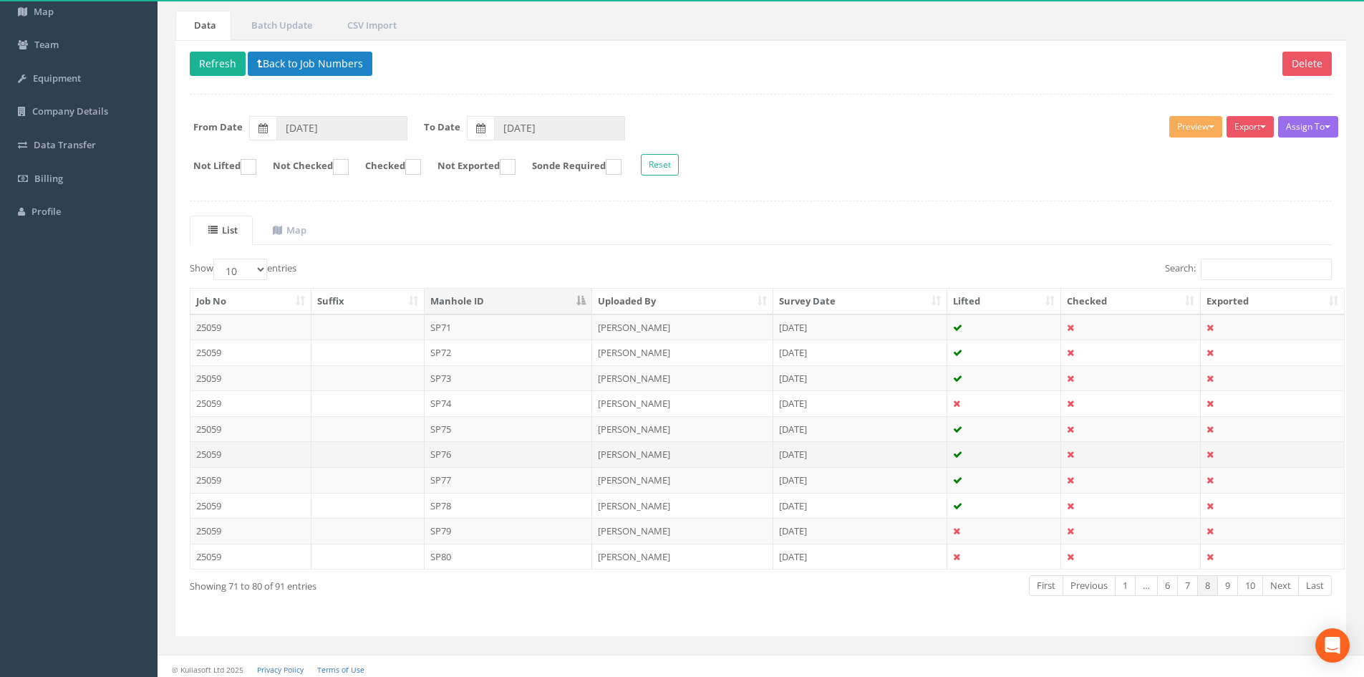
scroll to position [122, 0]
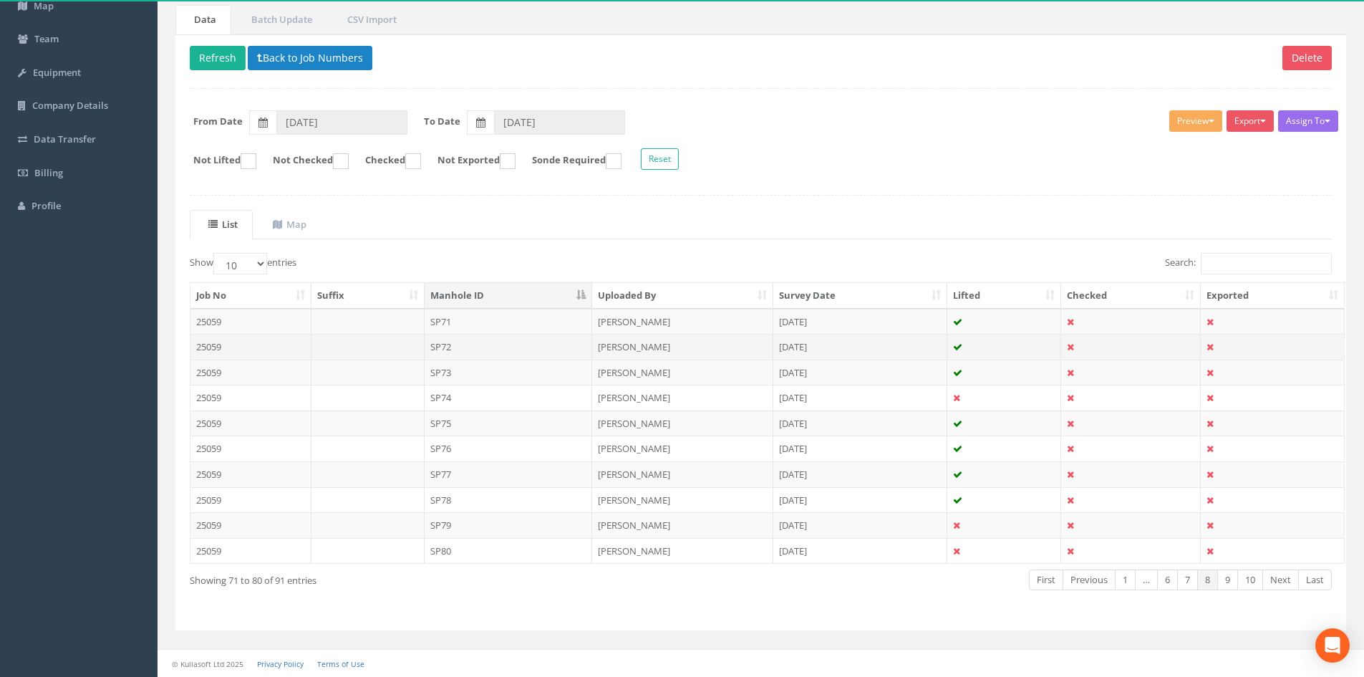
click at [456, 348] on td "SP72" at bounding box center [509, 347] width 168 height 26
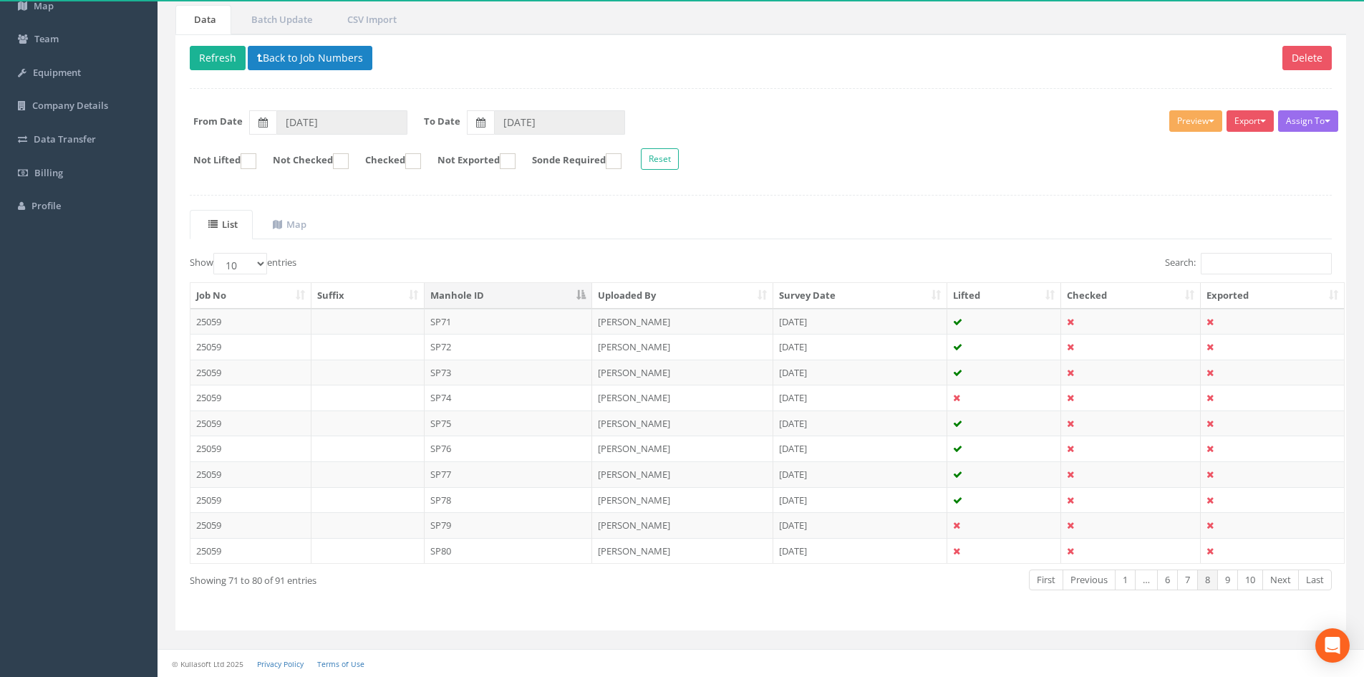
scroll to position [0, 0]
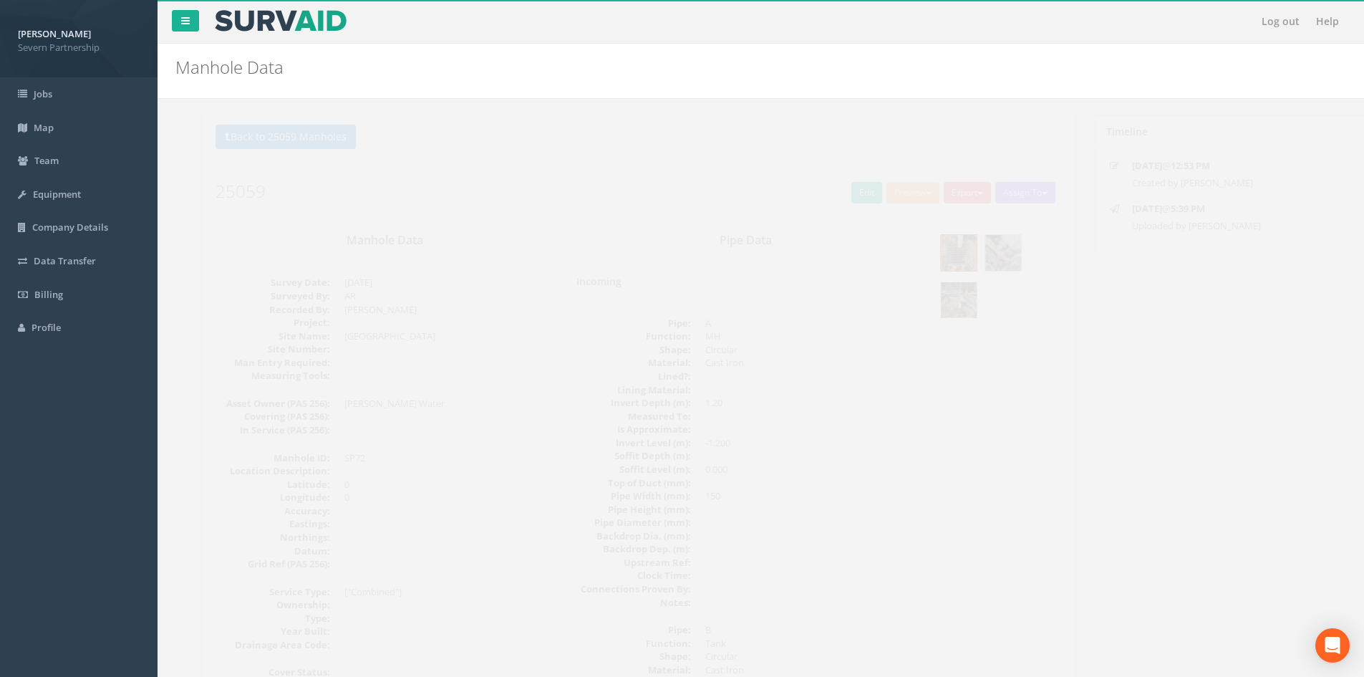
click at [931, 306] on img at bounding box center [933, 300] width 36 height 36
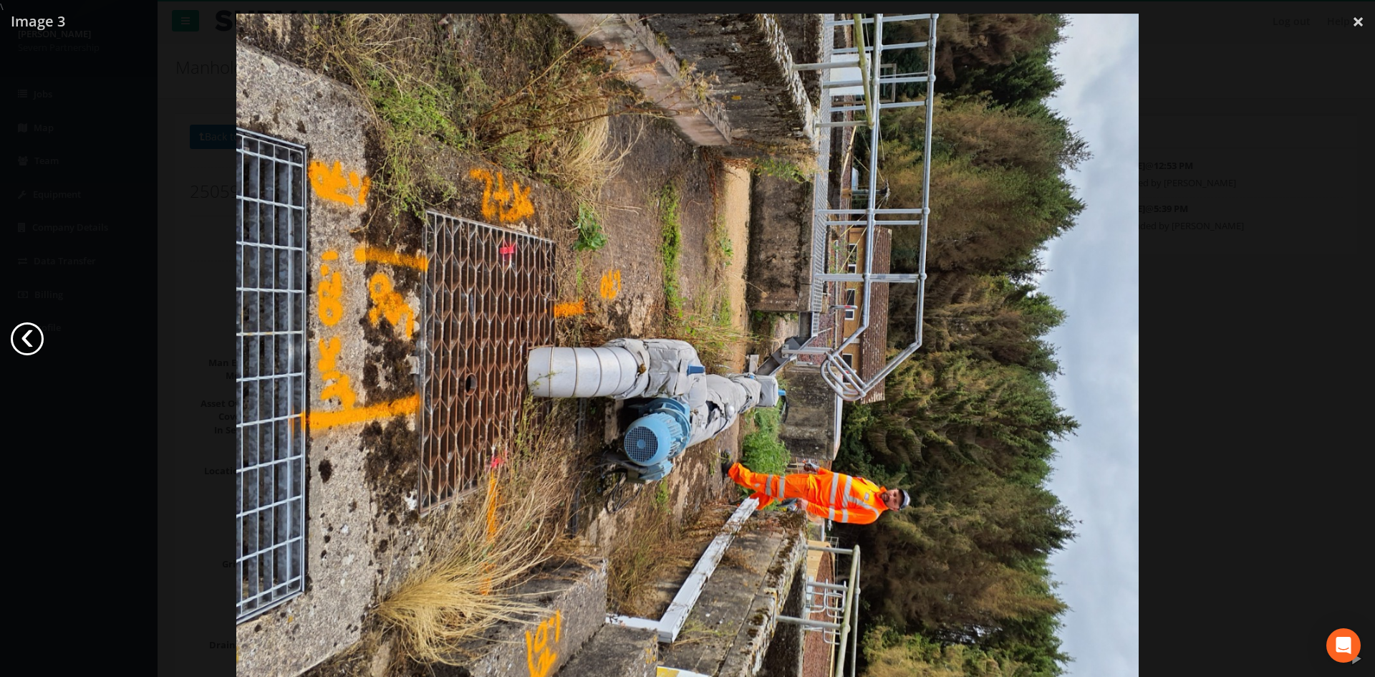
click at [21, 343] on link "‹" at bounding box center [27, 338] width 33 height 33
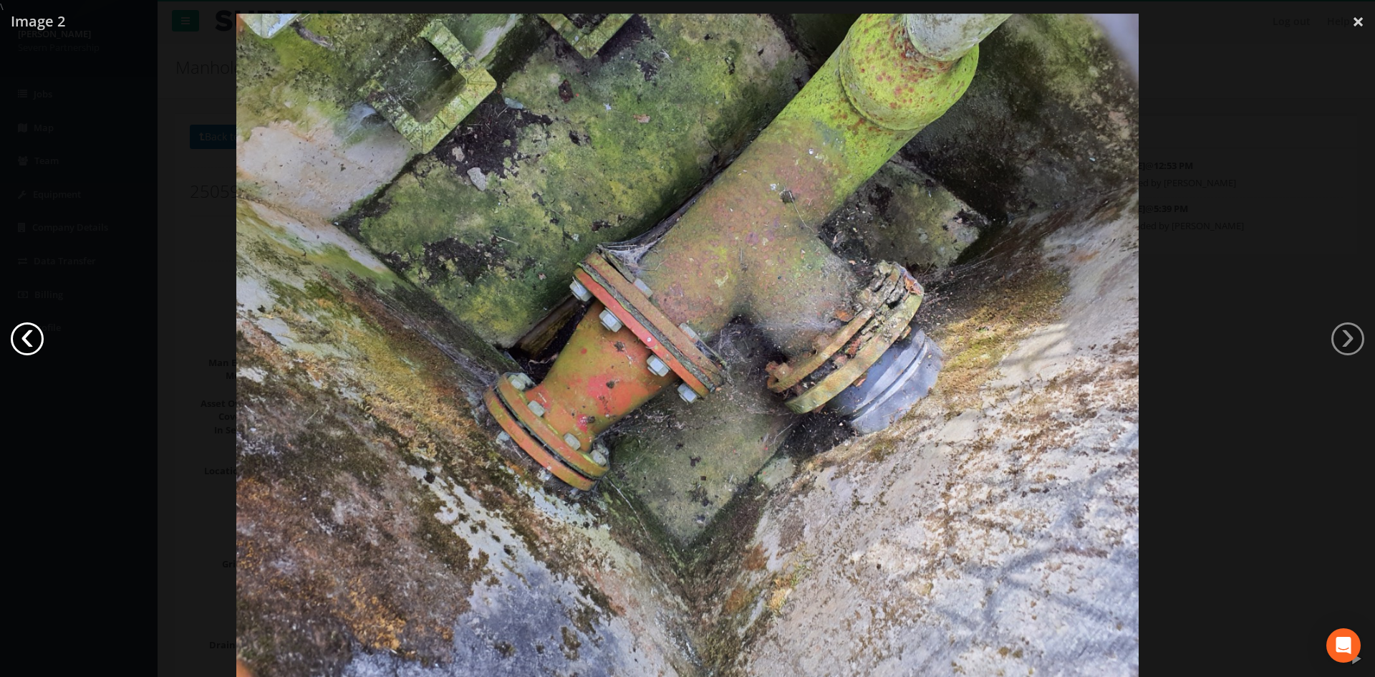
click at [21, 343] on link "‹" at bounding box center [27, 338] width 33 height 33
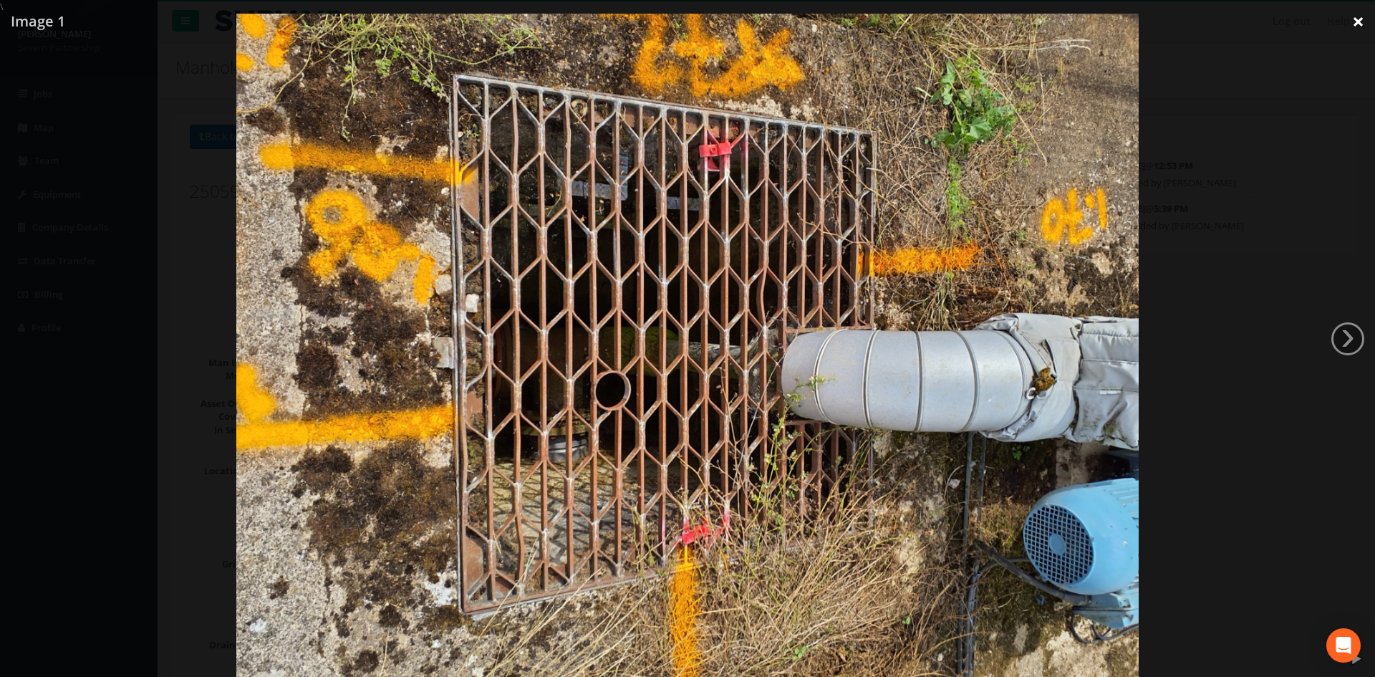
click at [1357, 19] on link "×" at bounding box center [1358, 21] width 34 height 43
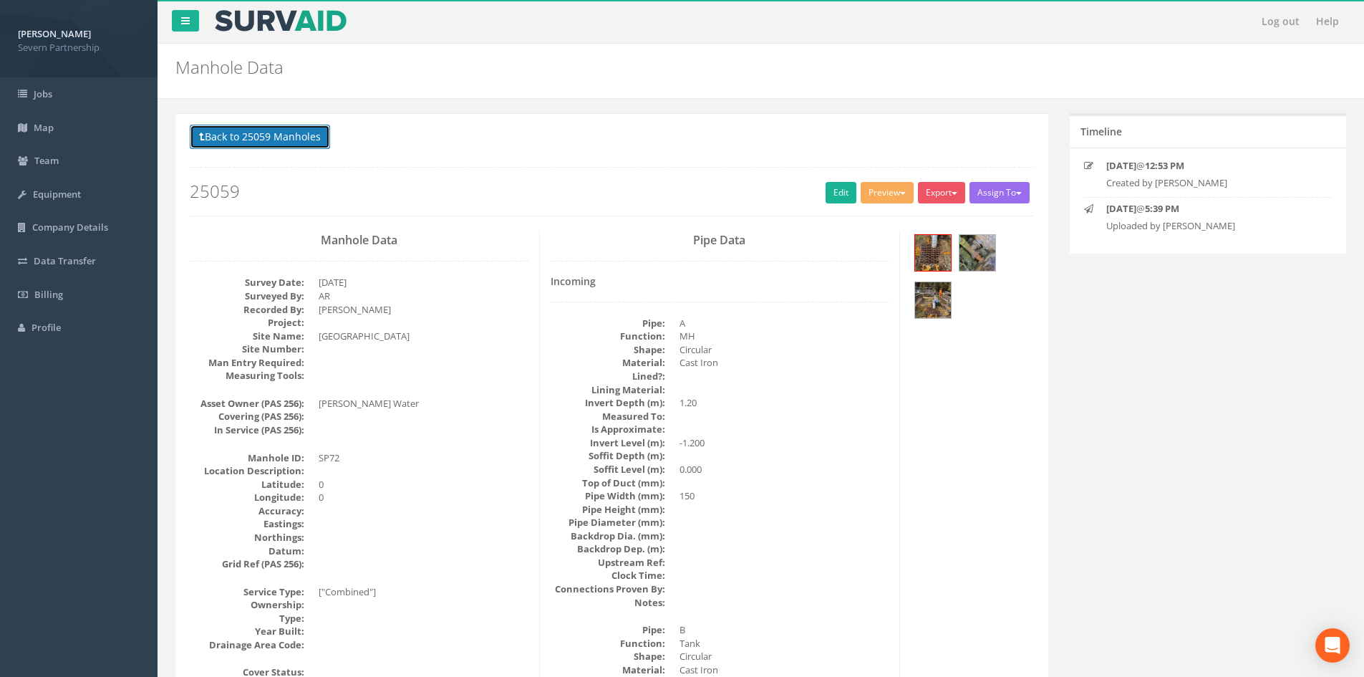
click at [289, 137] on button "Back to 25059 Manholes" at bounding box center [260, 137] width 140 height 24
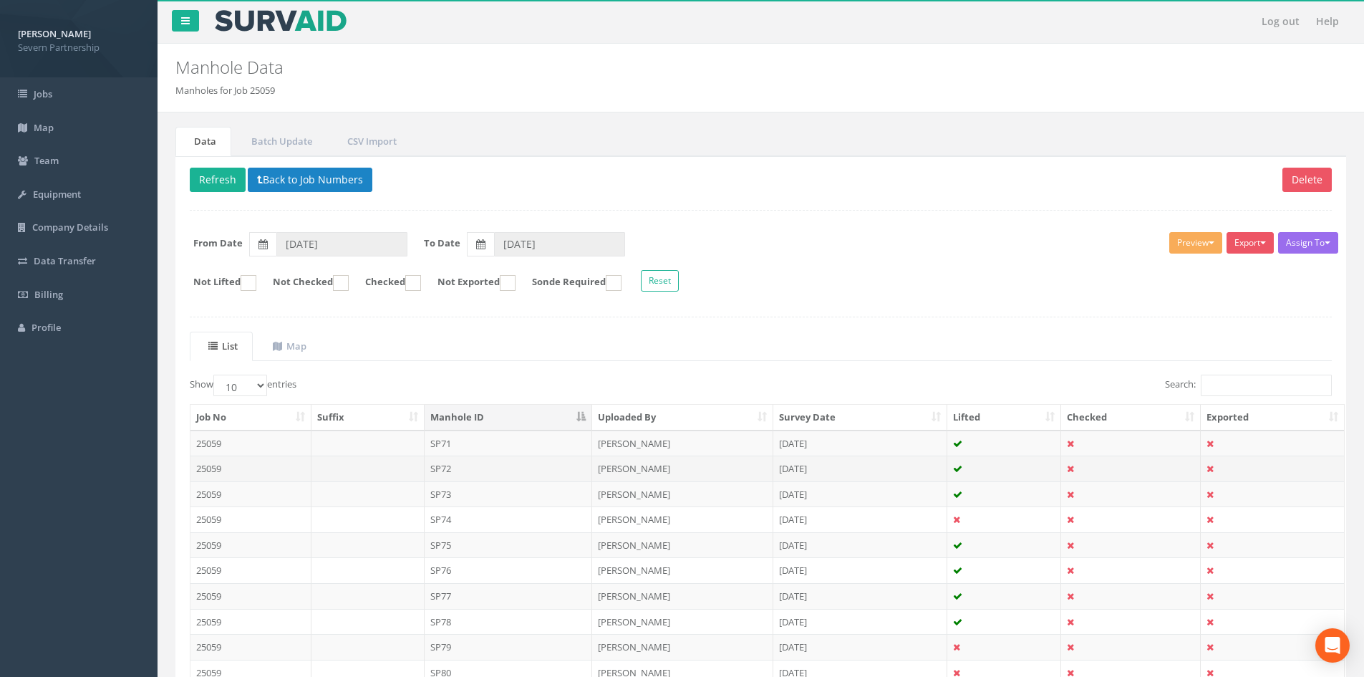
scroll to position [72, 0]
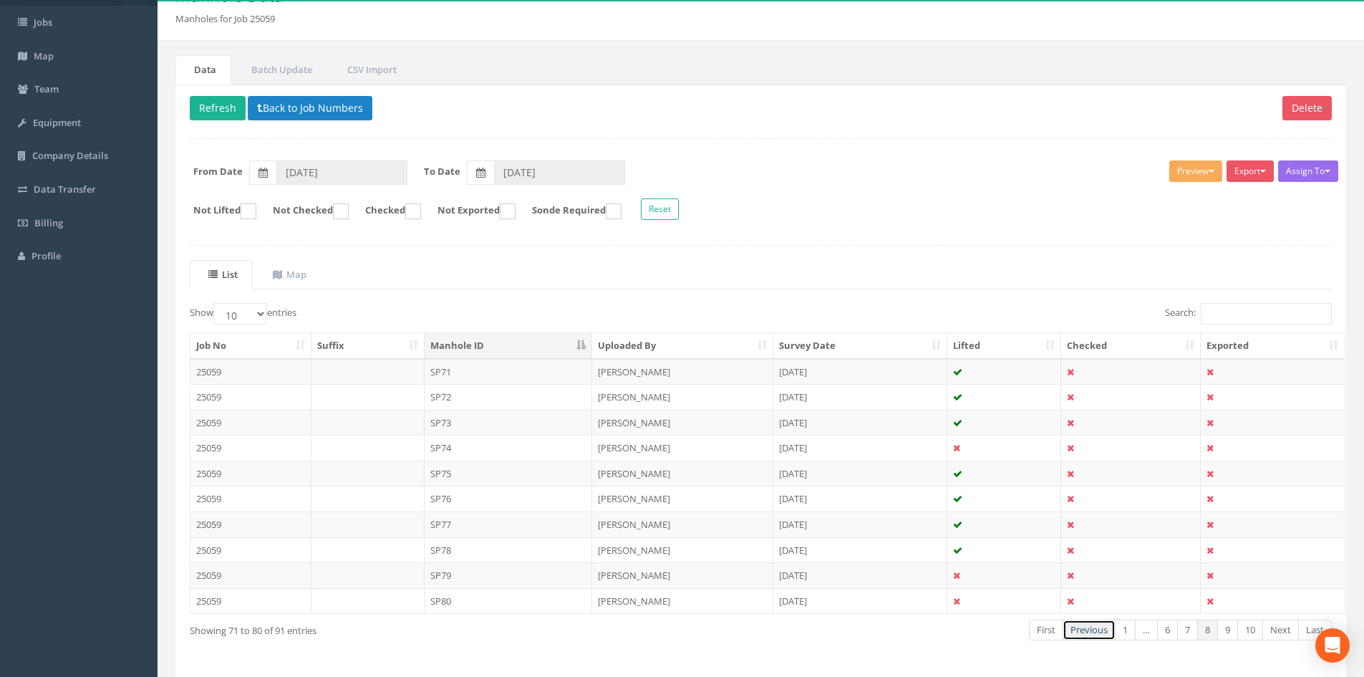
drag, startPoint x: 1088, startPoint y: 632, endPoint x: 1050, endPoint y: 643, distance: 39.6
click at [1088, 632] on link "Previous" at bounding box center [1089, 629] width 53 height 21
click at [456, 581] on td "SP69" at bounding box center [509, 575] width 168 height 26
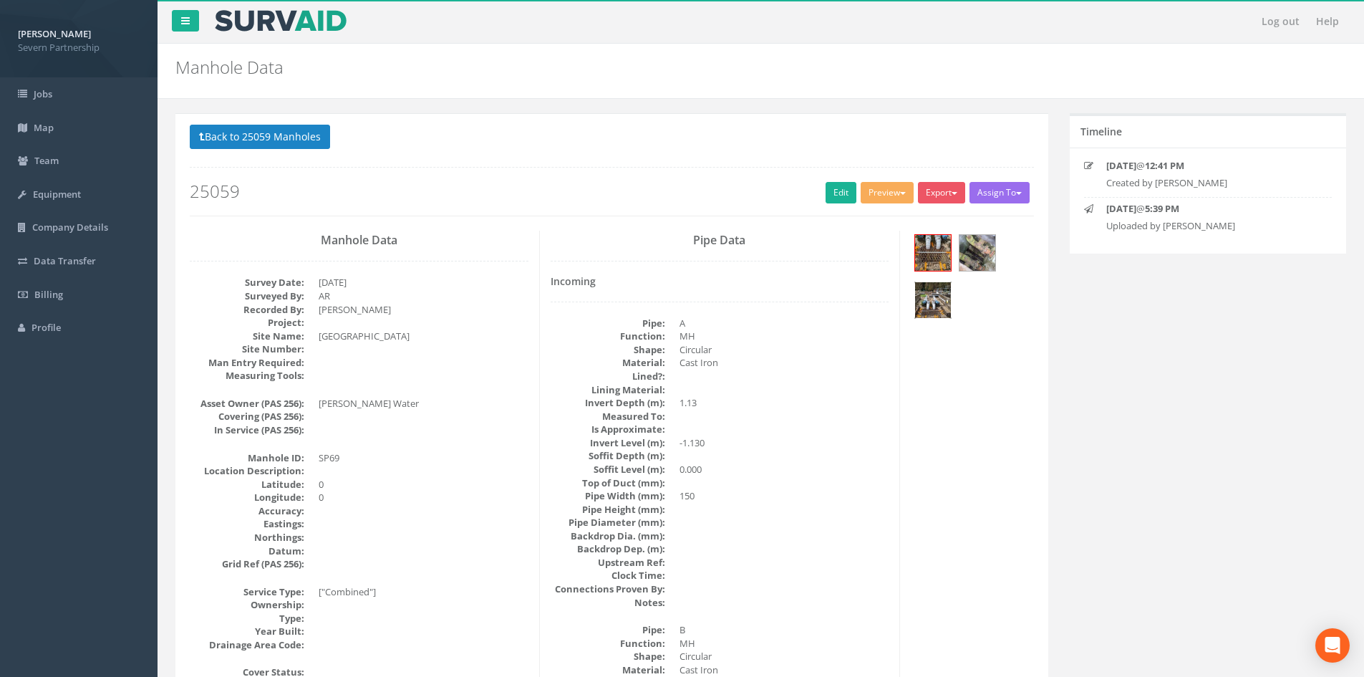
click at [933, 304] on img at bounding box center [933, 300] width 36 height 36
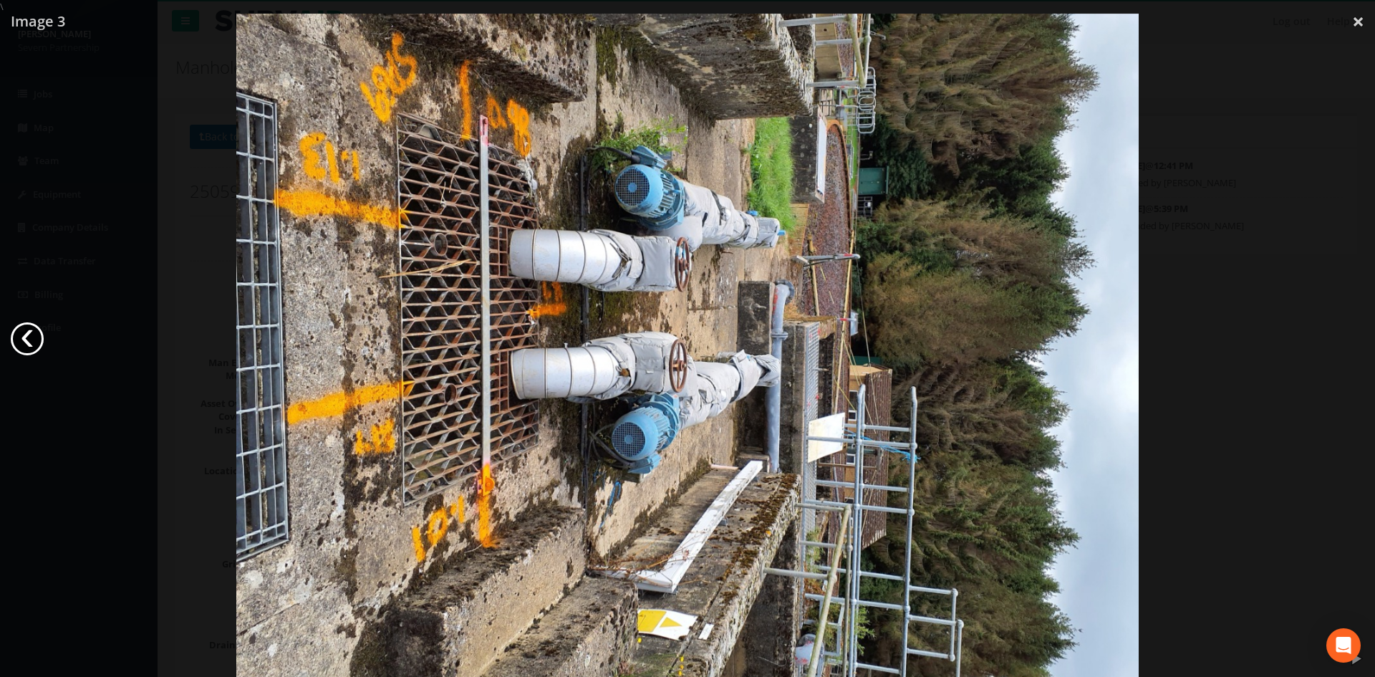
click at [32, 329] on link "‹" at bounding box center [27, 338] width 33 height 33
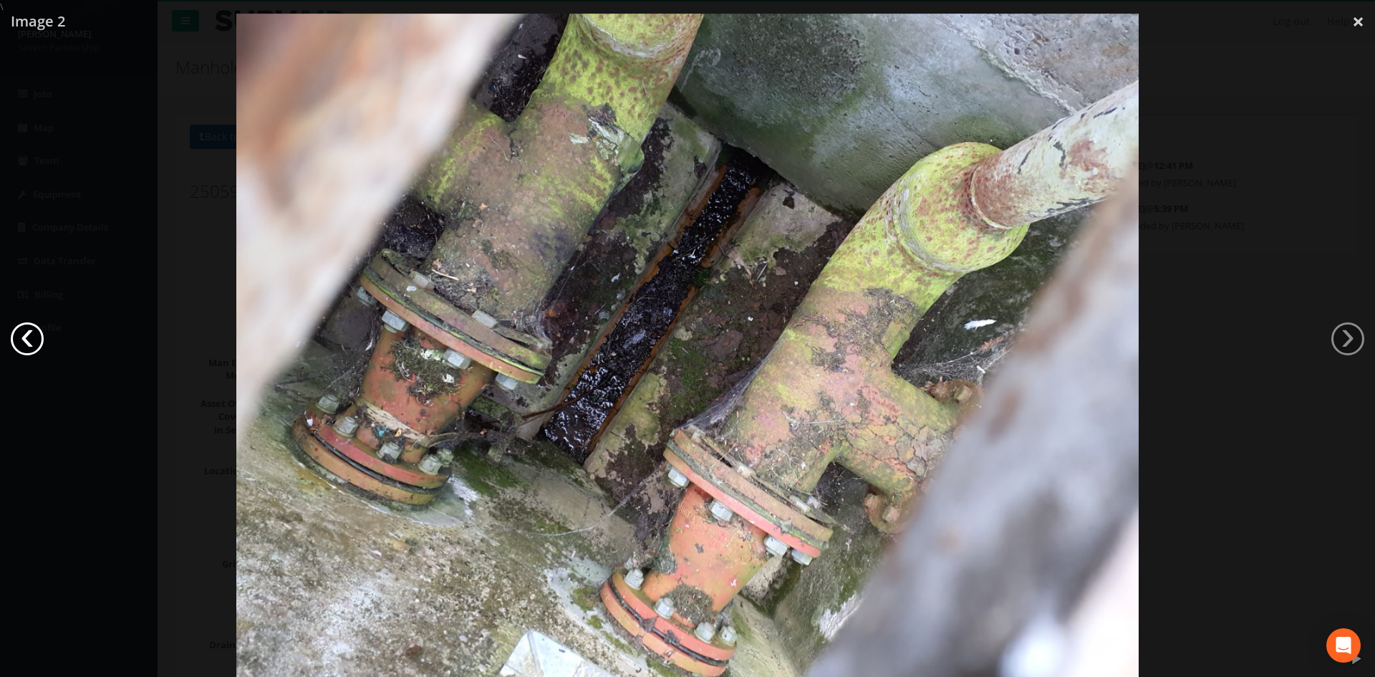
click at [32, 331] on link "‹" at bounding box center [27, 338] width 33 height 33
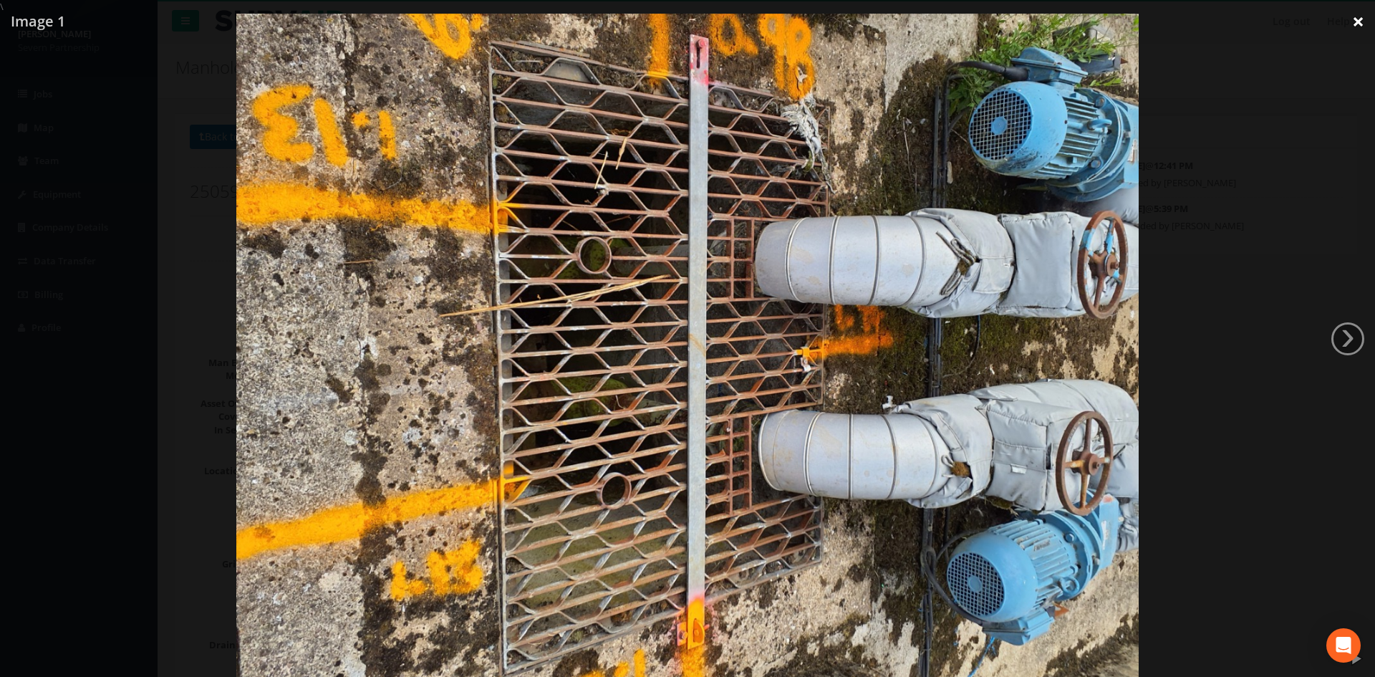
click at [1356, 26] on link "×" at bounding box center [1358, 21] width 34 height 43
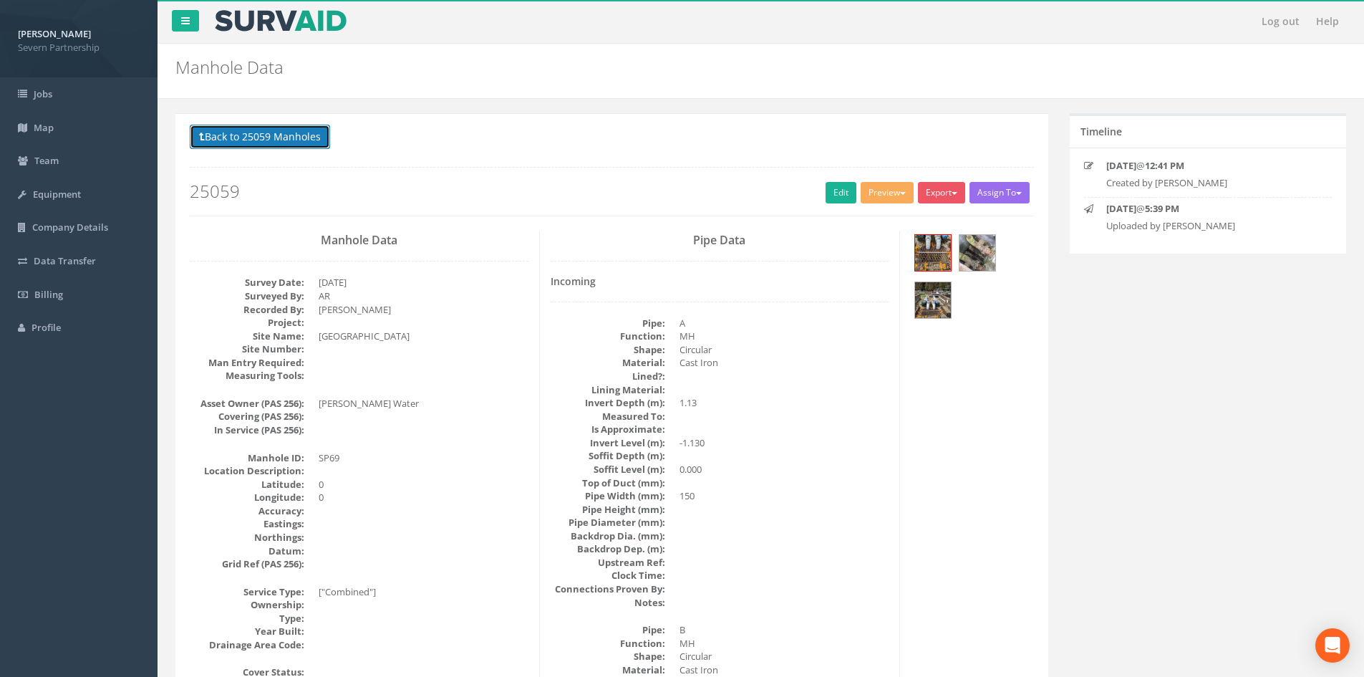
click at [301, 148] on button "Back to 25059 Manholes" at bounding box center [260, 137] width 140 height 24
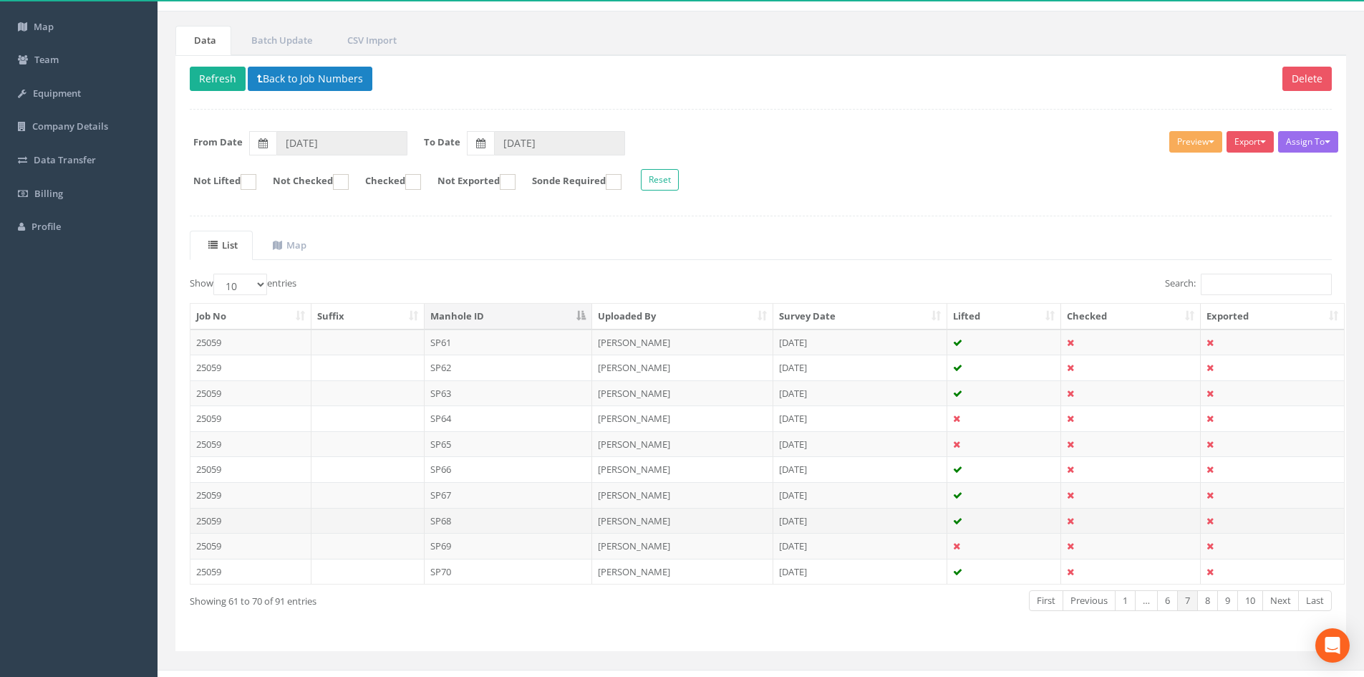
scroll to position [122, 0]
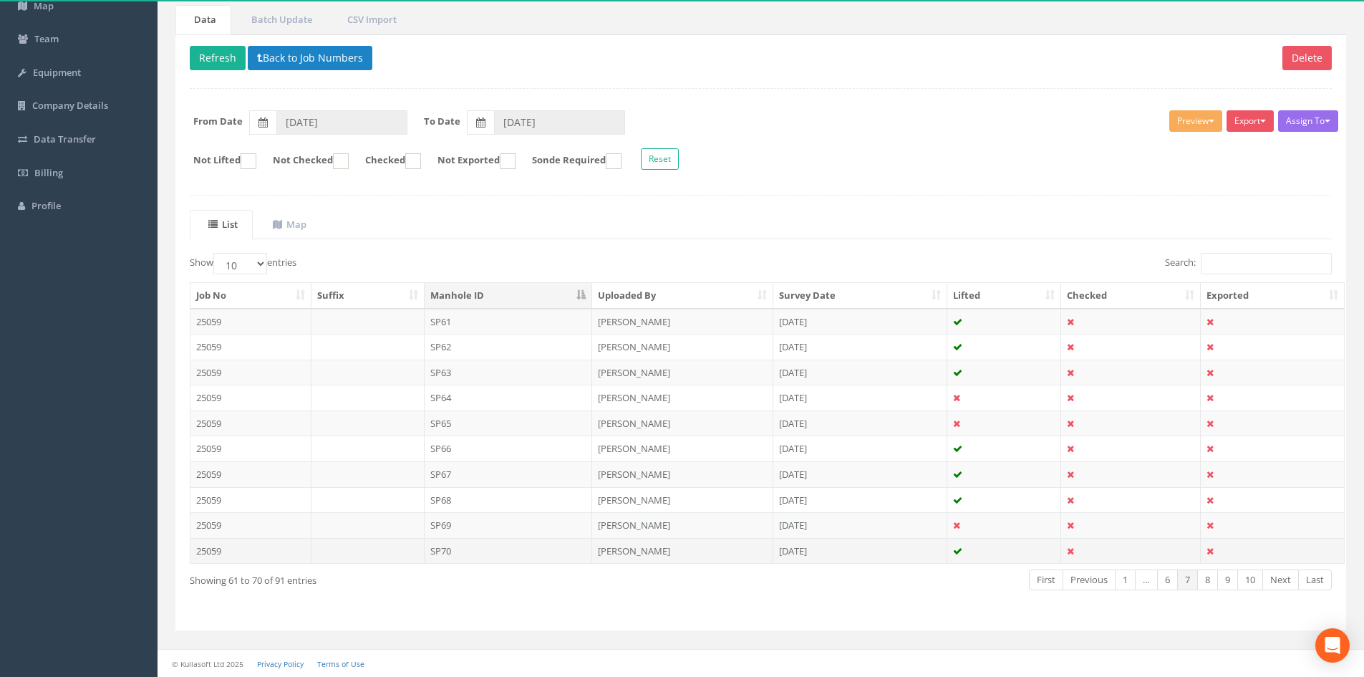
click at [498, 544] on td "SP70" at bounding box center [509, 551] width 168 height 26
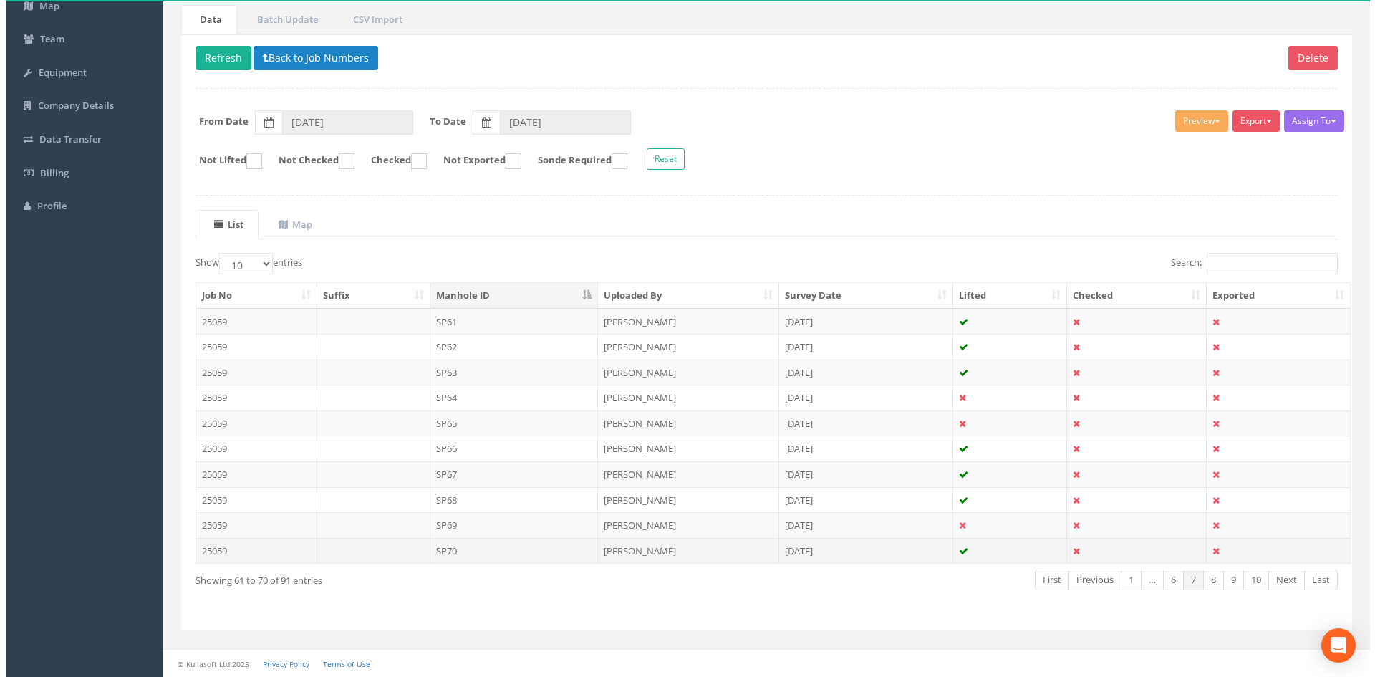
scroll to position [0, 0]
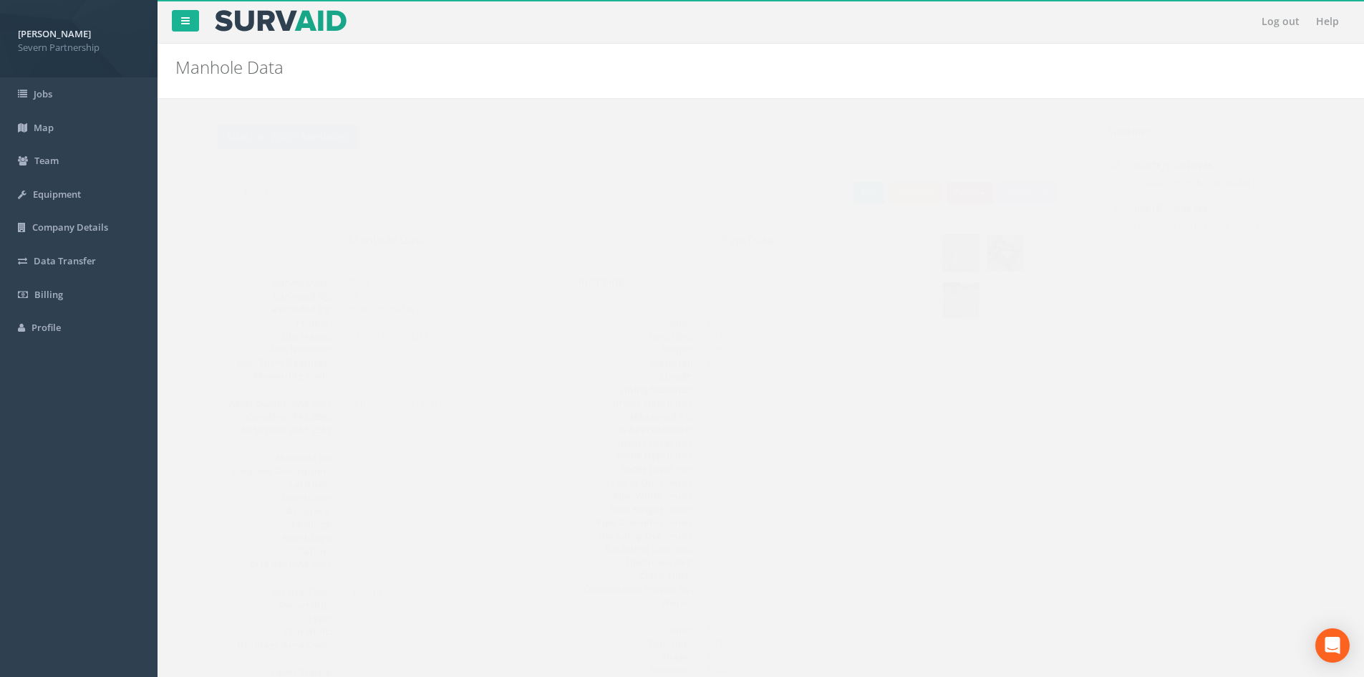
click at [927, 302] on img at bounding box center [933, 300] width 36 height 36
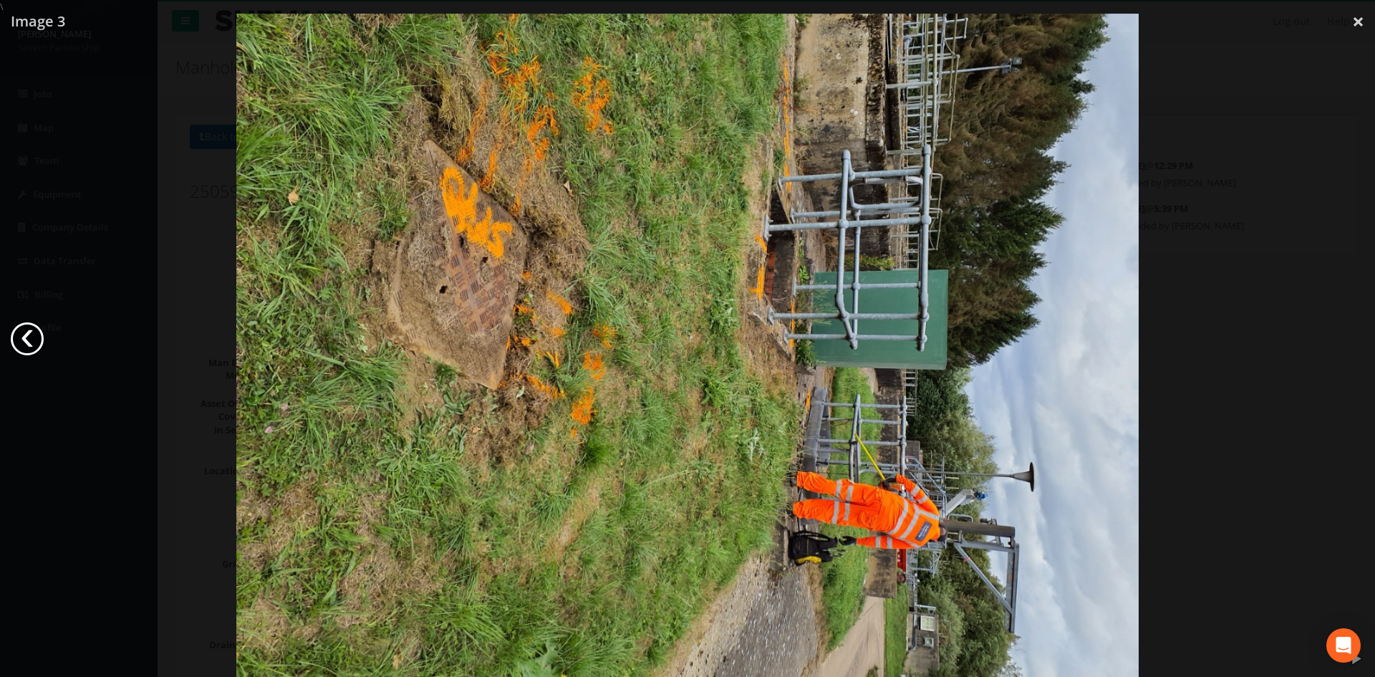
click at [18, 339] on link "‹" at bounding box center [27, 338] width 33 height 33
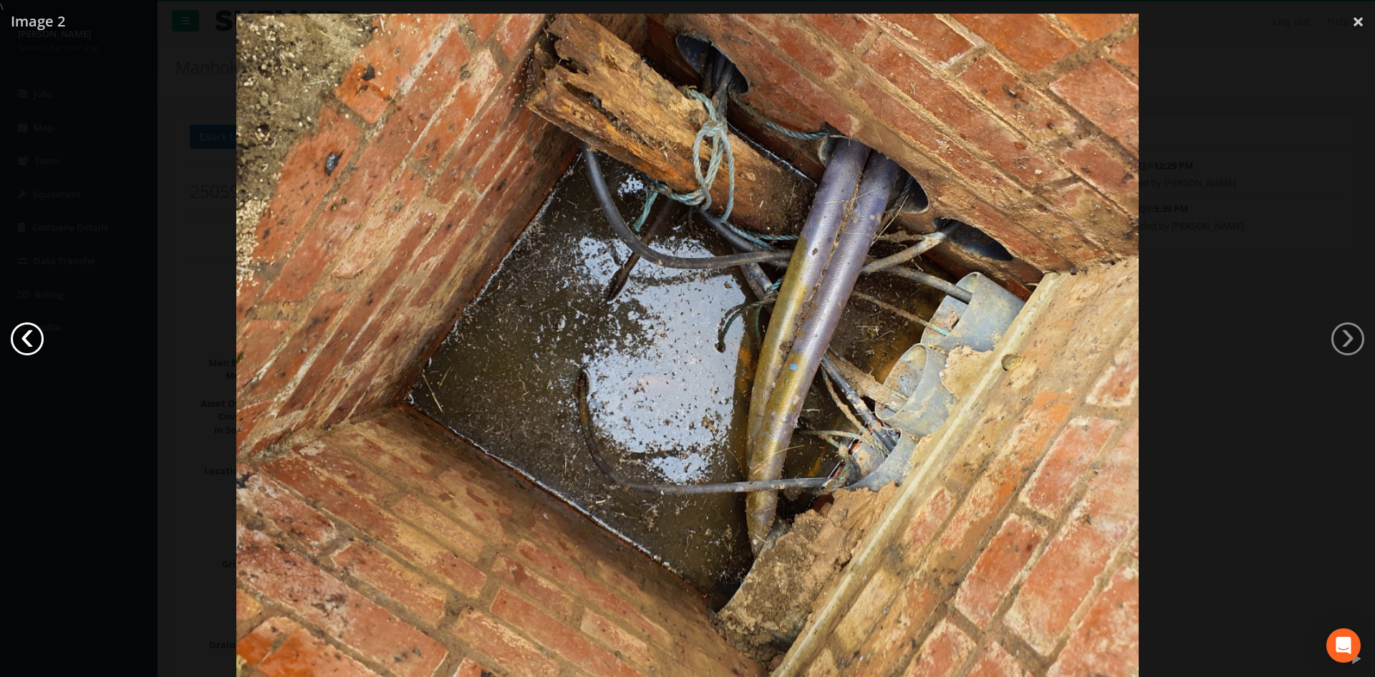
click at [24, 344] on link "‹" at bounding box center [27, 338] width 33 height 33
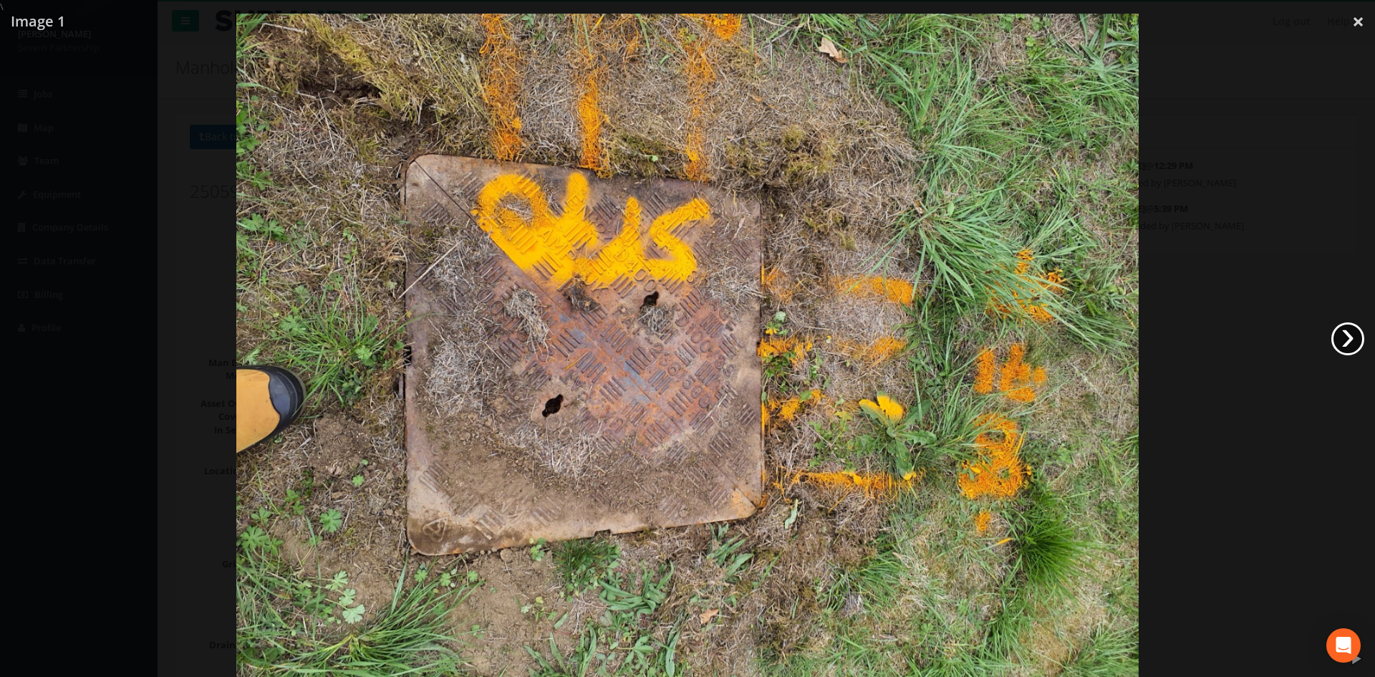
click at [1345, 342] on link "›" at bounding box center [1347, 338] width 33 height 33
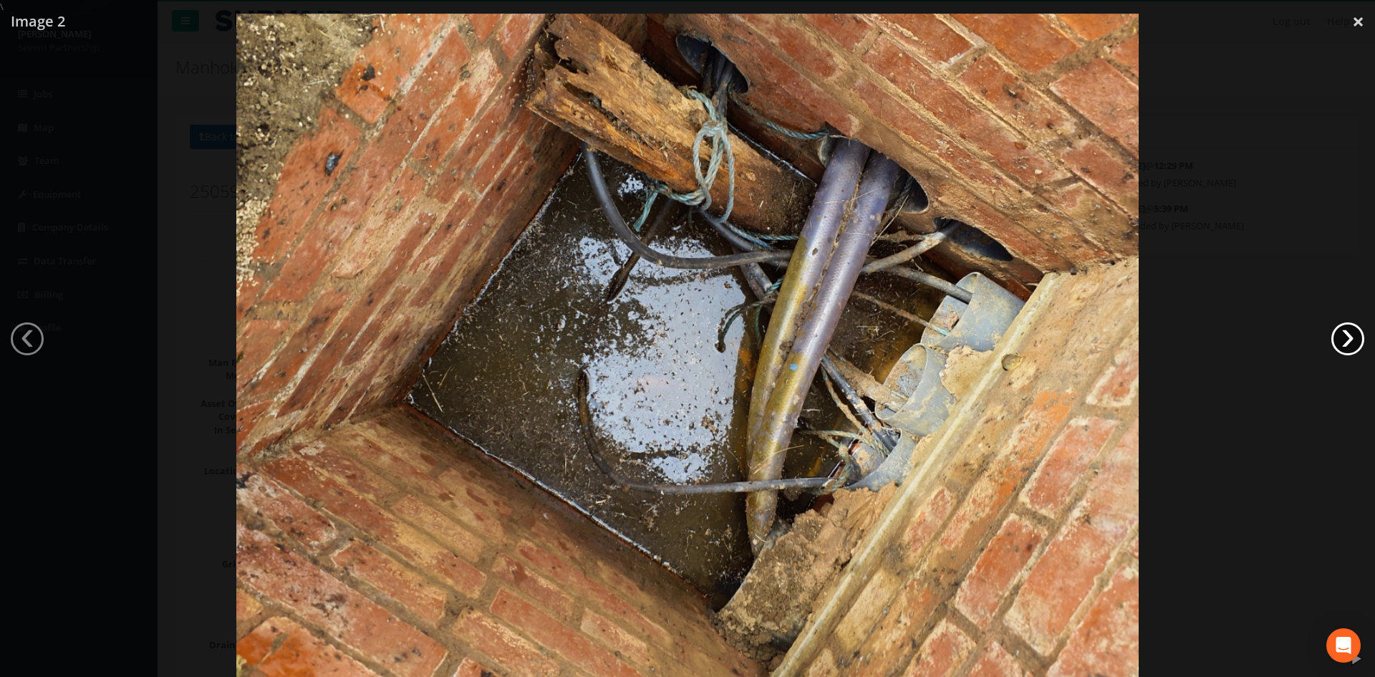
click at [1345, 342] on link "›" at bounding box center [1347, 338] width 33 height 33
